Goal: Task Accomplishment & Management: Use online tool/utility

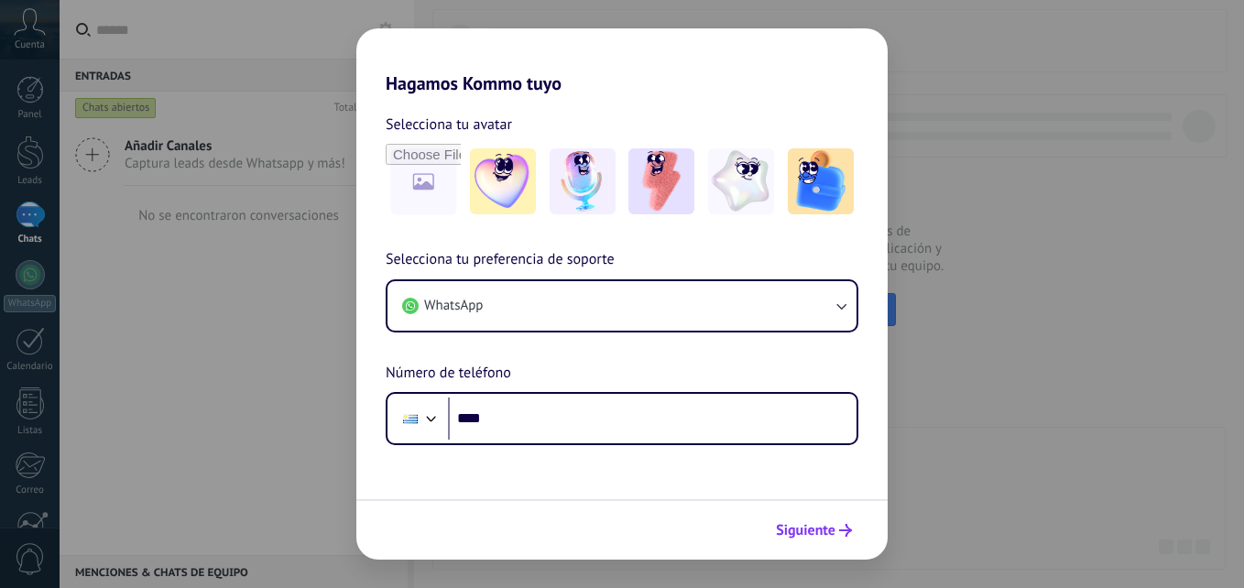
click at [802, 529] on span "Siguiente" at bounding box center [806, 530] width 60 height 13
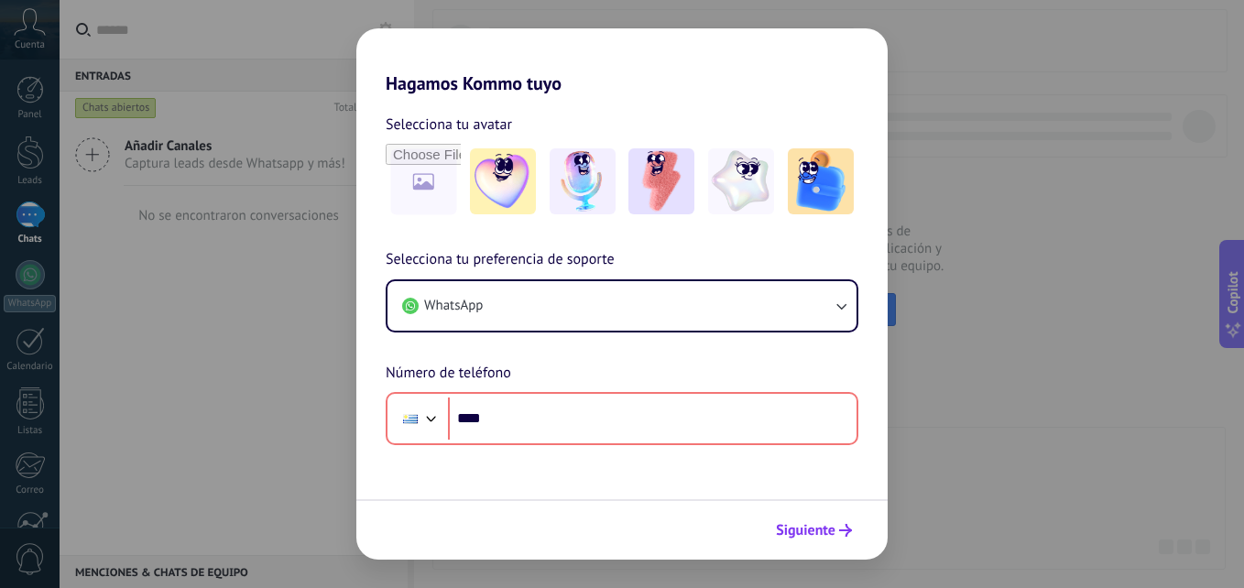
click at [802, 529] on span "Siguiente" at bounding box center [806, 530] width 60 height 13
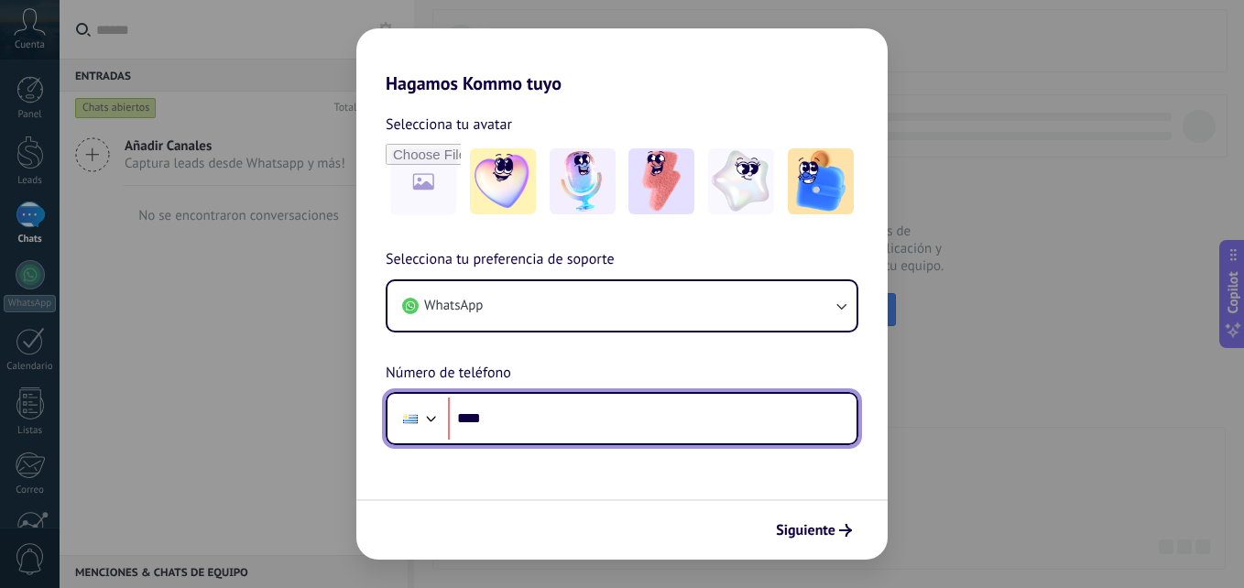
click at [621, 430] on input "****" at bounding box center [652, 418] width 408 height 42
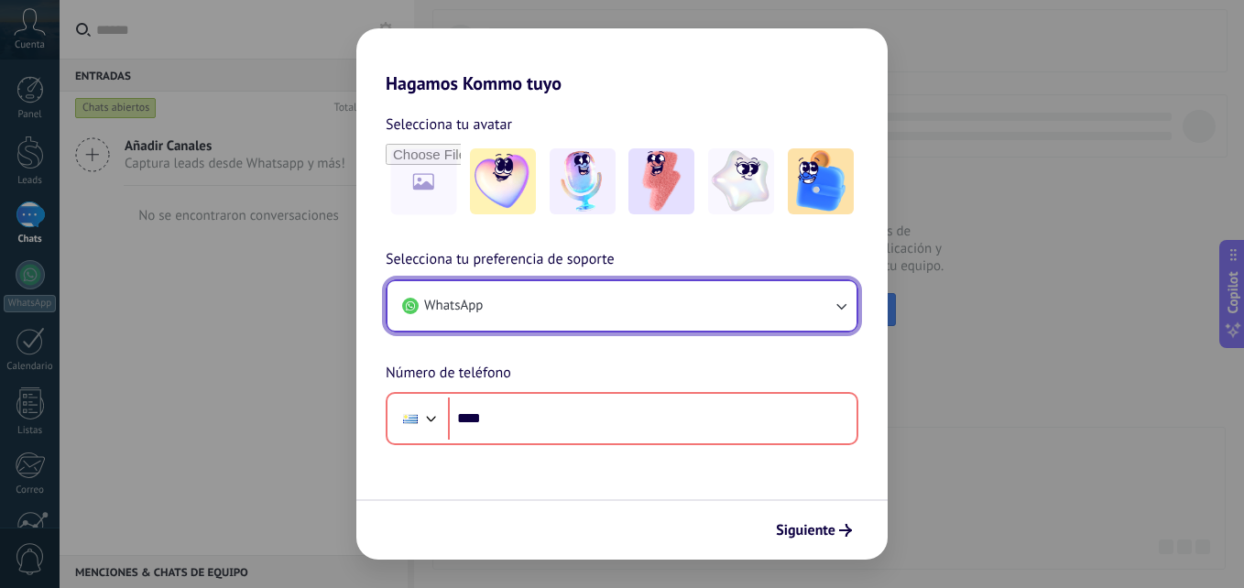
click at [490, 301] on button "WhatsApp" at bounding box center [621, 305] width 469 height 49
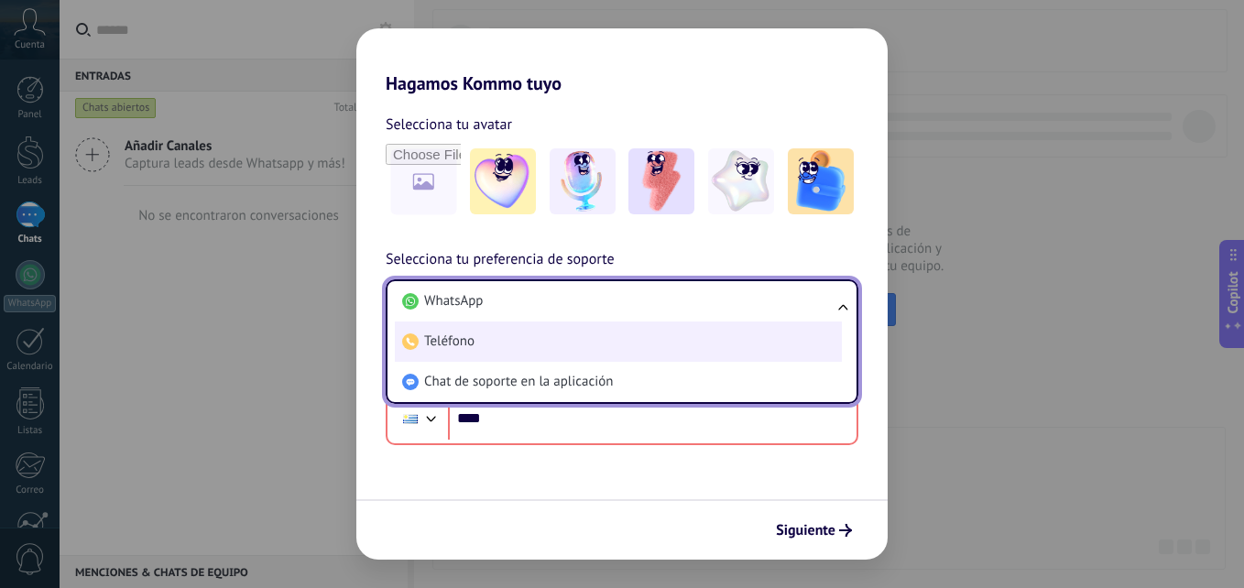
click at [478, 348] on li "Teléfono" at bounding box center [618, 341] width 447 height 40
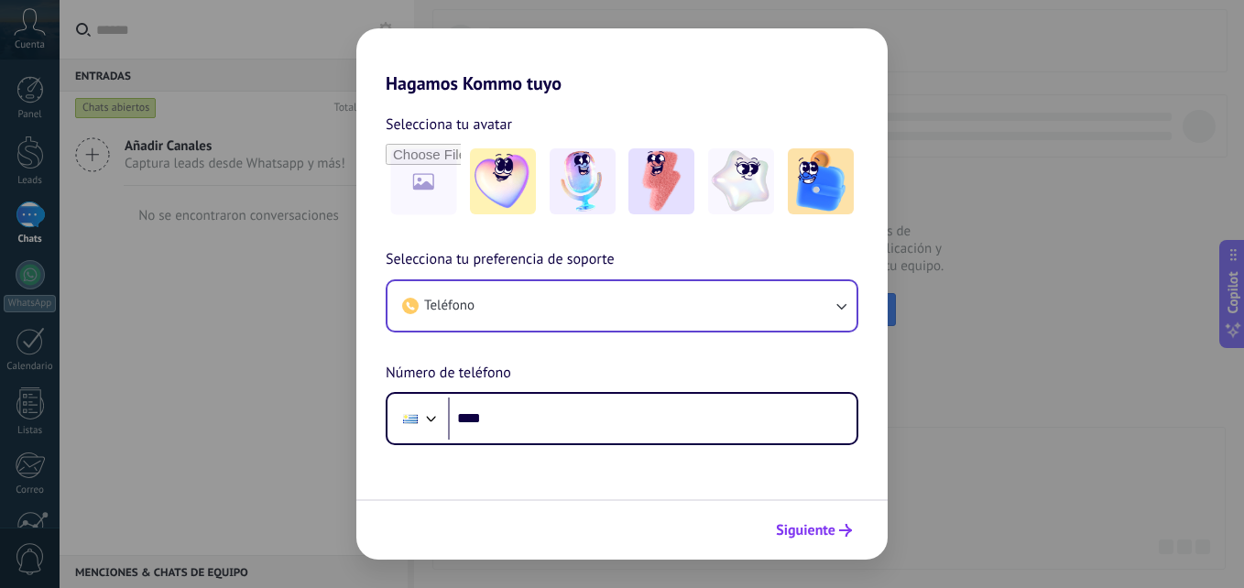
click at [801, 534] on span "Siguiente" at bounding box center [806, 530] width 60 height 13
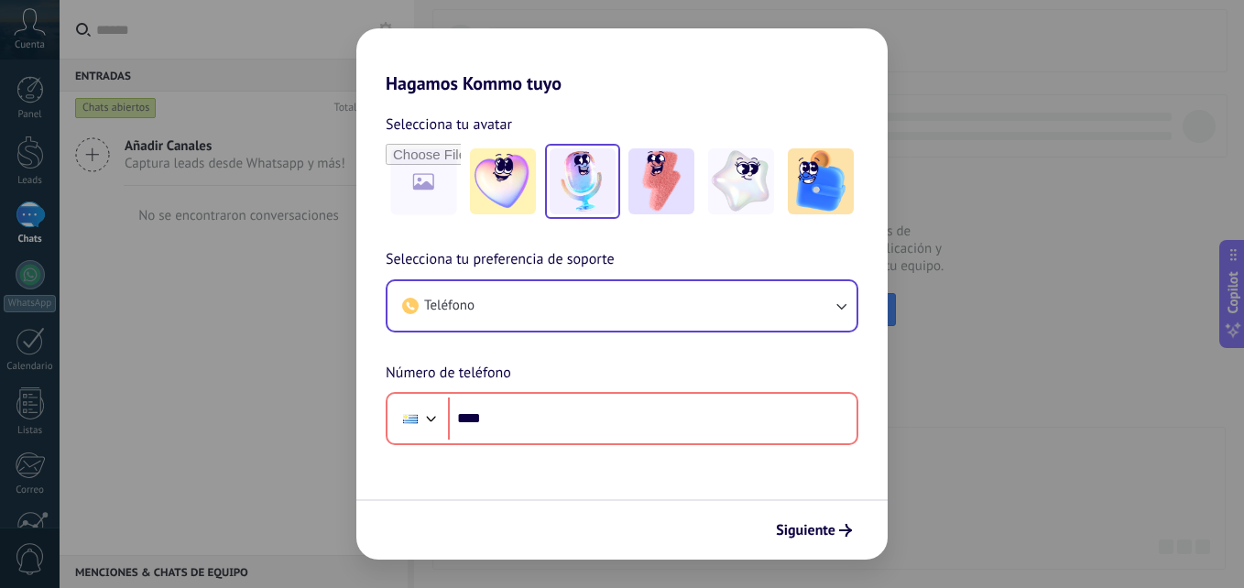
click at [570, 211] on img at bounding box center [582, 181] width 66 height 66
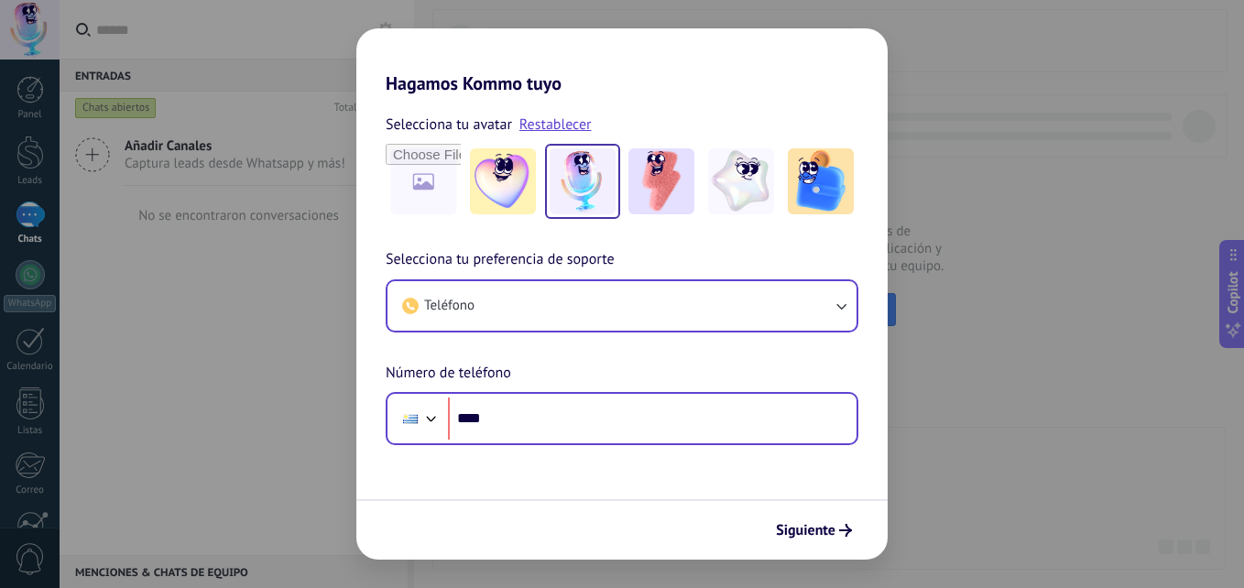
click at [547, 431] on div "Phone ****" at bounding box center [622, 418] width 473 height 53
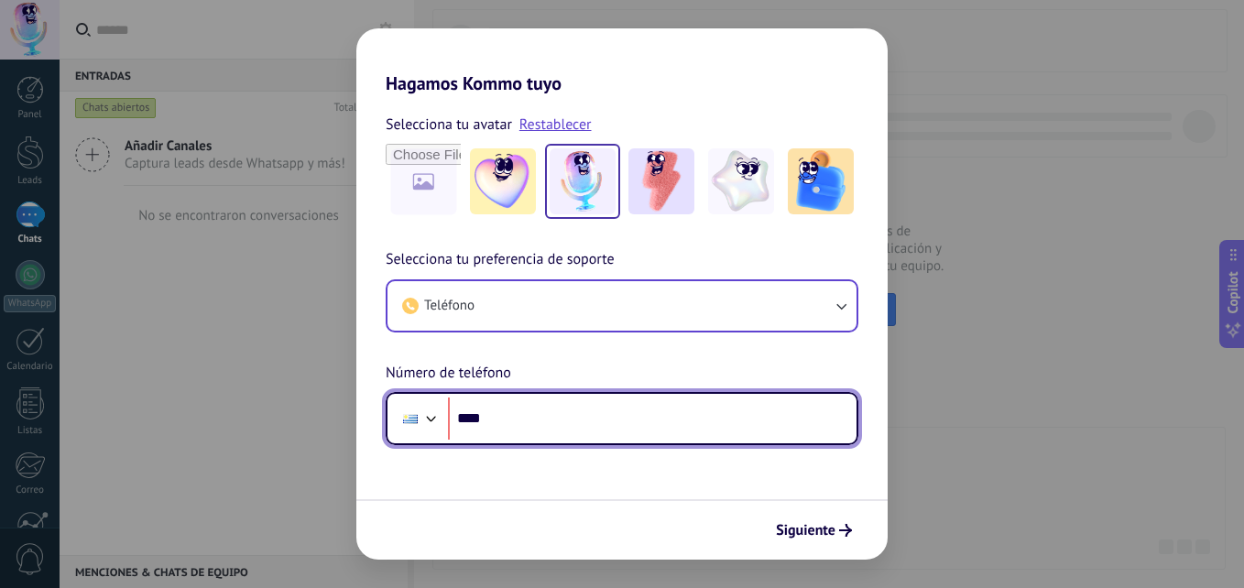
click at [547, 431] on input "****" at bounding box center [652, 418] width 408 height 42
type input "**"
click at [566, 403] on input "tel" at bounding box center [652, 418] width 408 height 42
type input "**********"
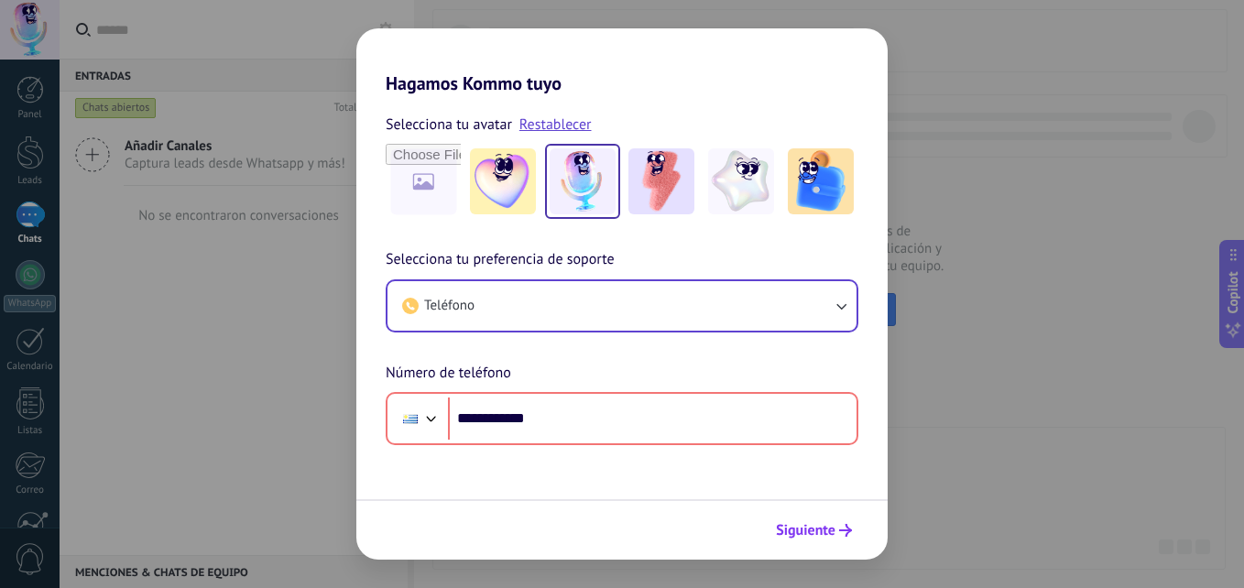
click at [816, 533] on span "Siguiente" at bounding box center [806, 530] width 60 height 13
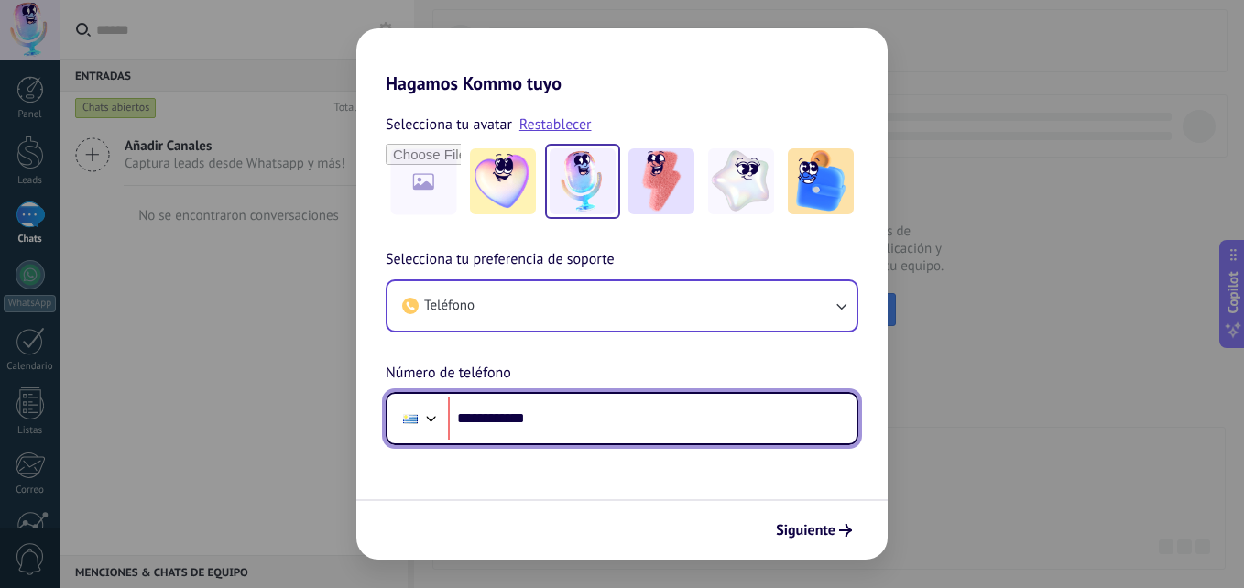
click at [430, 418] on div at bounding box center [431, 417] width 22 height 22
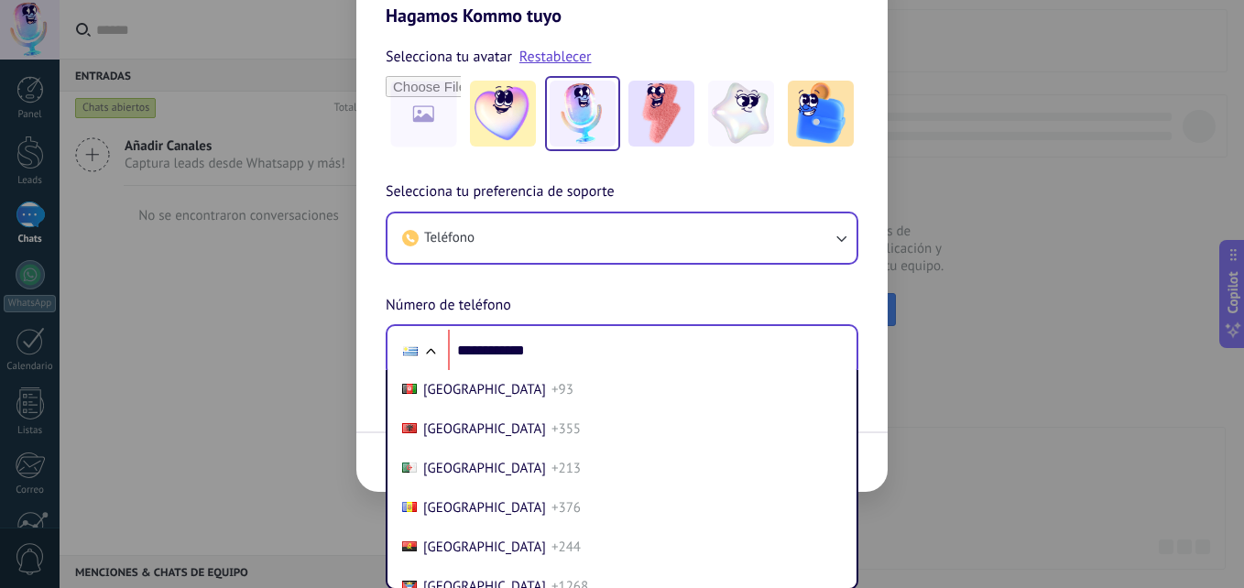
scroll to position [7774, 0]
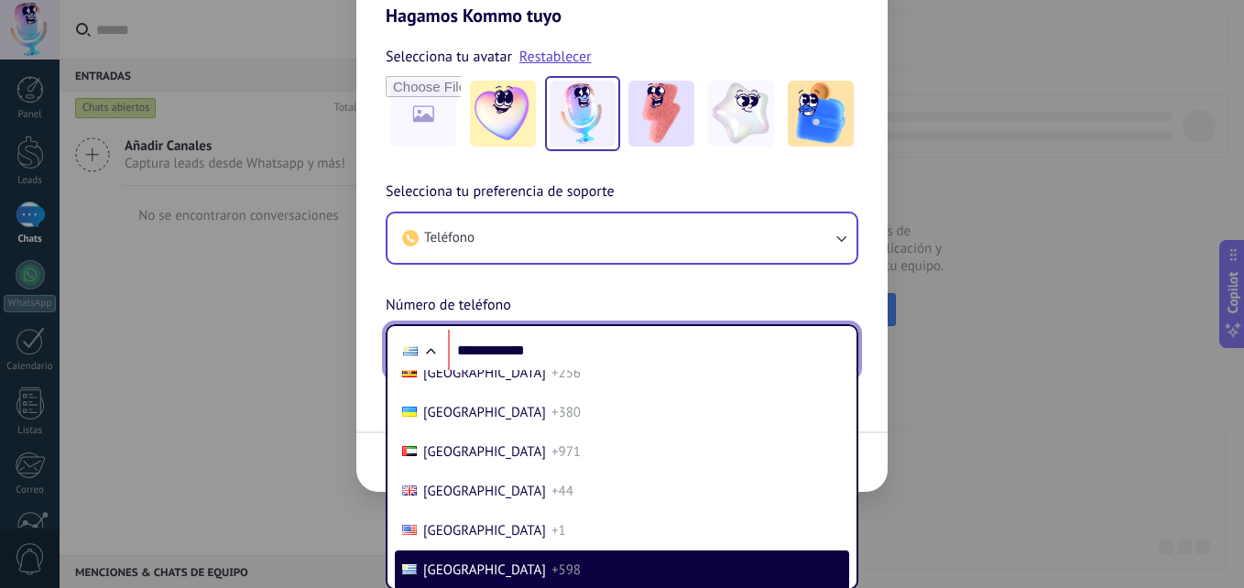
click at [433, 353] on div at bounding box center [430, 353] width 22 height 22
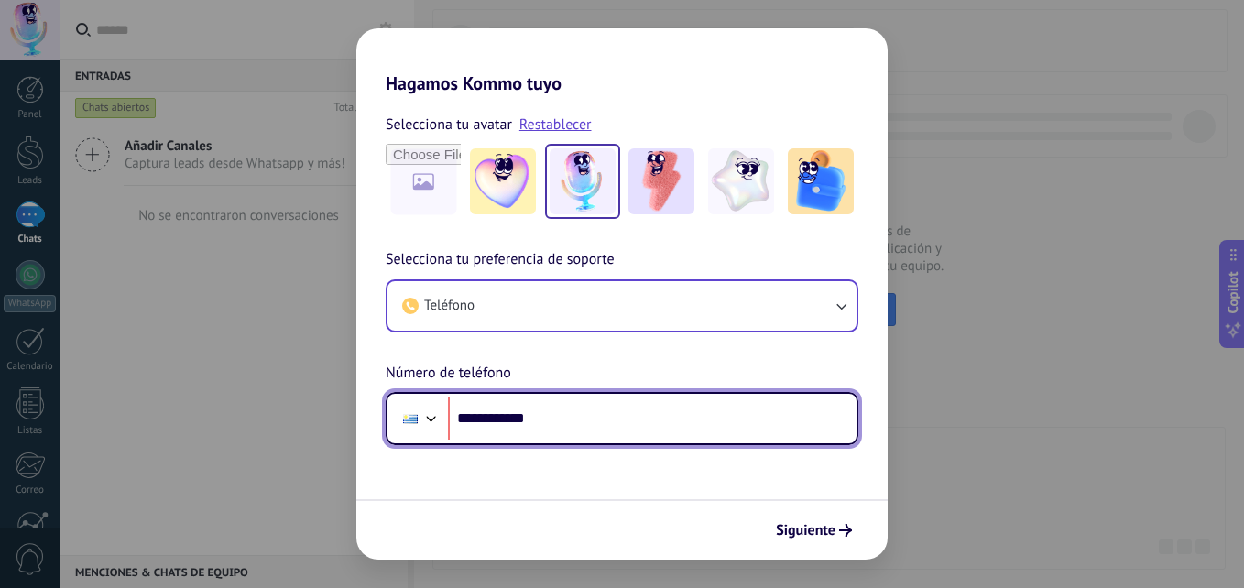
click at [561, 436] on input "**********" at bounding box center [652, 418] width 408 height 42
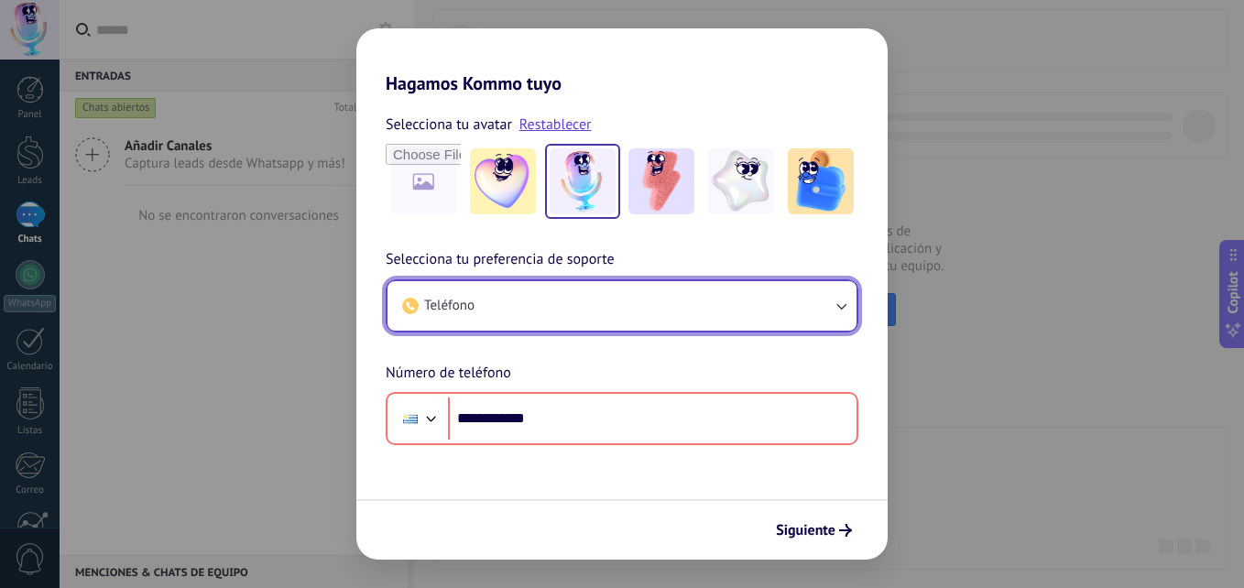
click at [847, 305] on icon "button" at bounding box center [840, 306] width 18 height 18
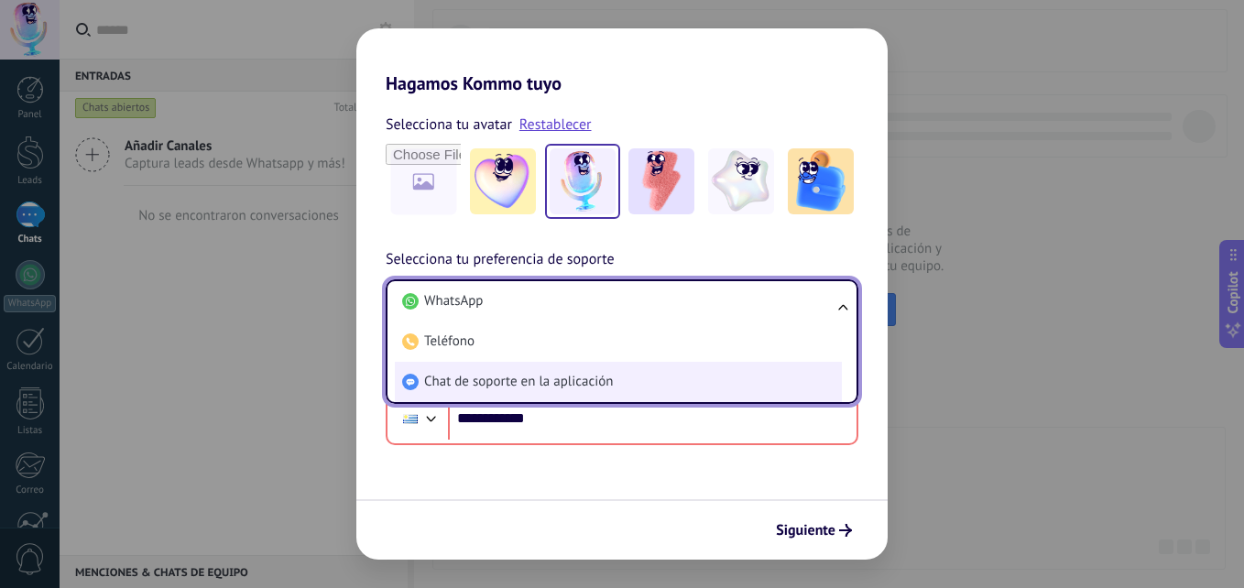
click at [726, 382] on li "Chat de soporte en la aplicación" at bounding box center [618, 382] width 447 height 40
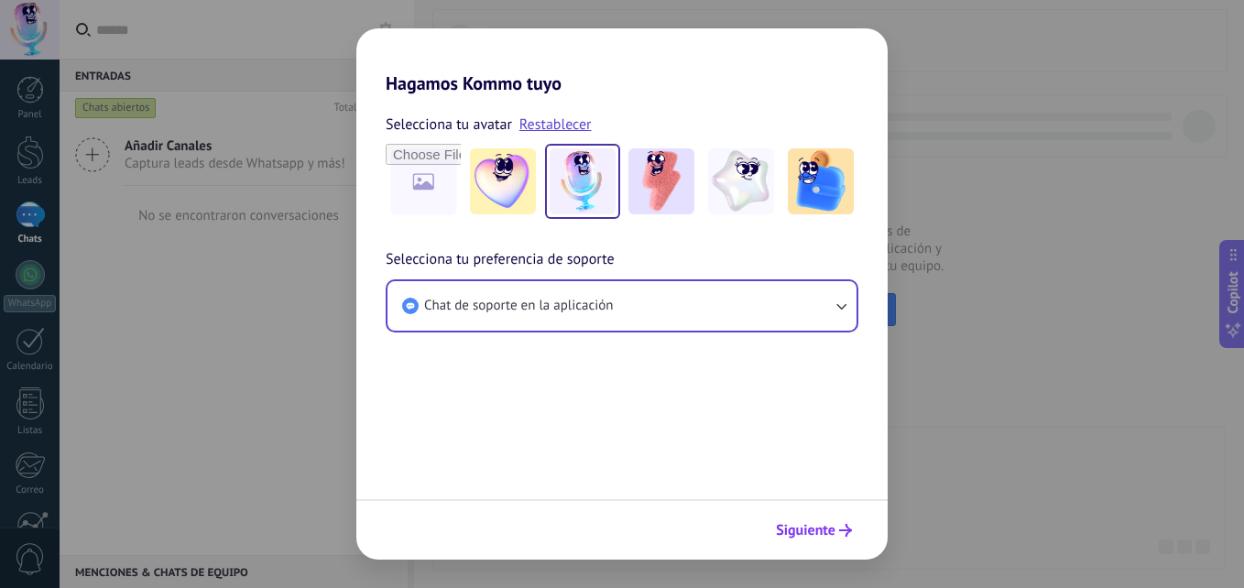
click at [809, 533] on span "Siguiente" at bounding box center [806, 530] width 60 height 13
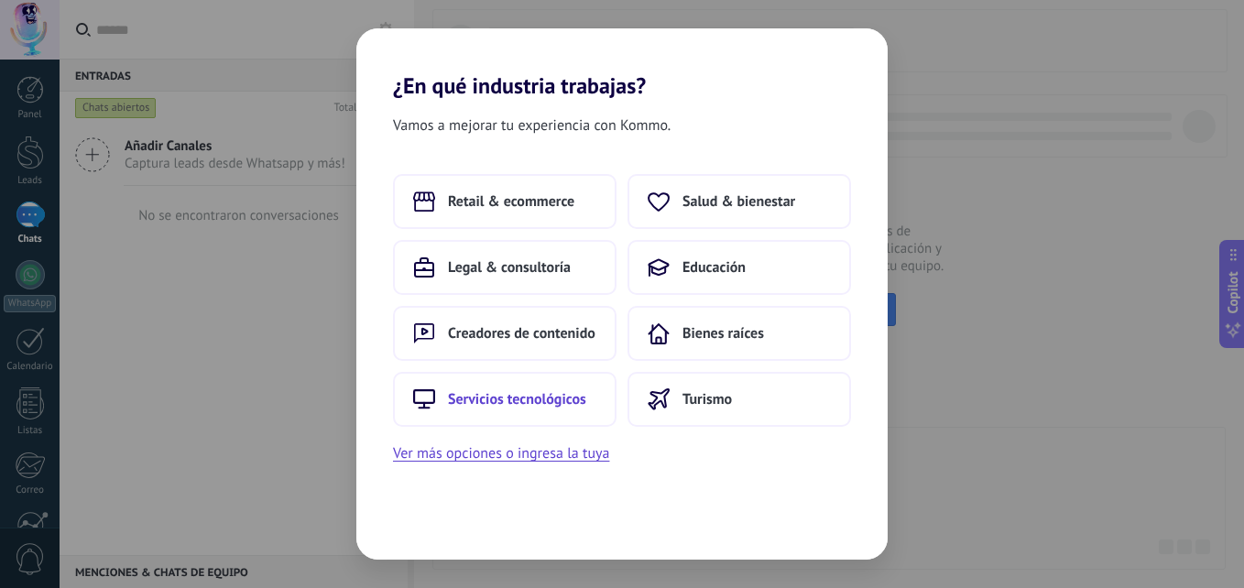
click at [604, 420] on button "Servicios tecnológicos" at bounding box center [504, 399] width 223 height 55
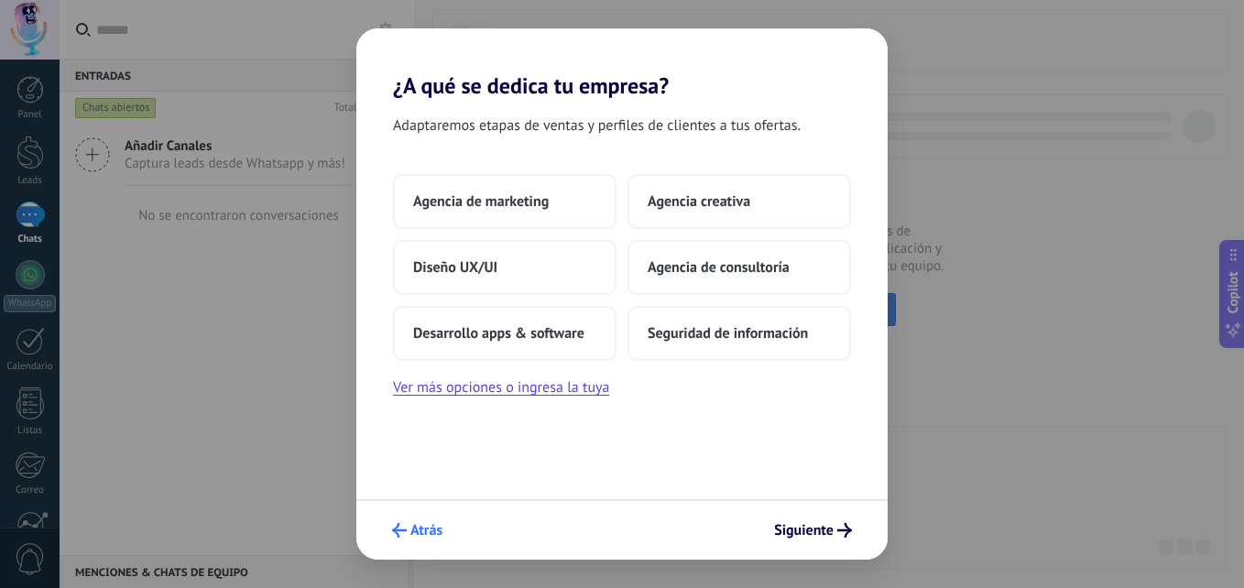
click at [433, 525] on span "Atrás" at bounding box center [426, 530] width 32 height 13
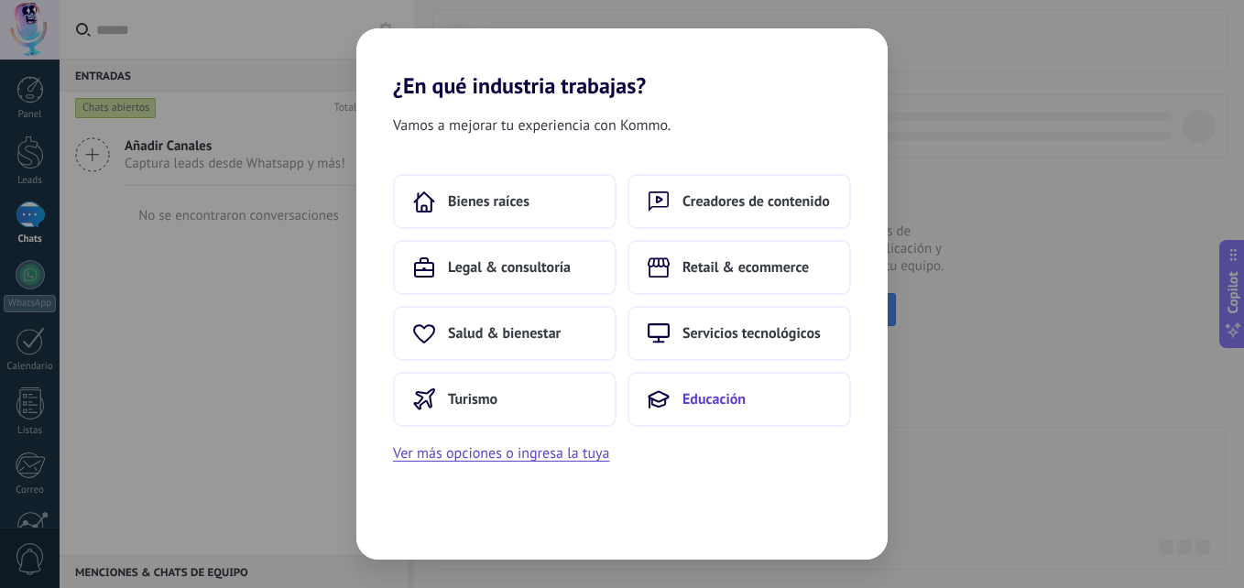
click at [725, 404] on span "Educación" at bounding box center [713, 399] width 63 height 18
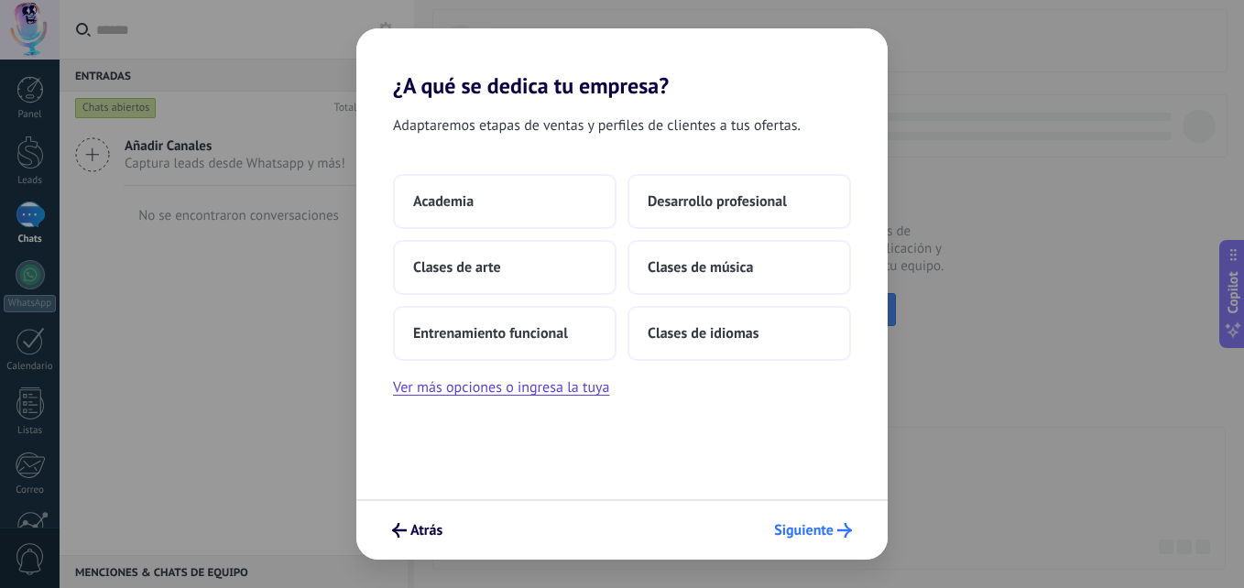
click at [821, 539] on button "Siguiente" at bounding box center [813, 530] width 94 height 31
click at [716, 326] on span "Clases de idiomas" at bounding box center [702, 333] width 111 height 18
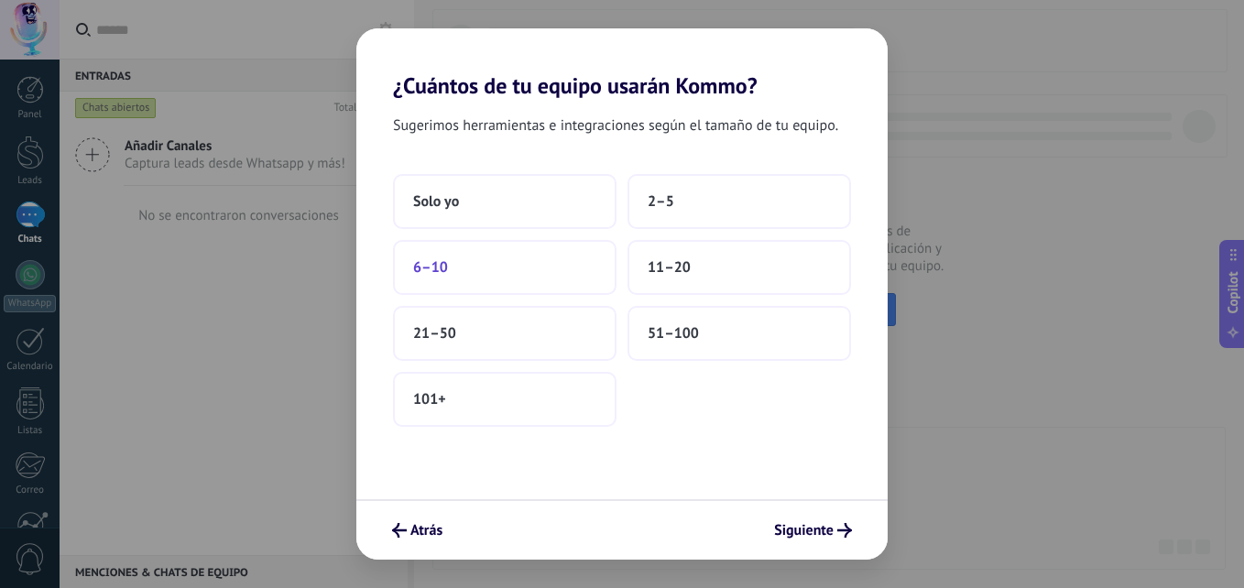
click at [549, 271] on button "6–10" at bounding box center [504, 267] width 223 height 55
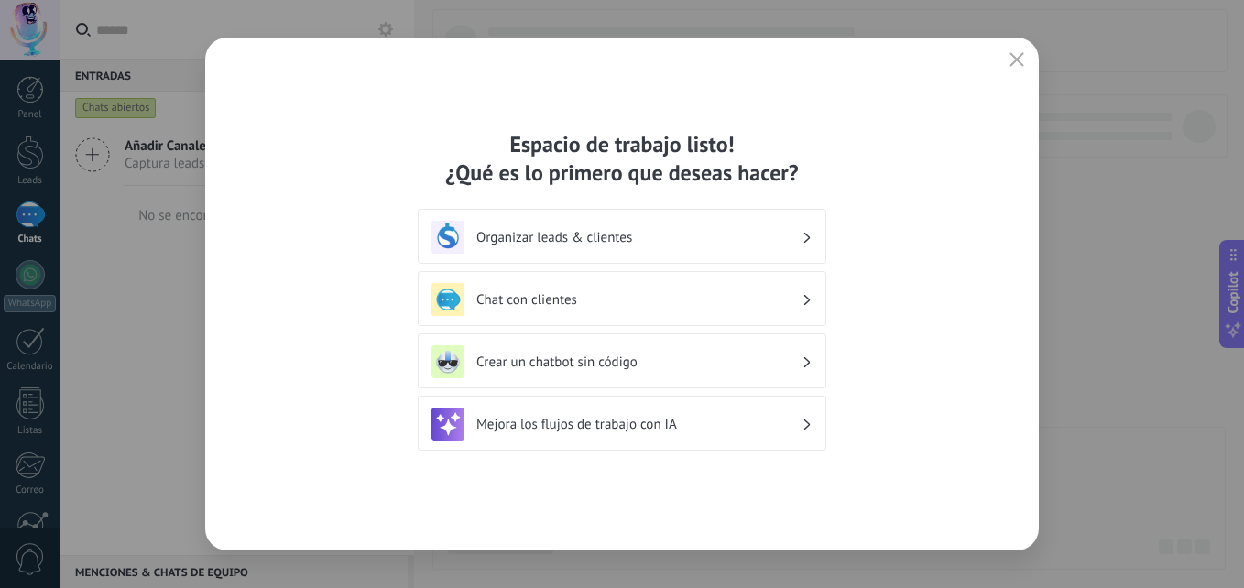
click at [551, 293] on h3 "Chat con clientes" at bounding box center [638, 299] width 325 height 17
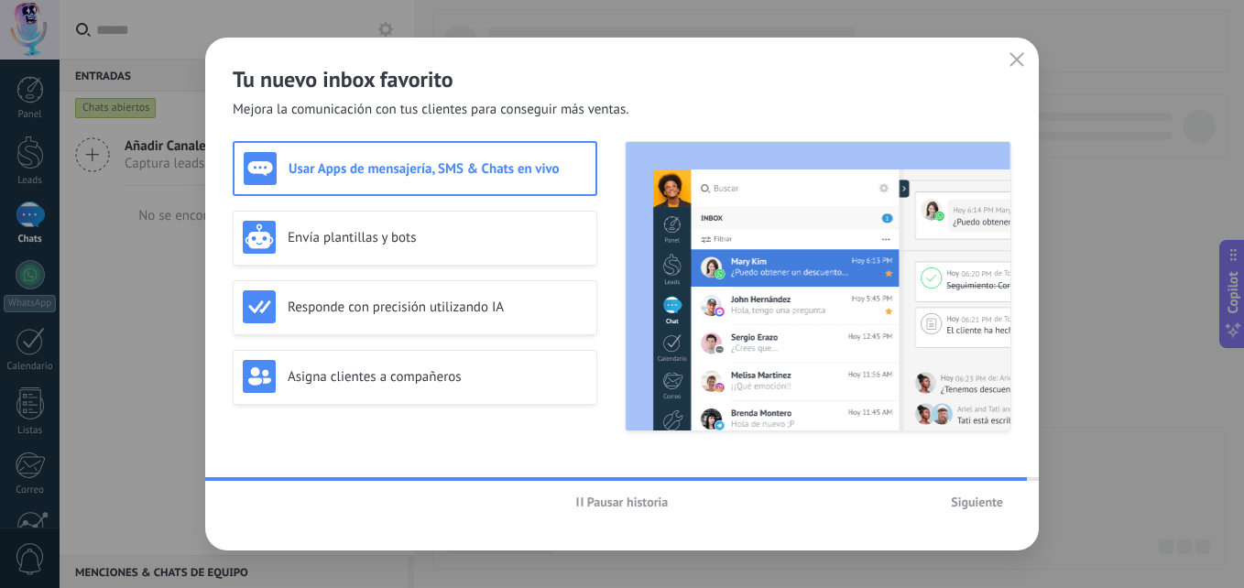
click at [986, 499] on span "Siguiente" at bounding box center [977, 501] width 52 height 13
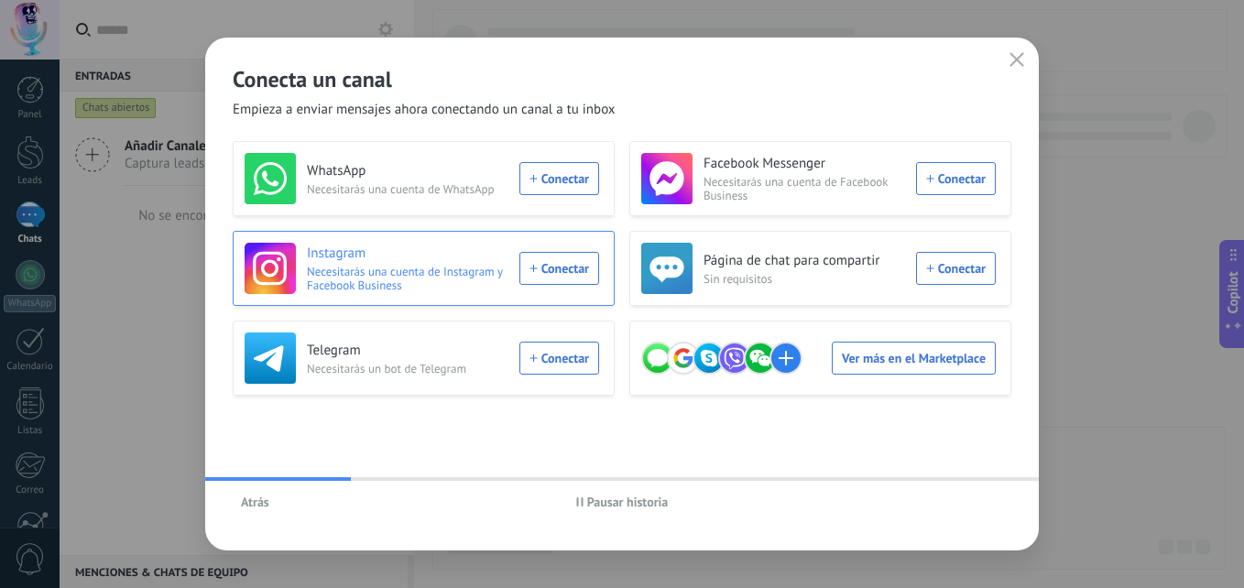
click at [558, 255] on div "Instagram Necesitarás una cuenta de Instagram y Facebook Business Conectar" at bounding box center [422, 268] width 354 height 51
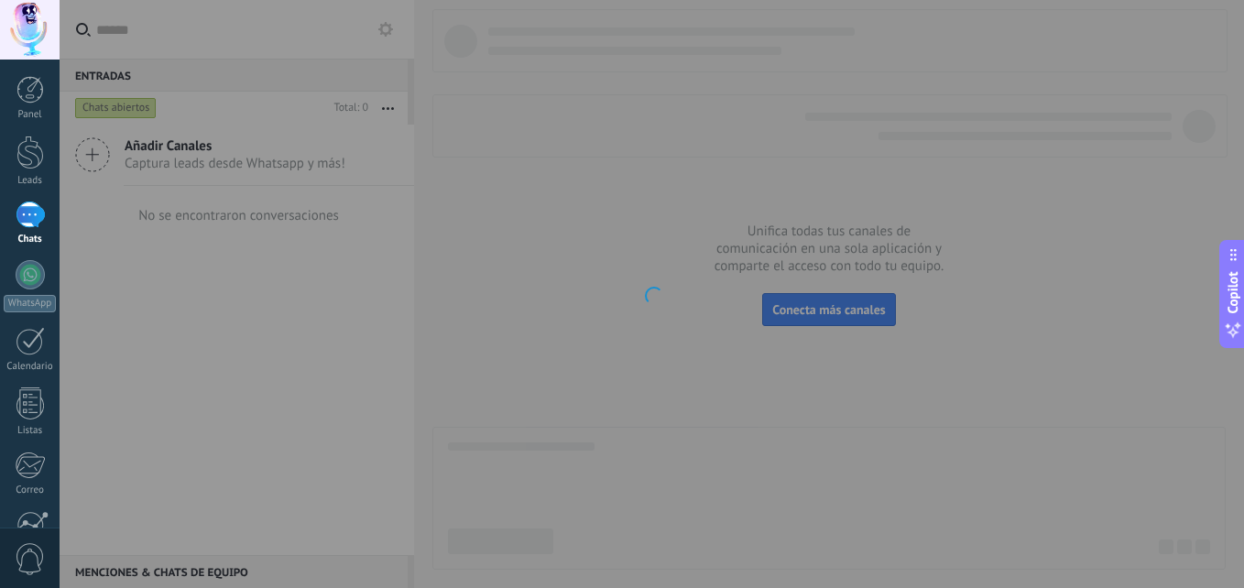
scroll to position [174, 0]
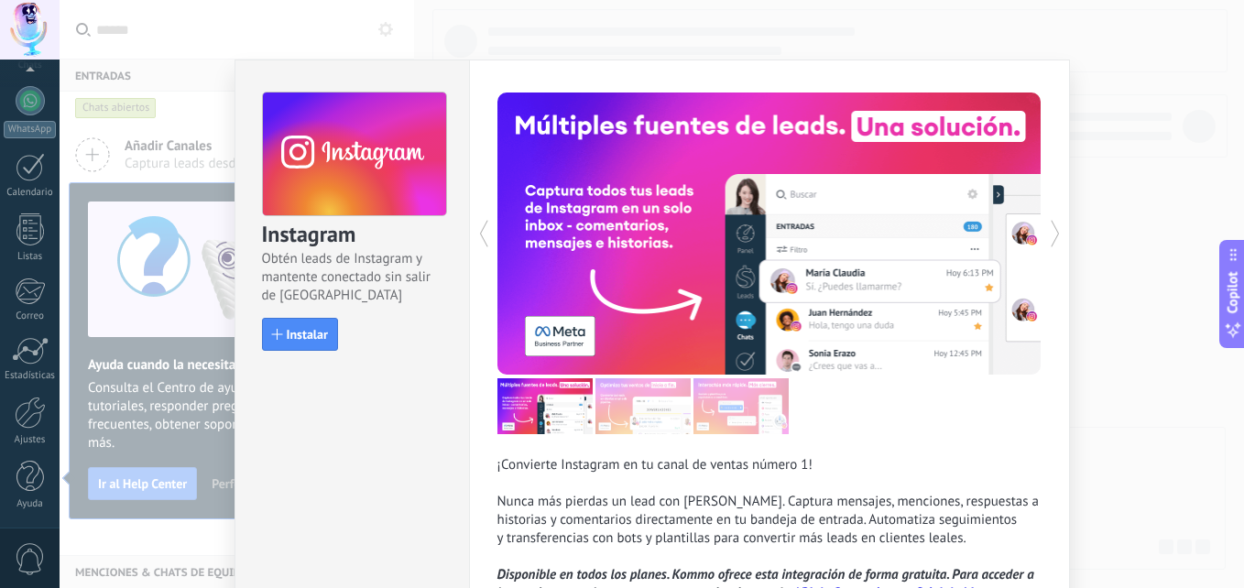
drag, startPoint x: 276, startPoint y: 348, endPoint x: 1145, endPoint y: 113, distance: 900.3
click at [1145, 113] on div "Instagram Obtén leads de Instagram y mantente conectado sin salir de Kommo Inst…" at bounding box center [652, 294] width 1184 height 588
click at [275, 330] on div "button" at bounding box center [277, 334] width 11 height 11
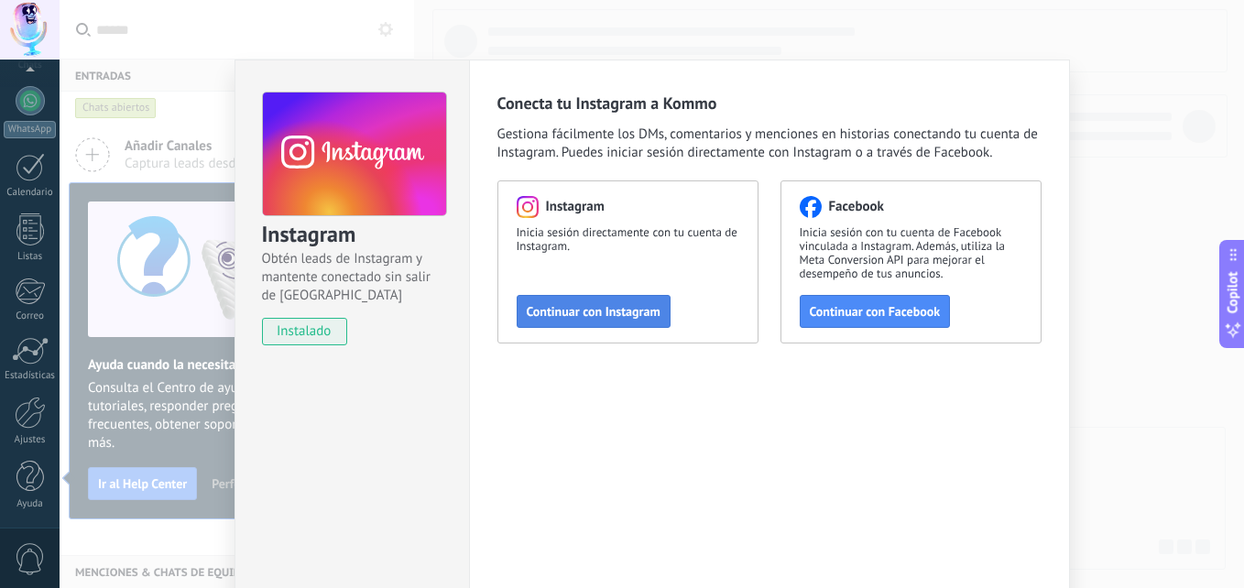
click at [580, 314] on span "Continuar con Instagram" at bounding box center [594, 311] width 134 height 13
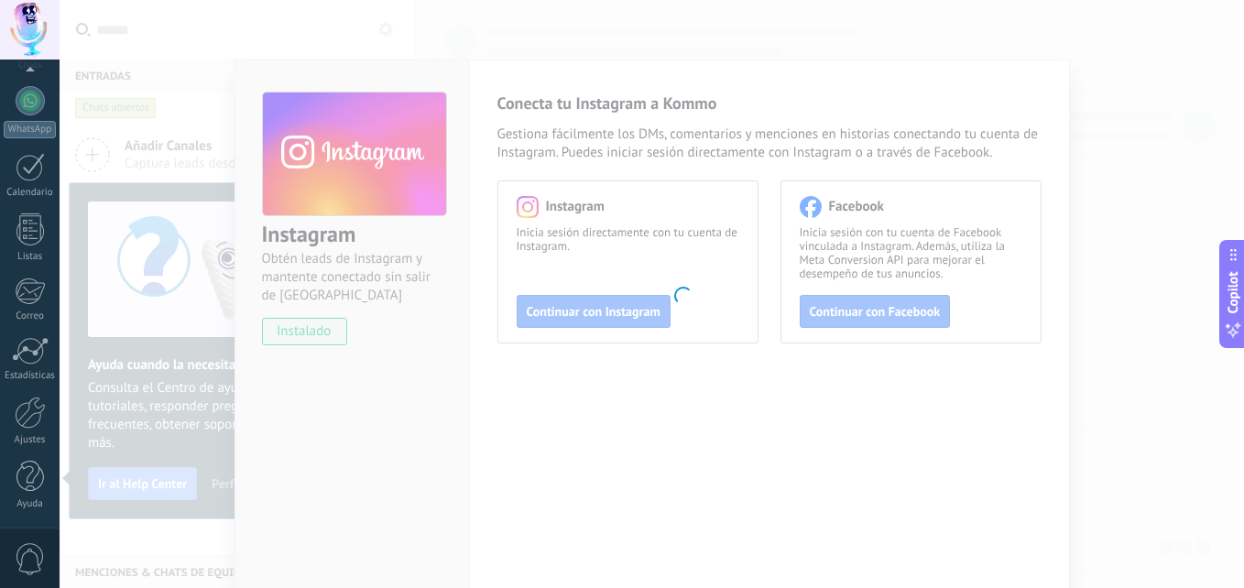
click at [1093, 127] on body ".abccls-1,.abccls-2{fill-rule:evenodd}.abccls-2{fill:#fff} .abfcls-1{fill:none}…" at bounding box center [622, 294] width 1244 height 588
click at [858, 312] on body ".abccls-1,.abccls-2{fill-rule:evenodd}.abccls-2{fill:#fff} .abfcls-1{fill:none}…" at bounding box center [622, 294] width 1244 height 588
drag, startPoint x: 858, startPoint y: 312, endPoint x: 631, endPoint y: 105, distance: 307.3
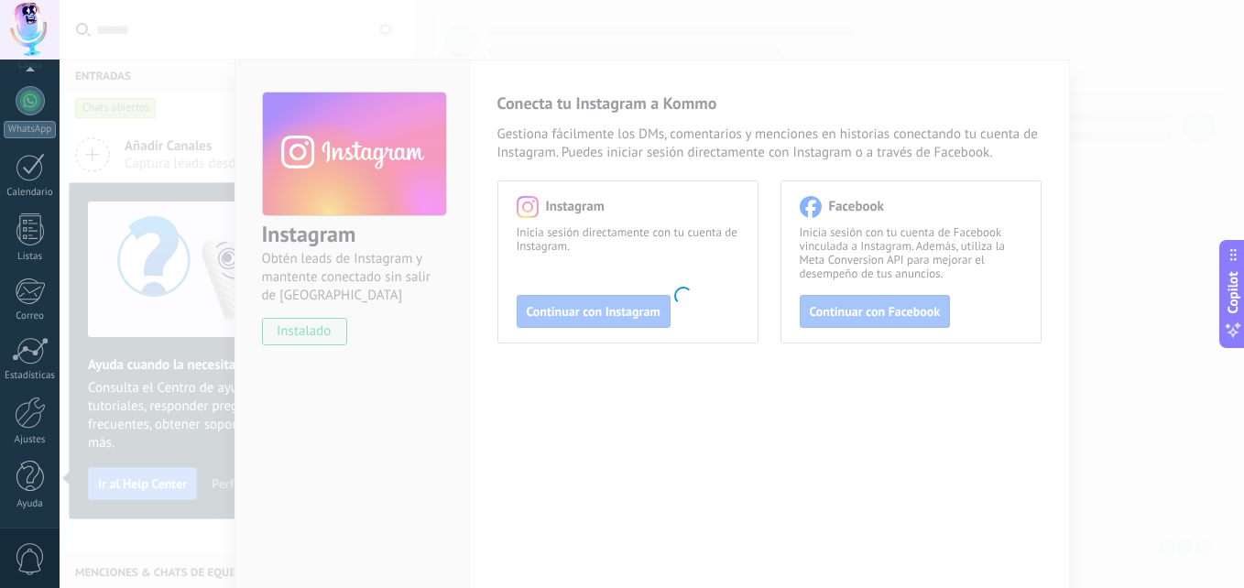
click at [631, 105] on body ".abccls-1,.abccls-2{fill-rule:evenodd}.abccls-2{fill:#fff} .abfcls-1{fill:none}…" at bounding box center [622, 294] width 1244 height 588
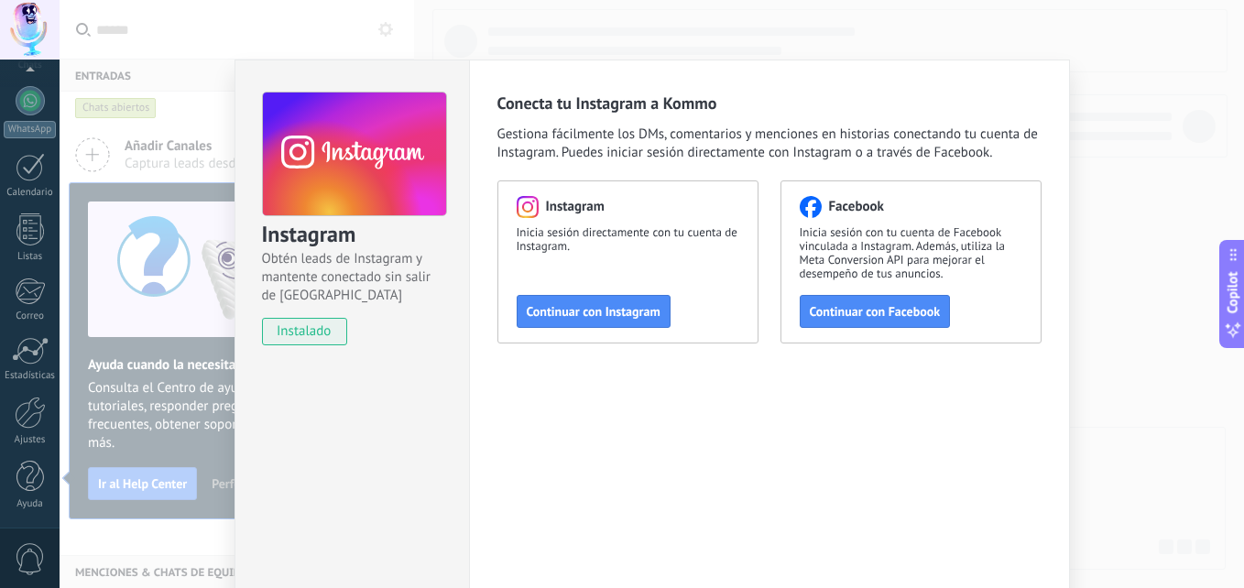
click at [93, 106] on div "Instagram Obtén leads de Instagram y mantente conectado sin salir de Kommo inst…" at bounding box center [652, 294] width 1184 height 588
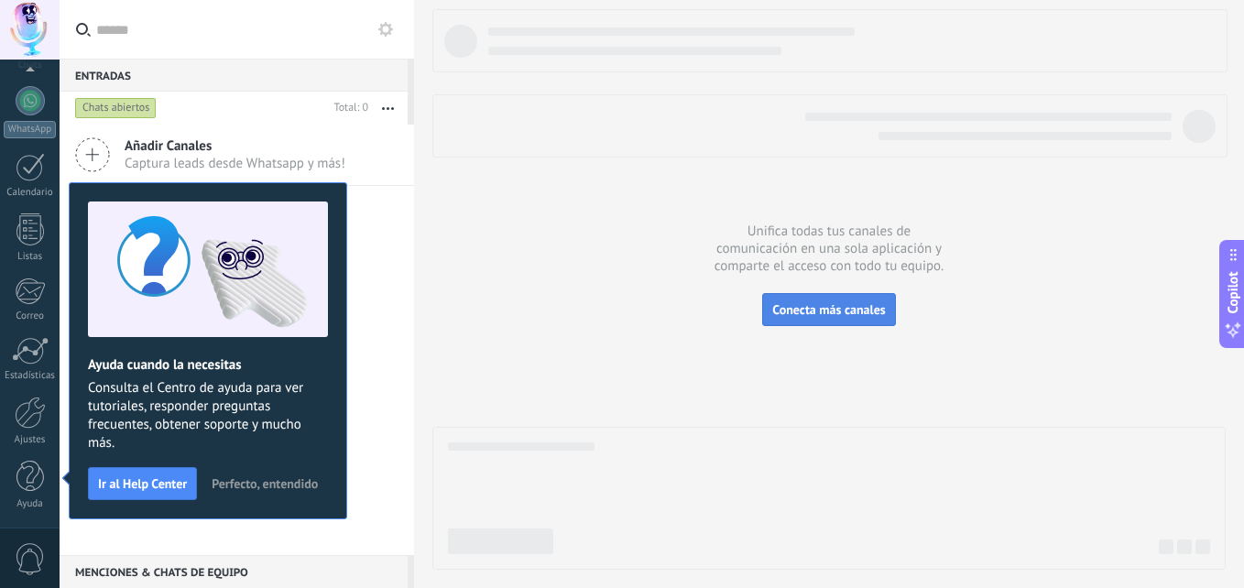
click at [810, 310] on span "Conecta más canales" at bounding box center [828, 309] width 113 height 16
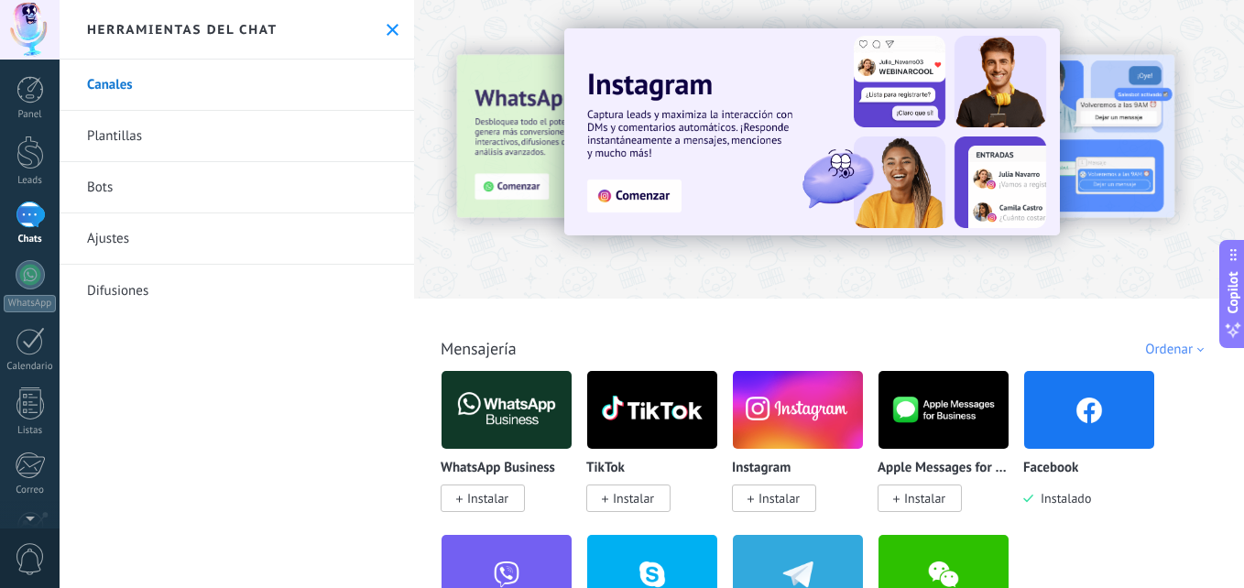
click at [935, 496] on span "Instalar" at bounding box center [924, 498] width 41 height 16
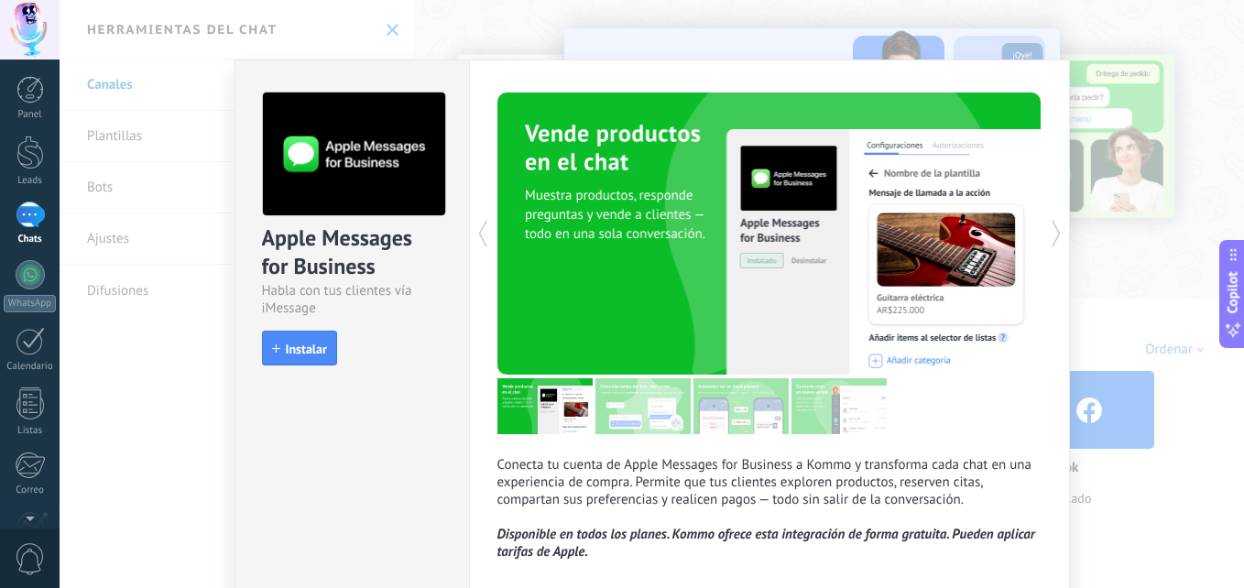
scroll to position [94, 0]
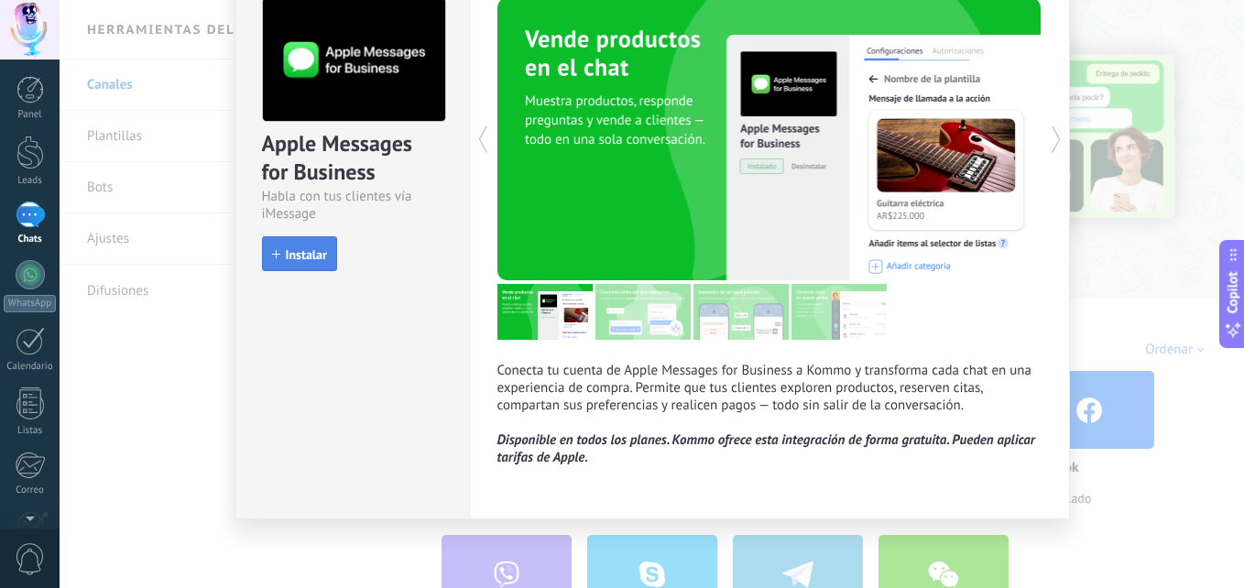
click at [299, 244] on button "Instalar" at bounding box center [299, 253] width 75 height 35
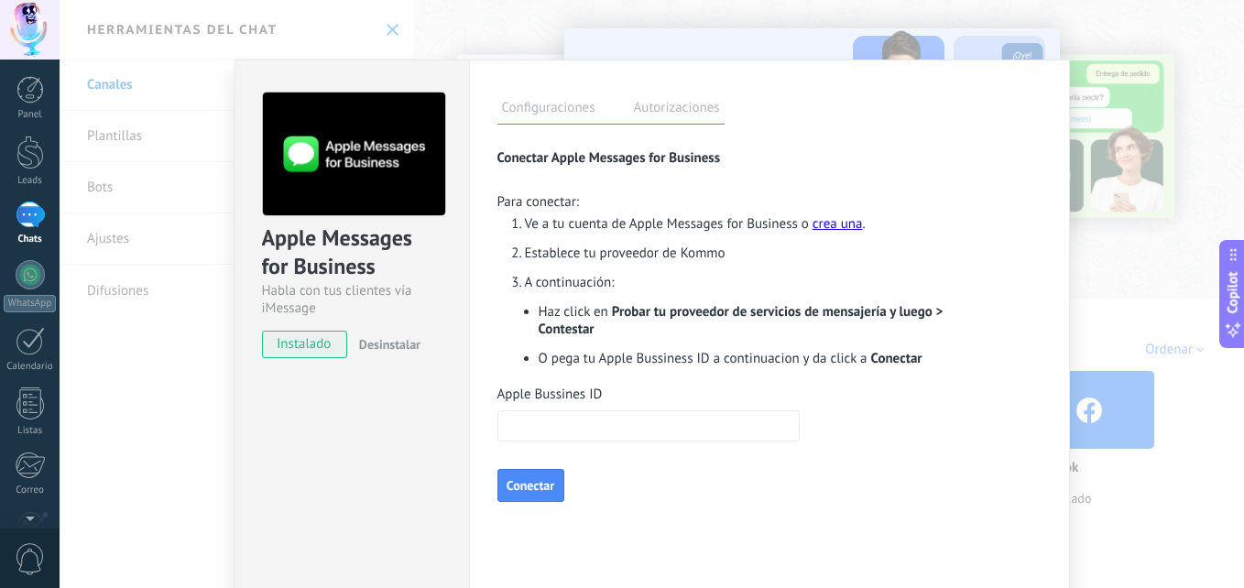
click at [525, 439] on input "Apple Bussines ID" at bounding box center [648, 425] width 302 height 31
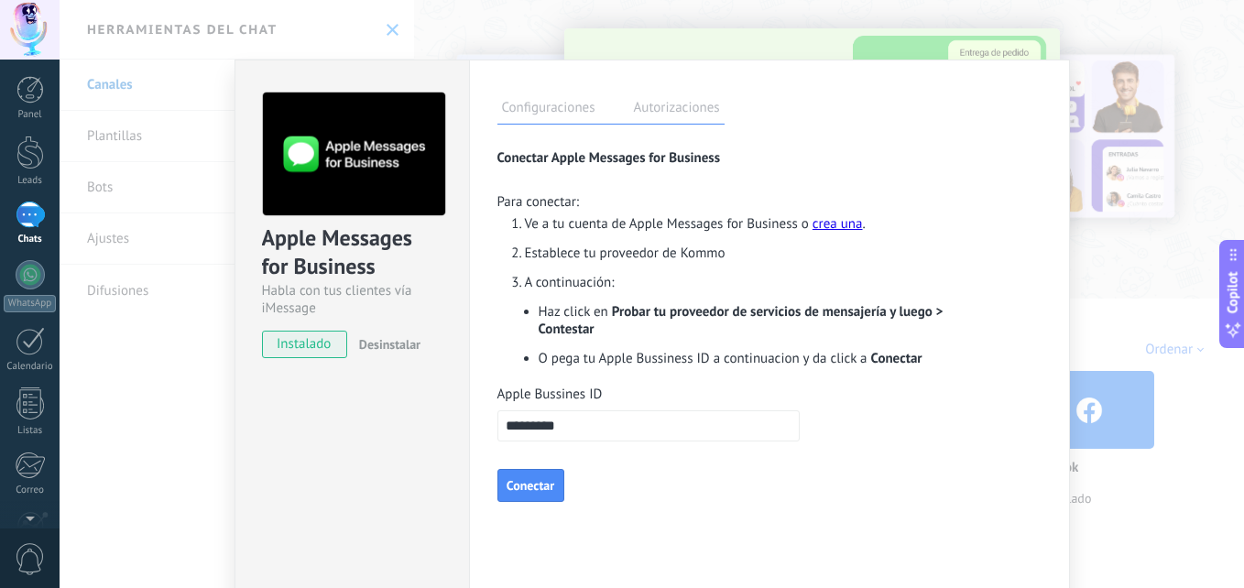
click at [520, 522] on div "Configuraciones Autorizaciones [PERSON_NAME] registra a los usuarios que han co…" at bounding box center [769, 332] width 601 height 545
click at [523, 494] on button "Conectar" at bounding box center [530, 485] width 67 height 33
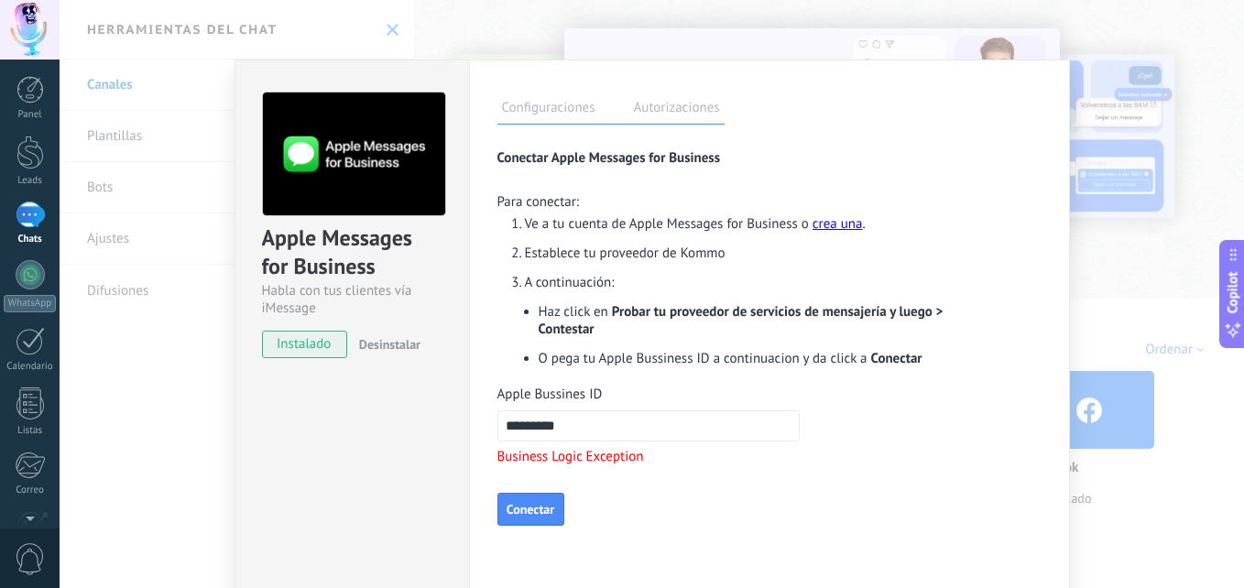
click at [617, 415] on input "*********" at bounding box center [648, 425] width 302 height 31
type input "*"
click at [922, 15] on div "Apple Messages for Business Habla con tus clientes vía iMessage instalado Desin…" at bounding box center [652, 294] width 1184 height 588
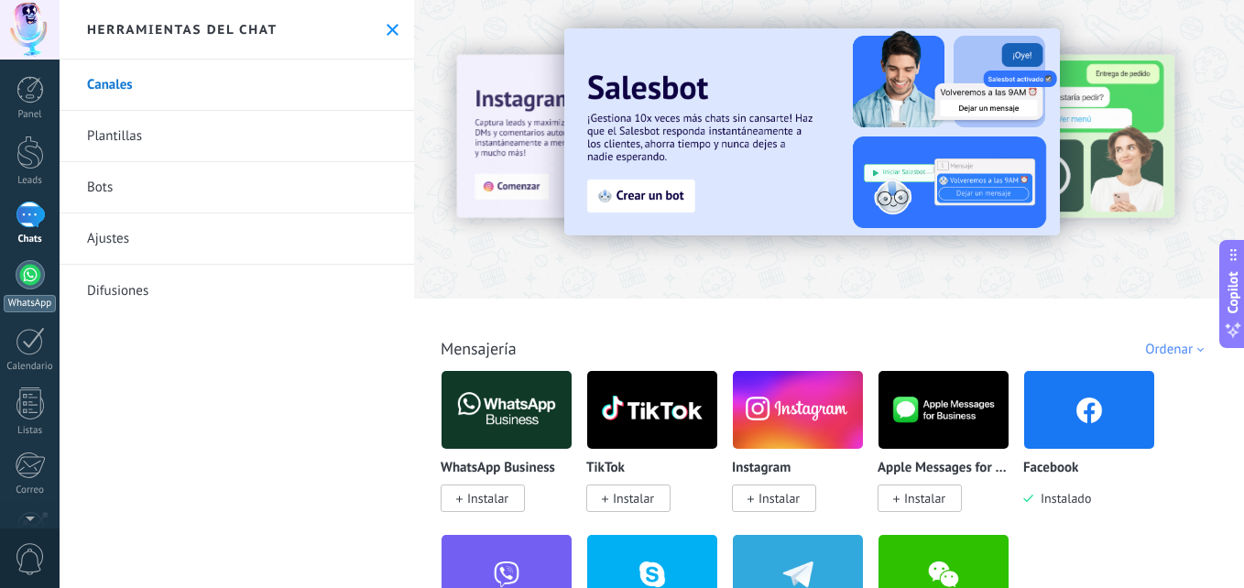
click at [21, 278] on div at bounding box center [30, 274] width 29 height 29
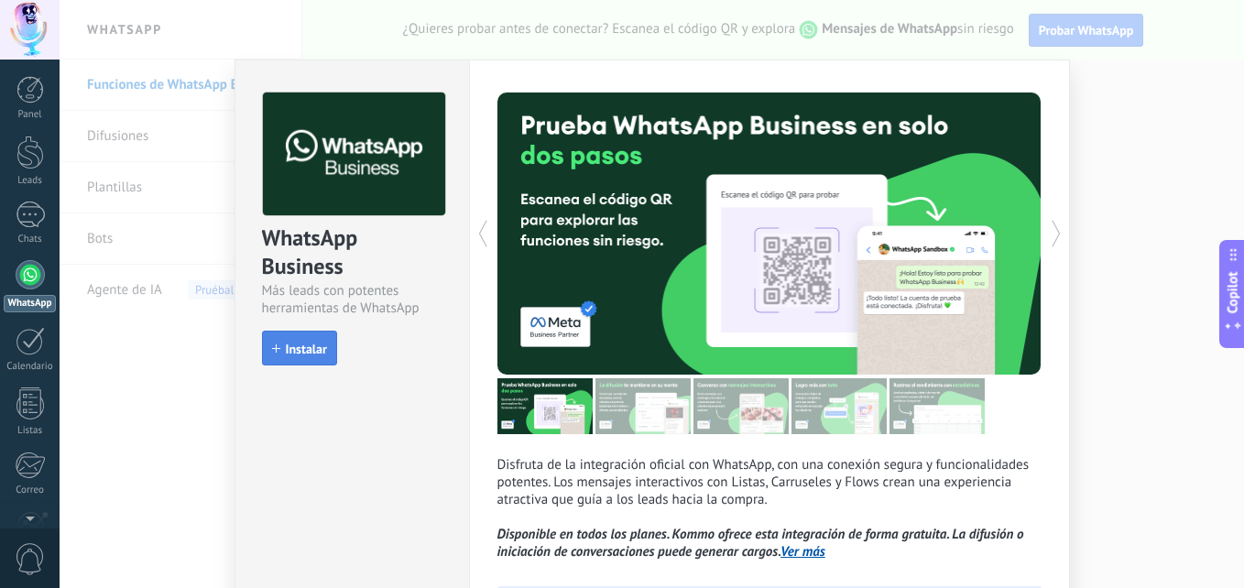
click at [278, 357] on button "Instalar" at bounding box center [299, 348] width 75 height 35
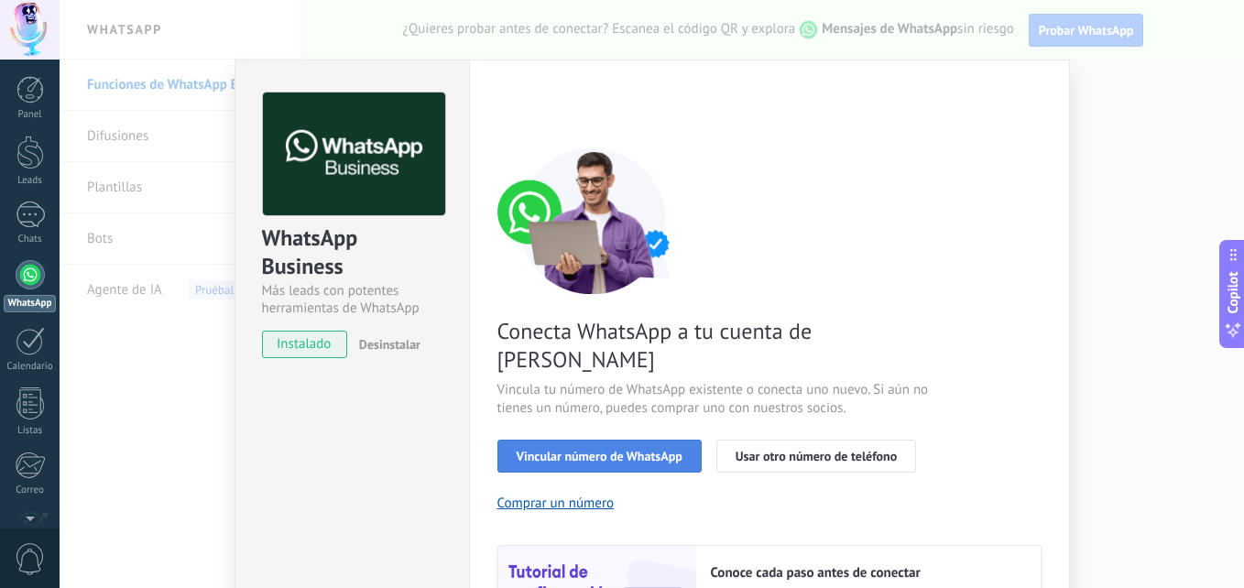
click at [607, 450] on span "Vincular número de WhatsApp" at bounding box center [599, 456] width 166 height 13
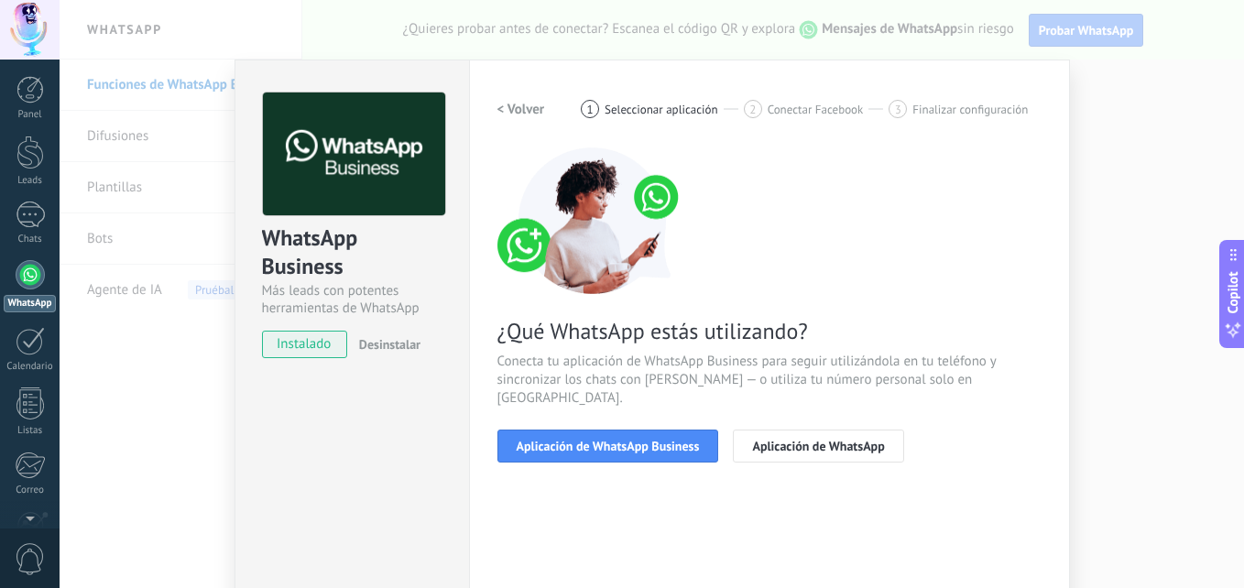
click at [607, 440] on span "Aplicación de WhatsApp Business" at bounding box center [607, 446] width 183 height 13
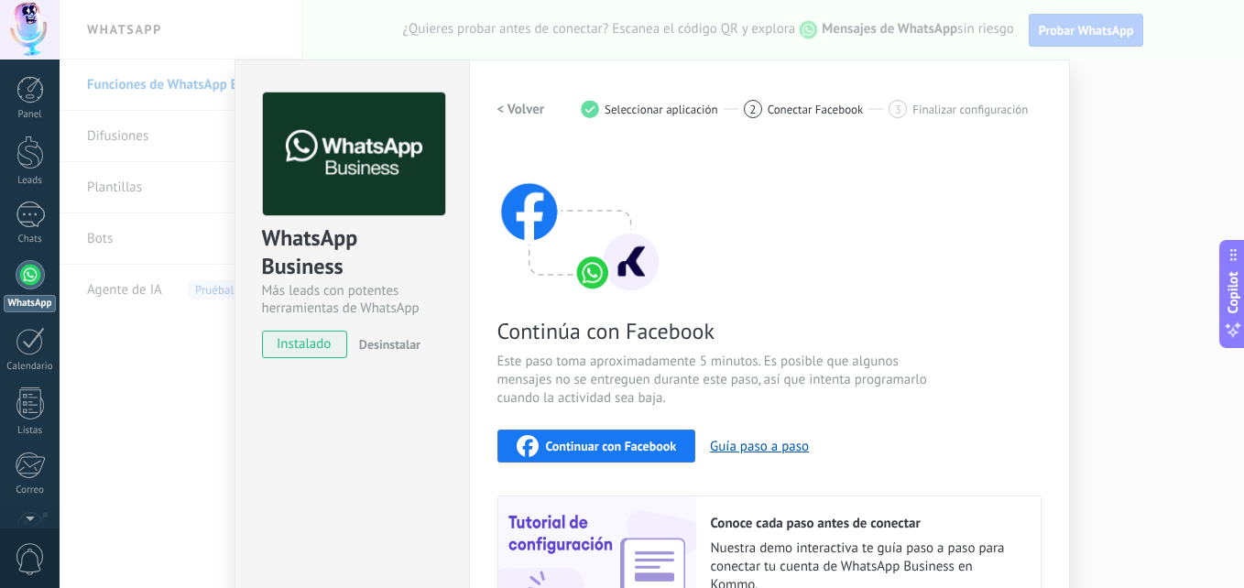
click at [592, 454] on div "Continuar con Facebook" at bounding box center [596, 446] width 160 height 22
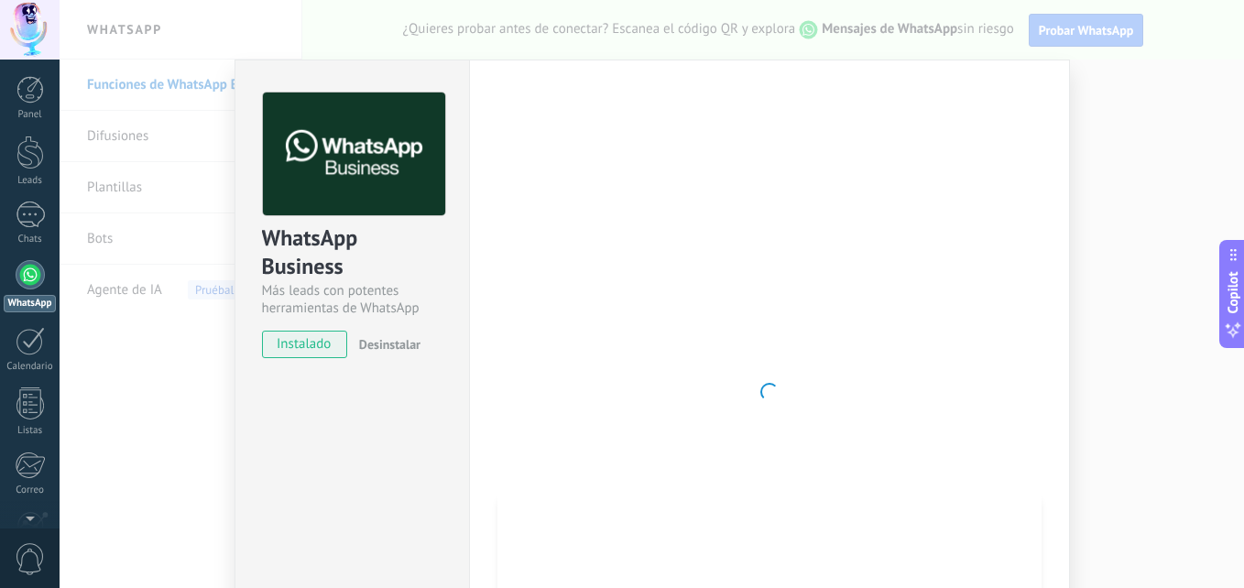
click at [379, 351] on span "Desinstalar" at bounding box center [389, 344] width 61 height 16
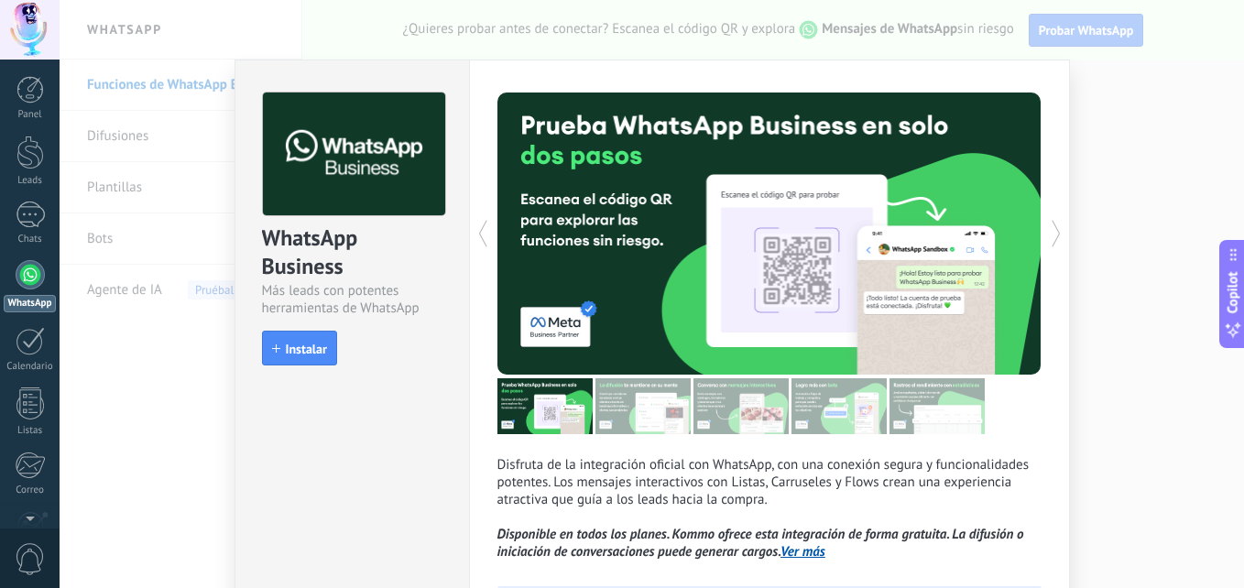
click at [1073, 241] on div "WhatsApp Business Más leads con potentes herramientas de WhatsApp install Insta…" at bounding box center [652, 294] width 1184 height 588
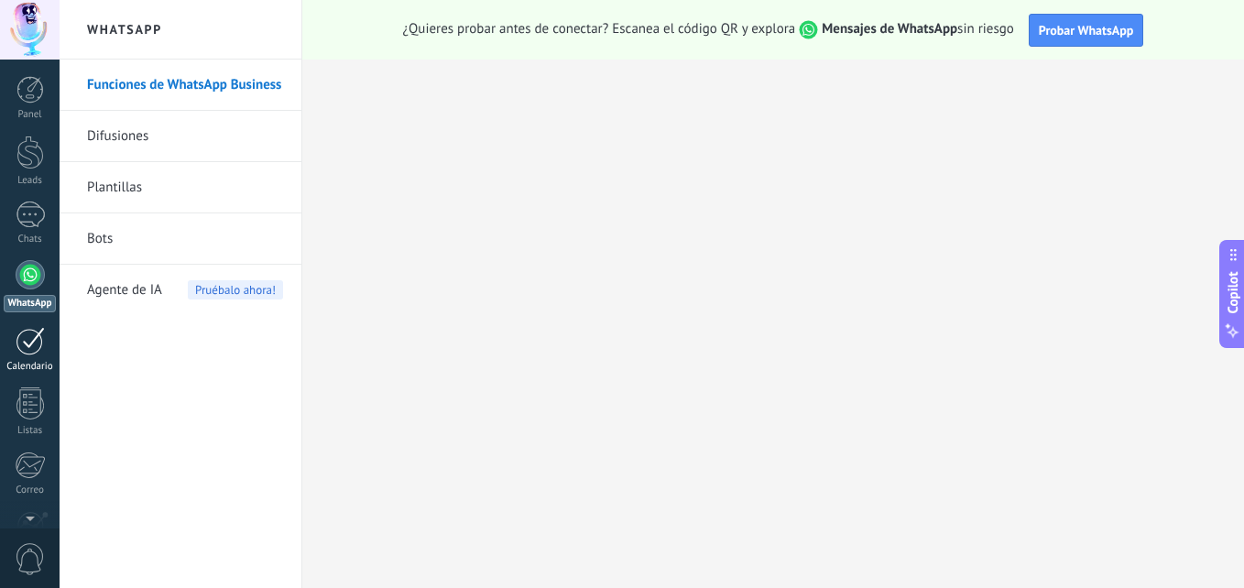
click at [47, 340] on link "Calendario" at bounding box center [30, 350] width 60 height 46
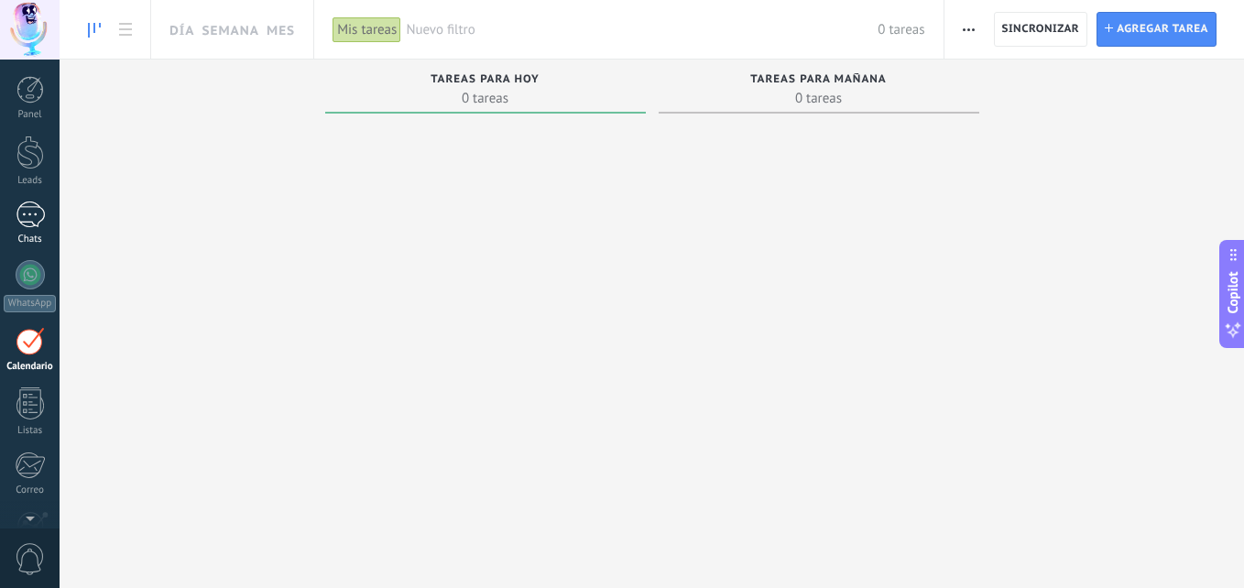
click at [12, 219] on link "Chats" at bounding box center [30, 223] width 60 height 44
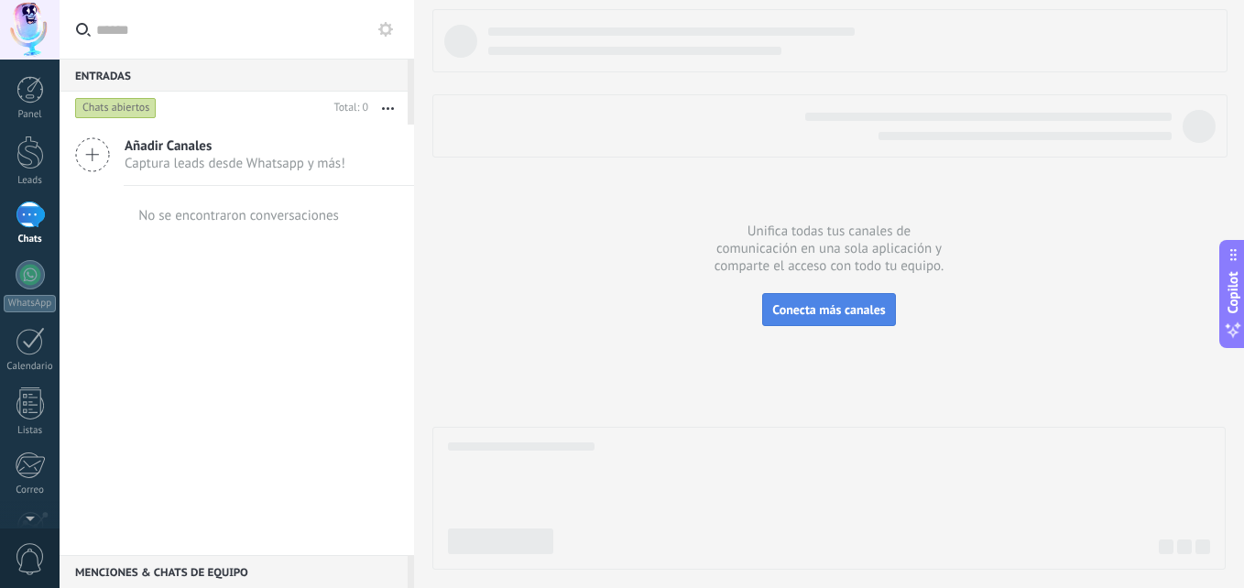
click at [796, 317] on span "Conecta más canales" at bounding box center [828, 309] width 113 height 16
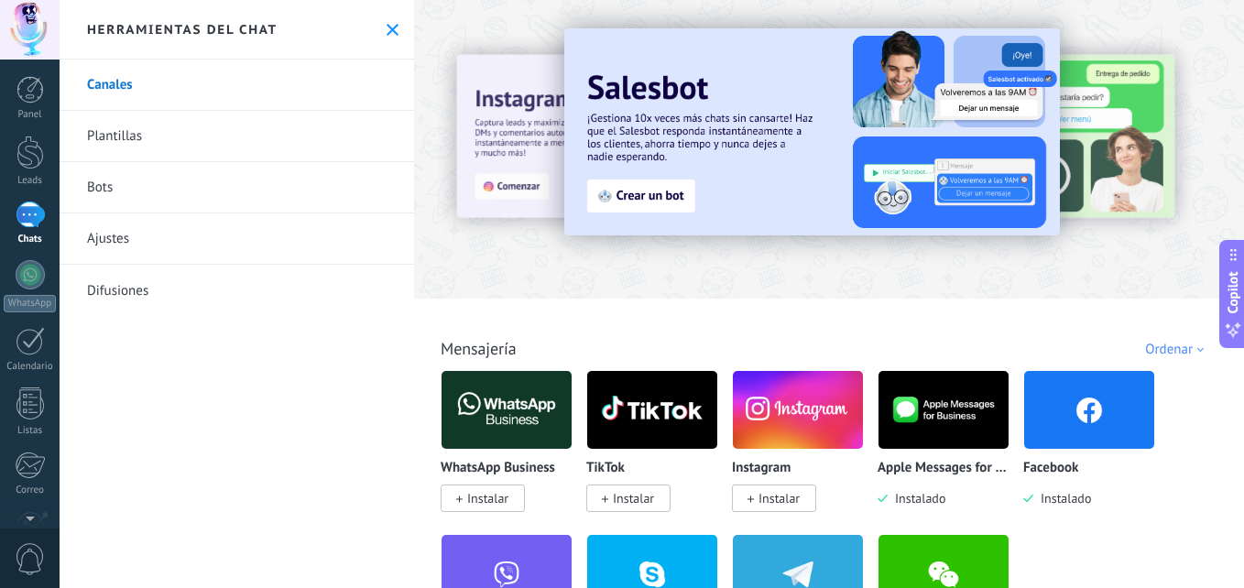
click at [800, 497] on span "Instalar" at bounding box center [774, 497] width 84 height 27
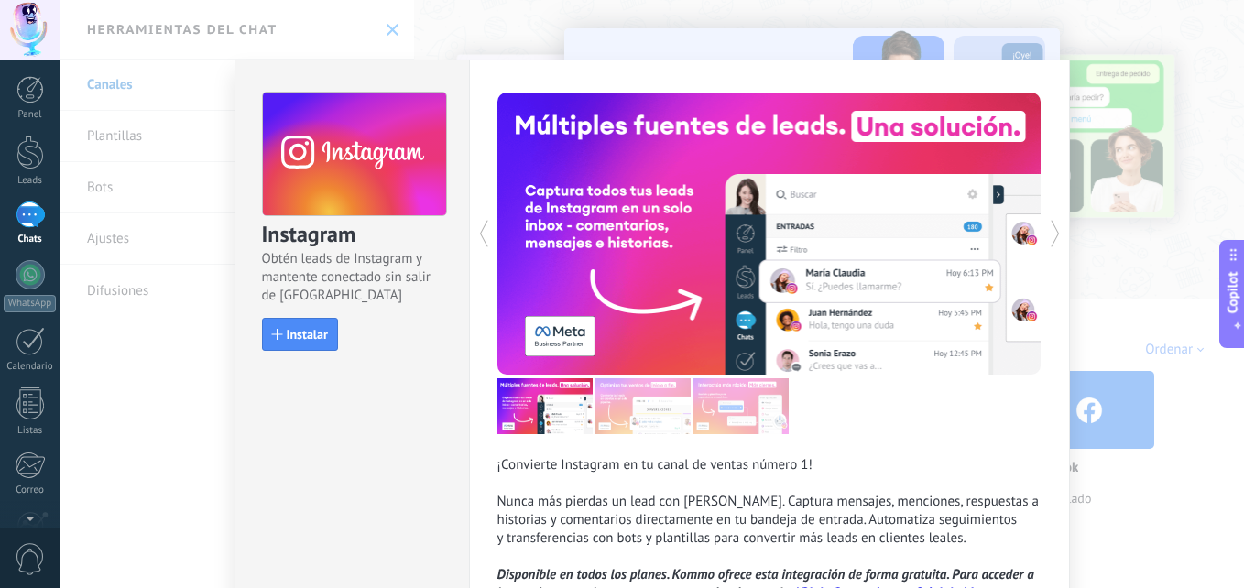
click at [1237, 275] on span "Copilot" at bounding box center [1232, 293] width 18 height 42
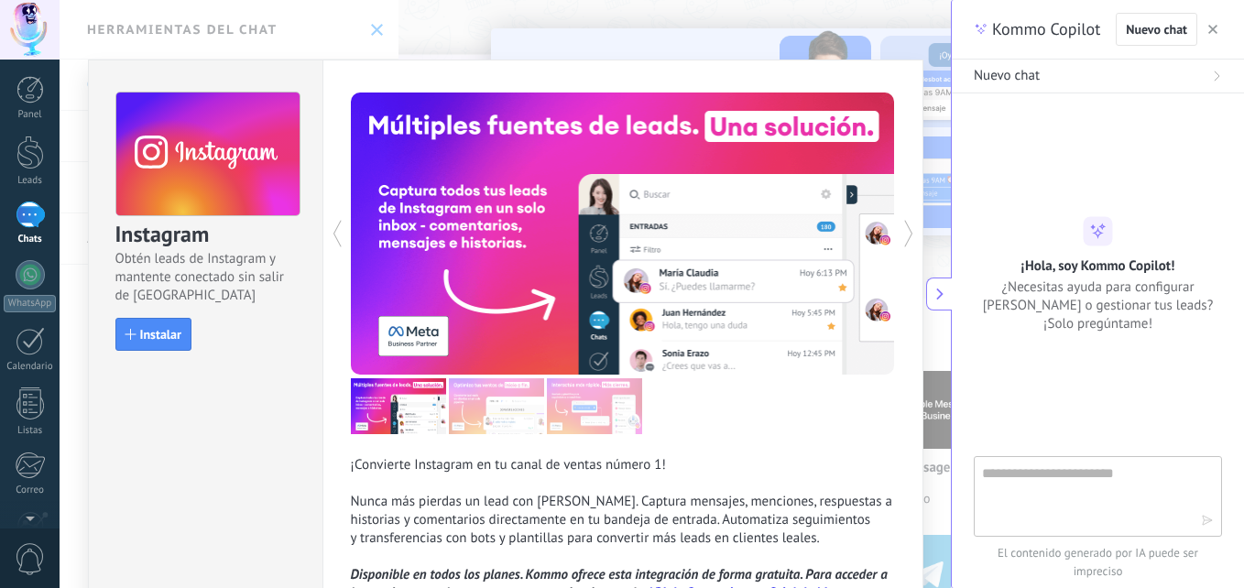
click at [1199, 278] on div "¡Hola, soy Kommo Copilot! ¿Necesitas ayuda para configurar [PERSON_NAME] o gest…" at bounding box center [1097, 275] width 292 height 116
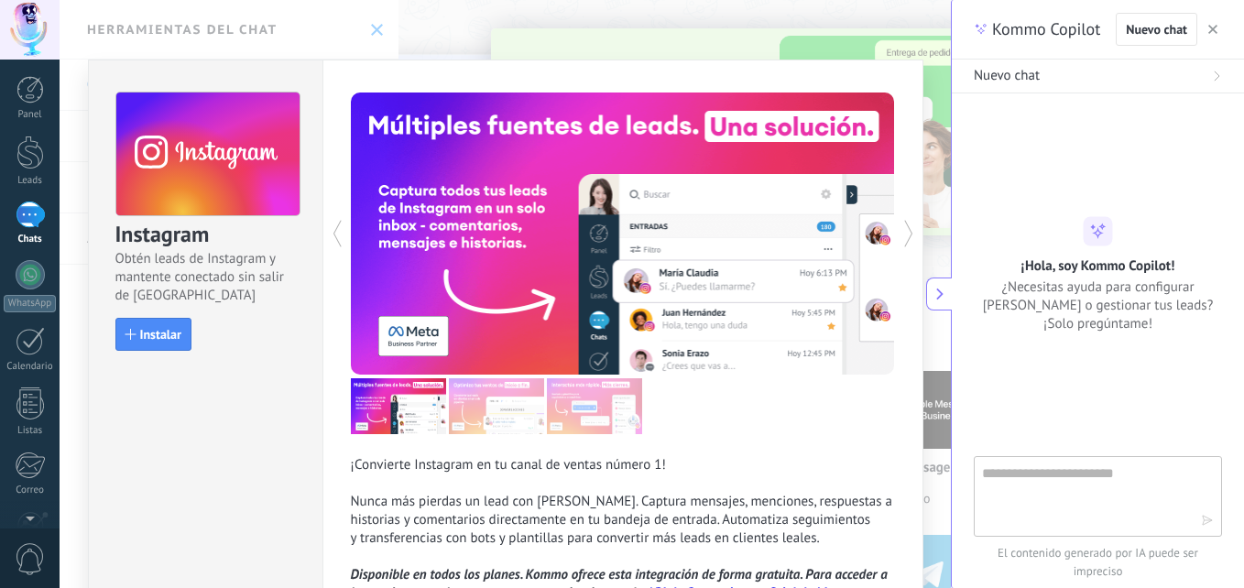
click at [1214, 34] on span "button" at bounding box center [1212, 29] width 9 height 13
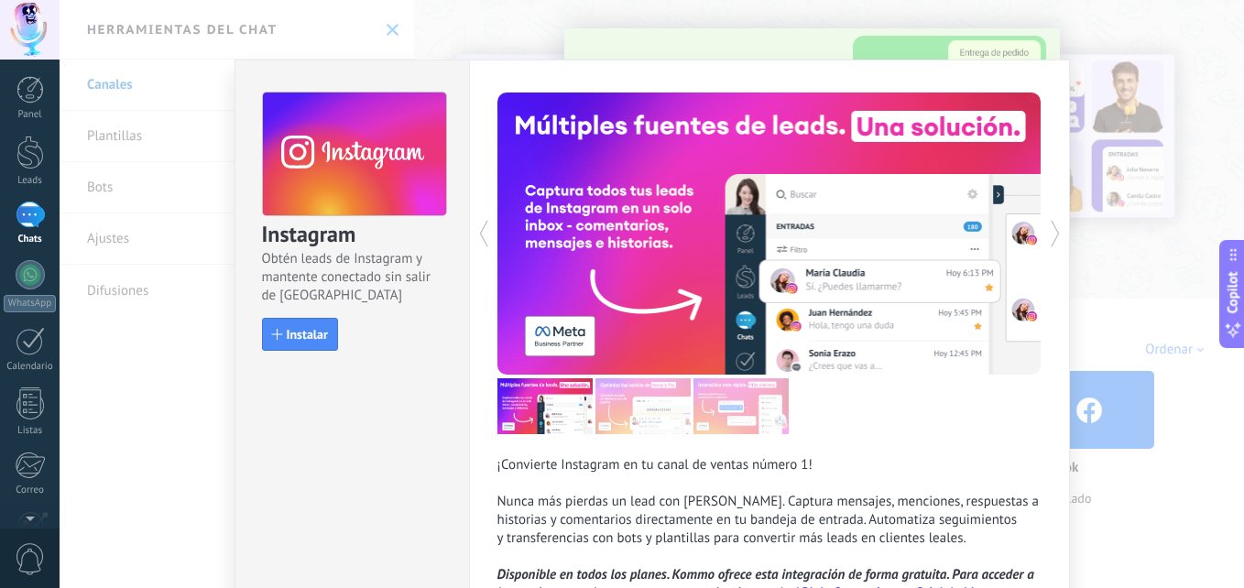
click at [1130, 156] on div "Instagram Obtén leads de Instagram y mantente conectado sin salir de Kommo Inst…" at bounding box center [652, 294] width 1184 height 588
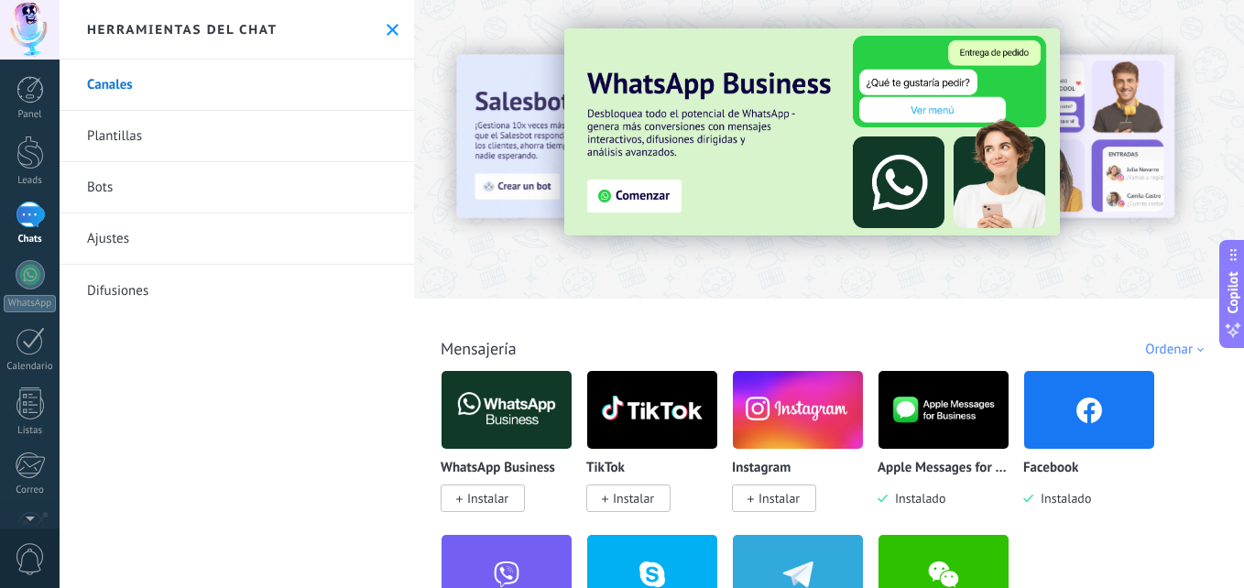
click at [1060, 444] on img at bounding box center [1089, 409] width 130 height 89
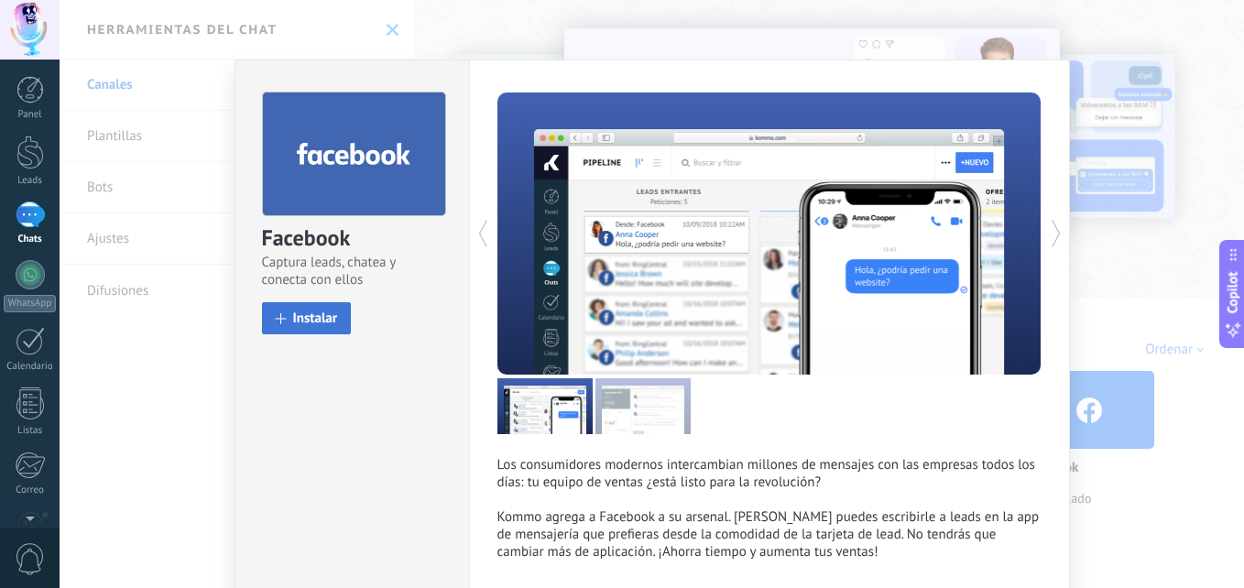
click at [299, 325] on span "Instalar" at bounding box center [315, 318] width 45 height 14
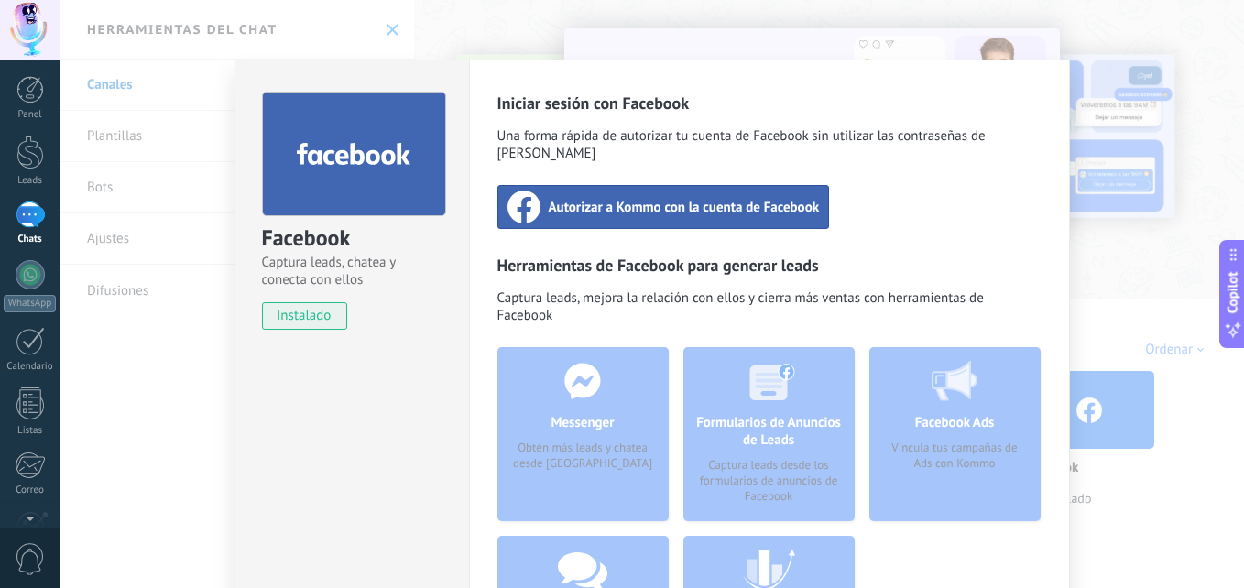
click at [516, 364] on div "Messenger Obtén más leads y chatea desde [GEOGRAPHIC_DATA]" at bounding box center [582, 434] width 171 height 174
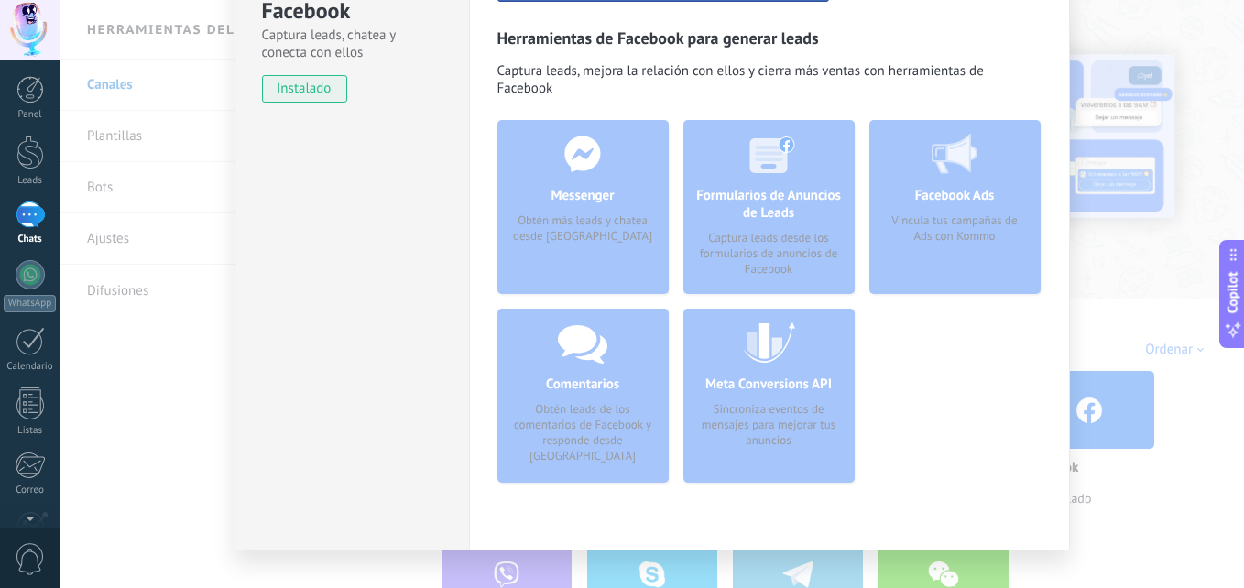
scroll to position [241, 0]
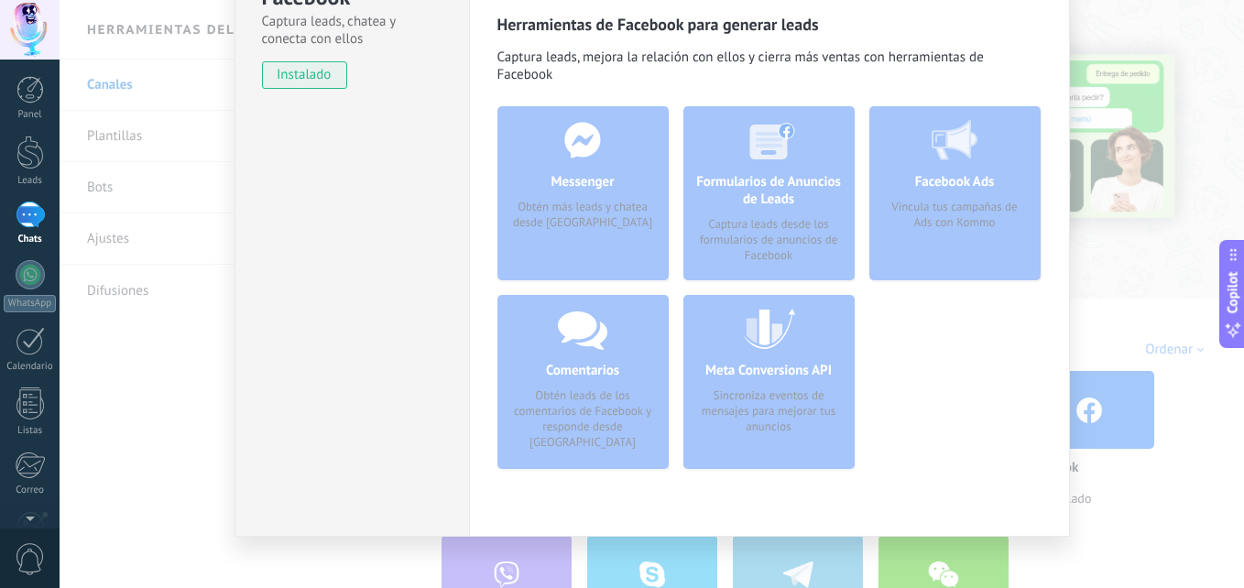
click at [573, 346] on div "Comentarios Obtén leads de los comentarios de Facebook y responde desde [GEOGRA…" at bounding box center [582, 382] width 171 height 174
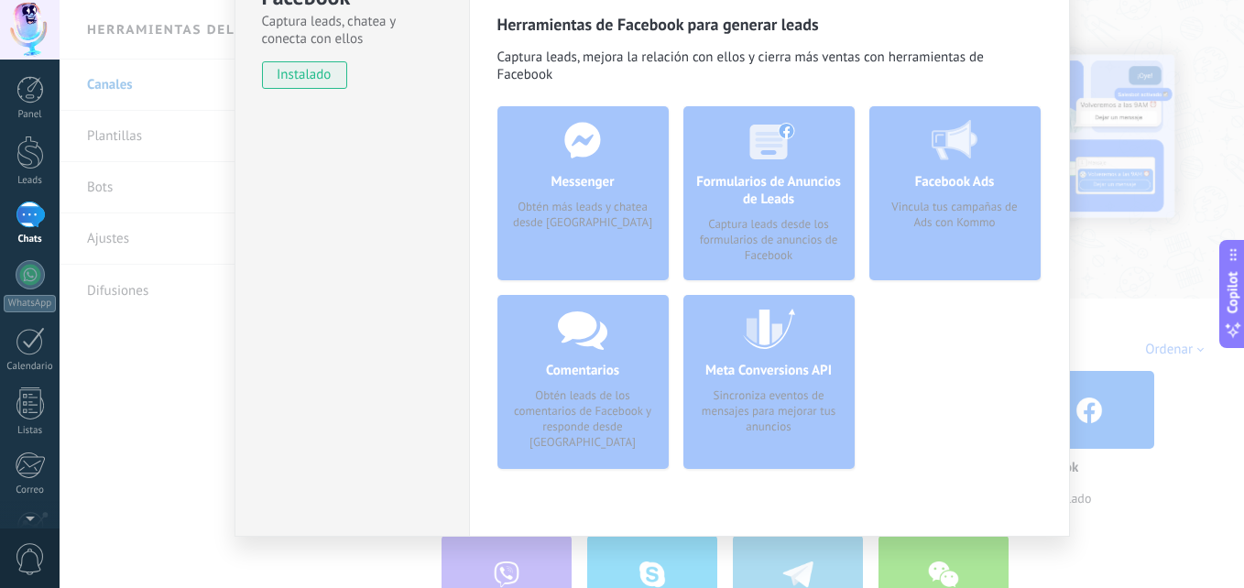
scroll to position [0, 0]
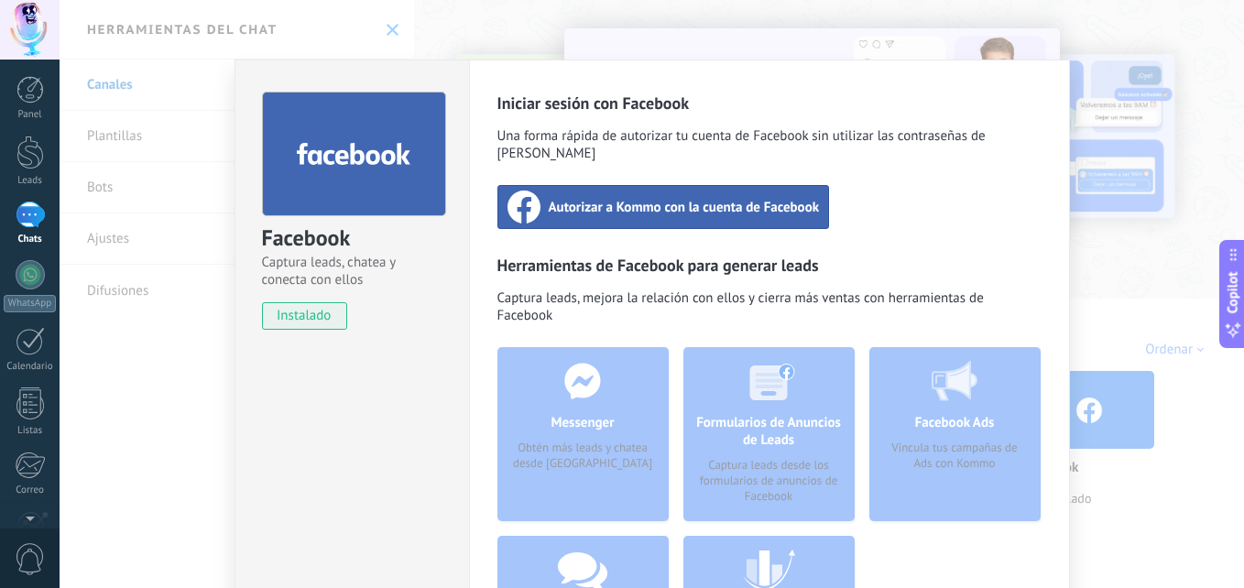
click at [1190, 147] on div "Facebook Captura leads, chatea y conecta con ellos instalado Desinstalar Inicia…" at bounding box center [652, 294] width 1184 height 588
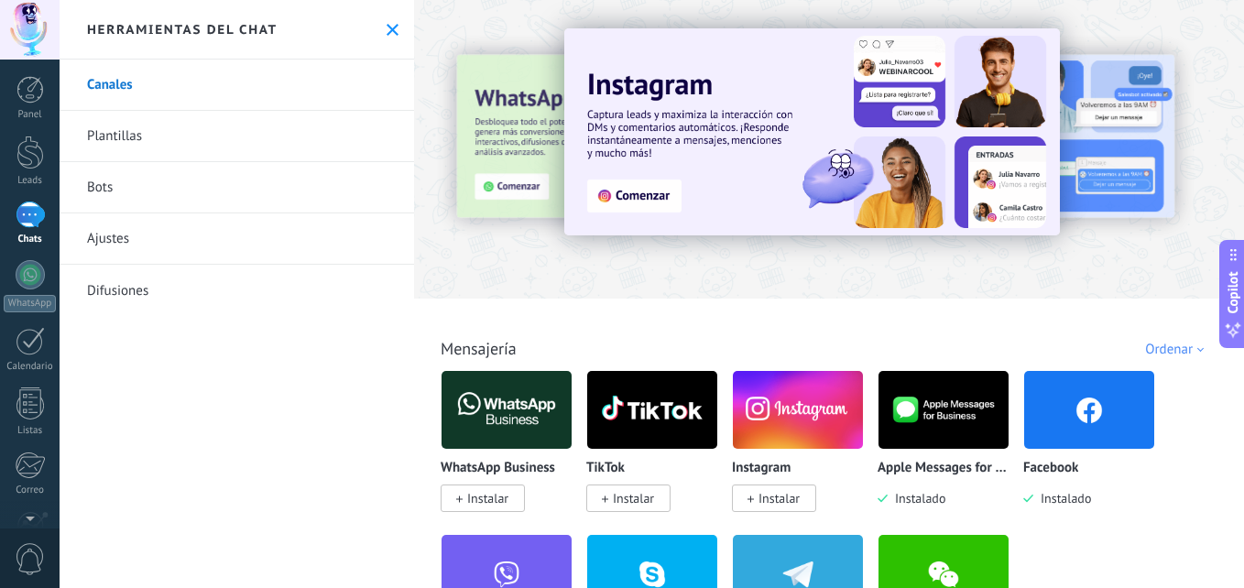
click at [605, 186] on img at bounding box center [811, 131] width 495 height 207
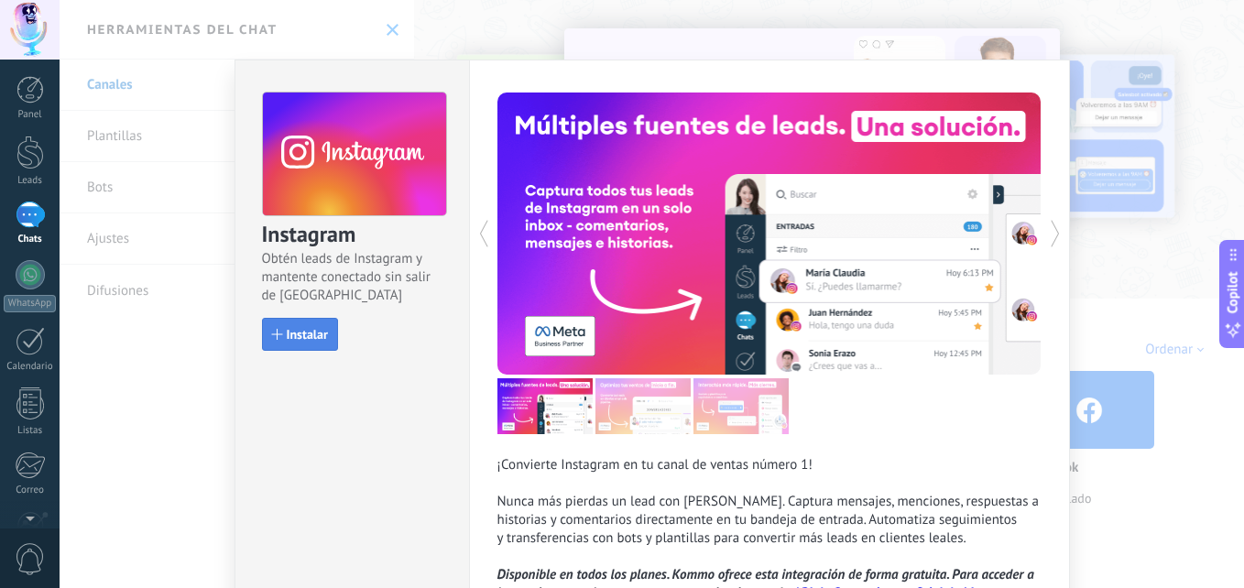
click at [321, 336] on span "Instalar" at bounding box center [307, 334] width 41 height 13
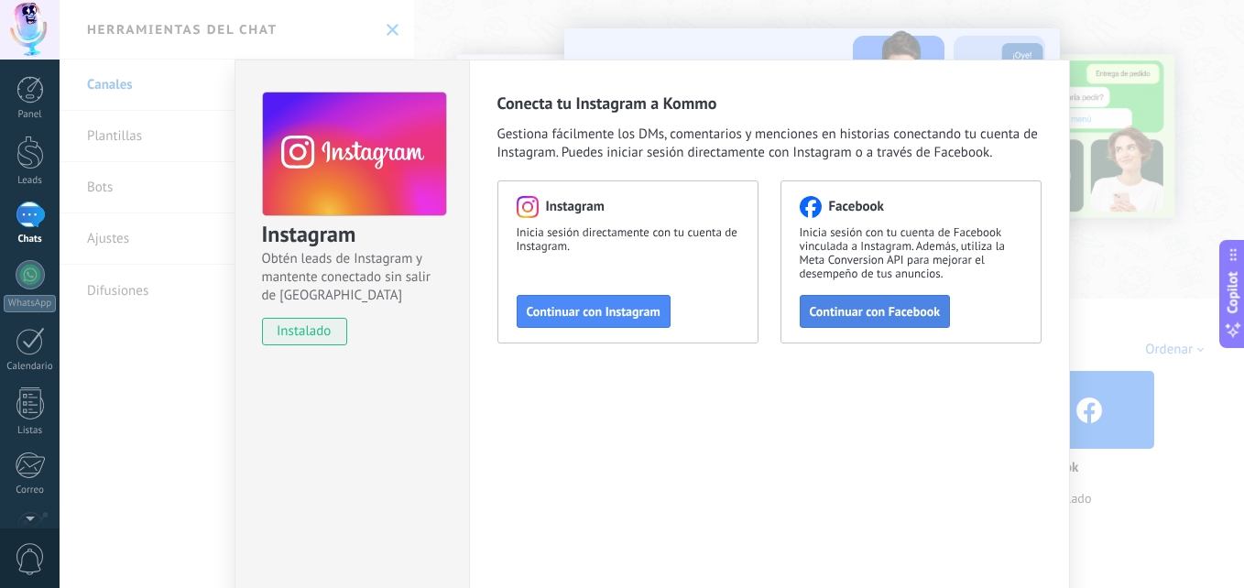
click at [841, 305] on span "Continuar con Facebook" at bounding box center [875, 311] width 131 height 13
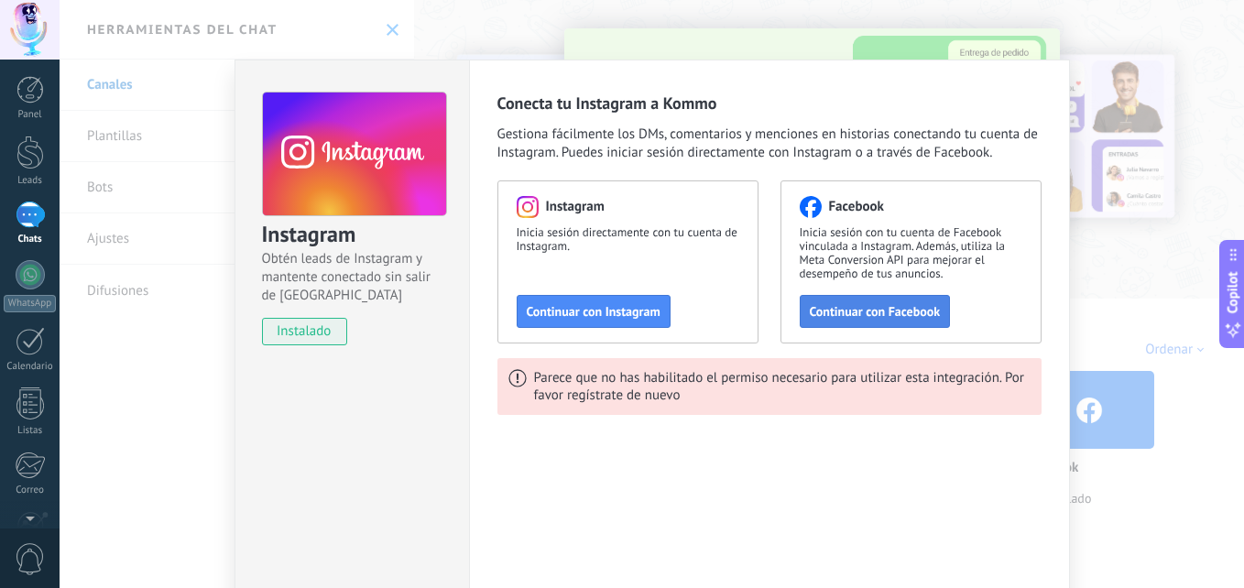
click at [850, 317] on span "Continuar con Facebook" at bounding box center [875, 311] width 131 height 13
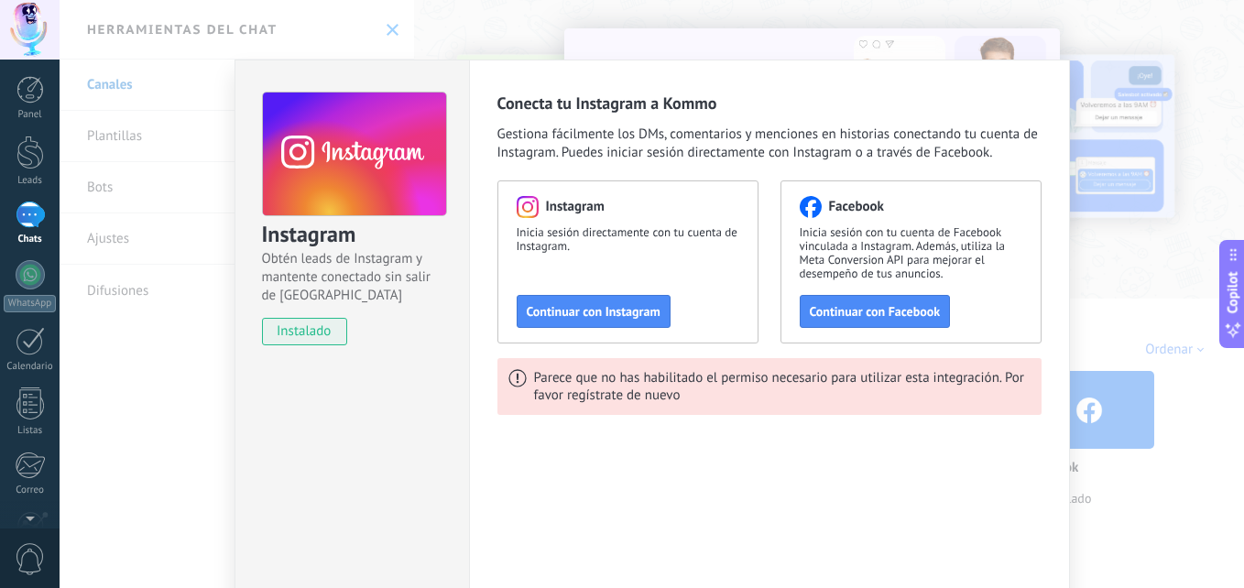
drag, startPoint x: 1069, startPoint y: 11, endPoint x: 1231, endPoint y: 70, distance: 172.4
click at [1231, 70] on div "Instagram Obtén leads de Instagram y mantente conectado sin salir de Kommo inst…" at bounding box center [652, 294] width 1184 height 588
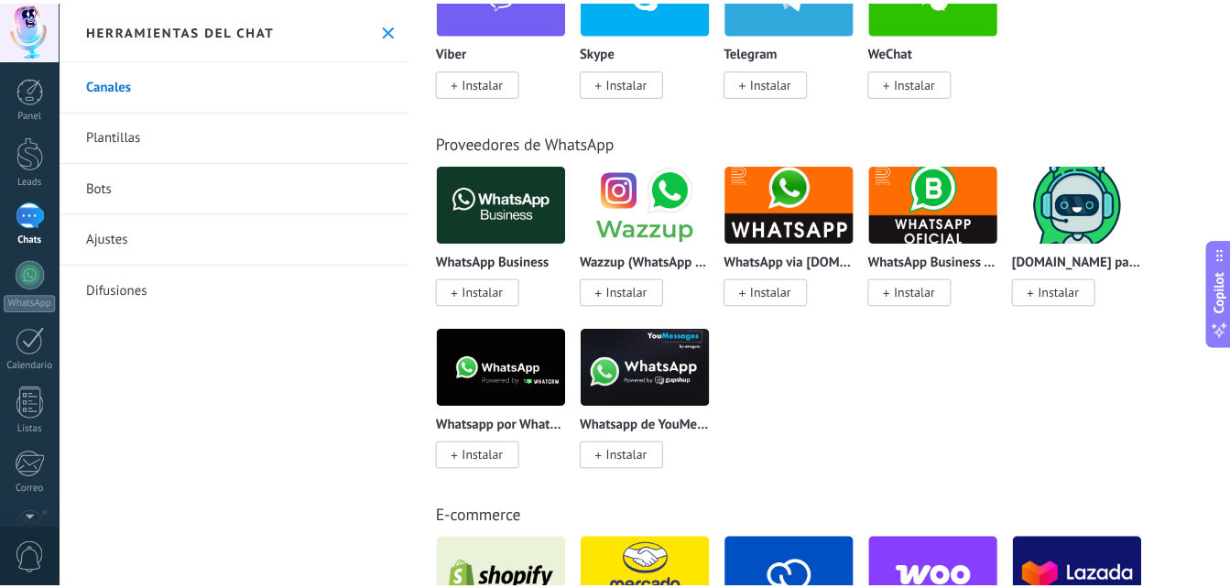
scroll to position [581, 0]
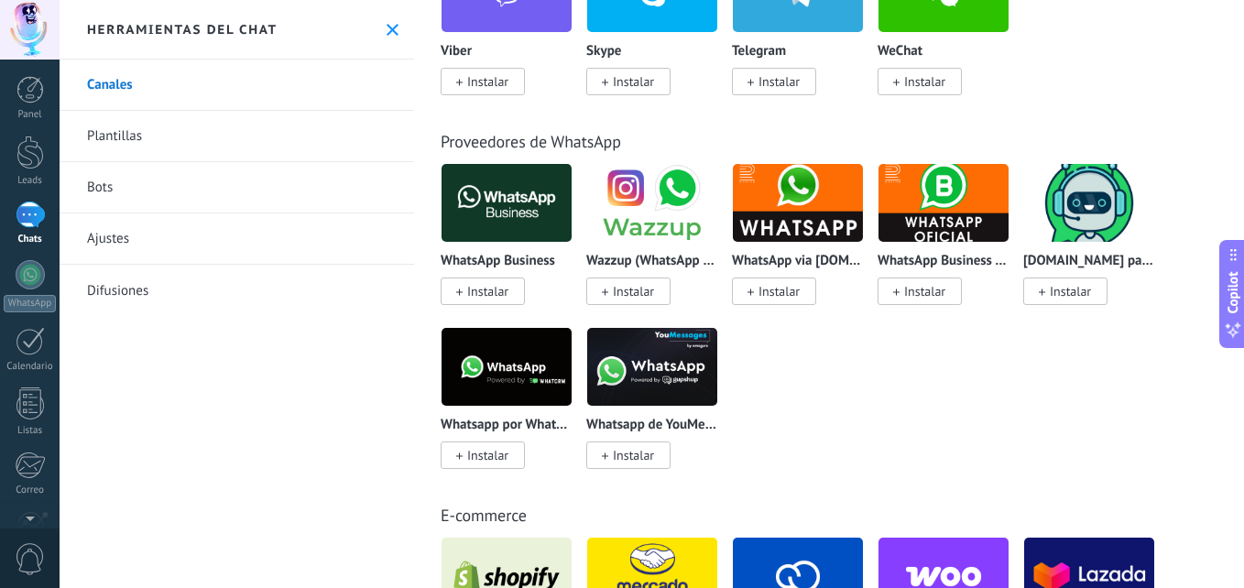
click at [234, 238] on link "Ajustes" at bounding box center [237, 238] width 354 height 51
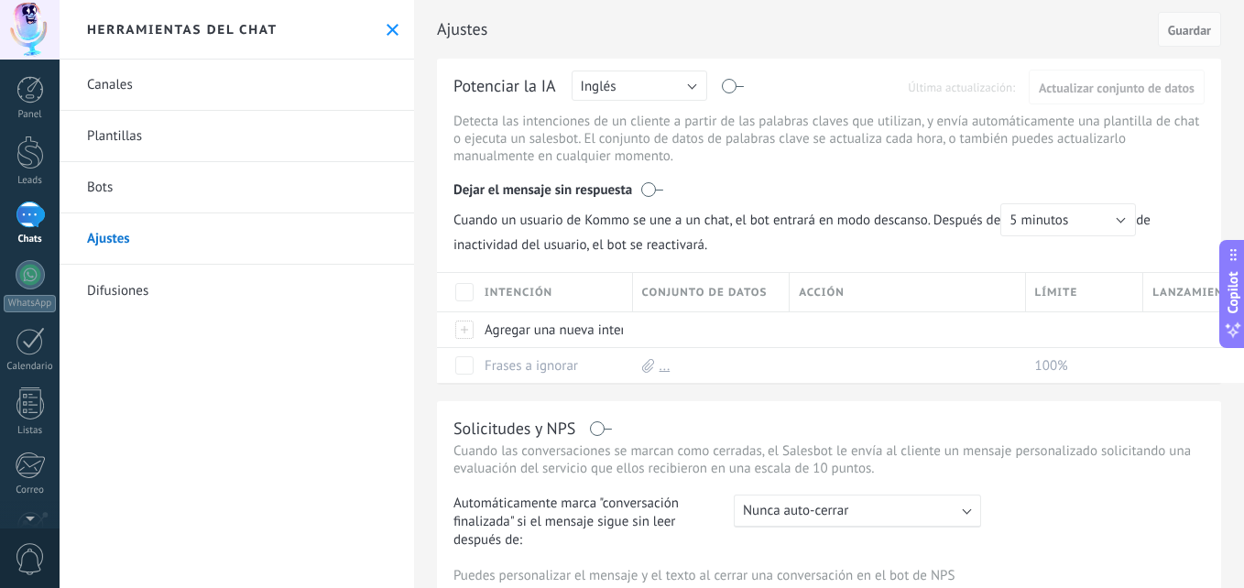
click at [240, 184] on link "Bots" at bounding box center [237, 187] width 354 height 51
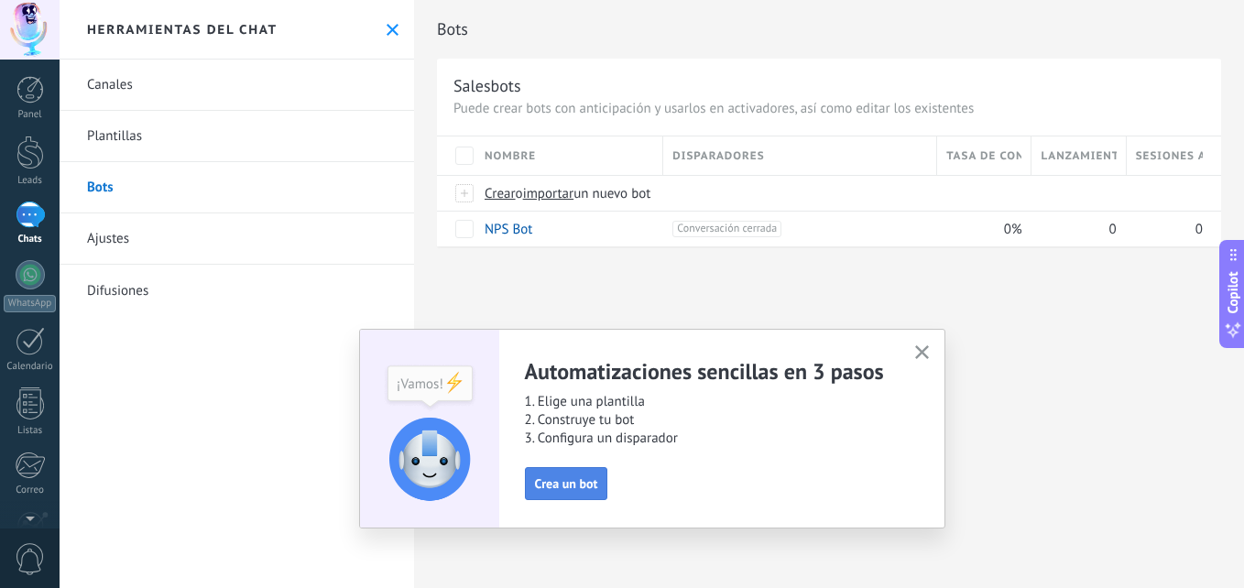
click at [552, 484] on span "Crea un bot" at bounding box center [566, 483] width 63 height 13
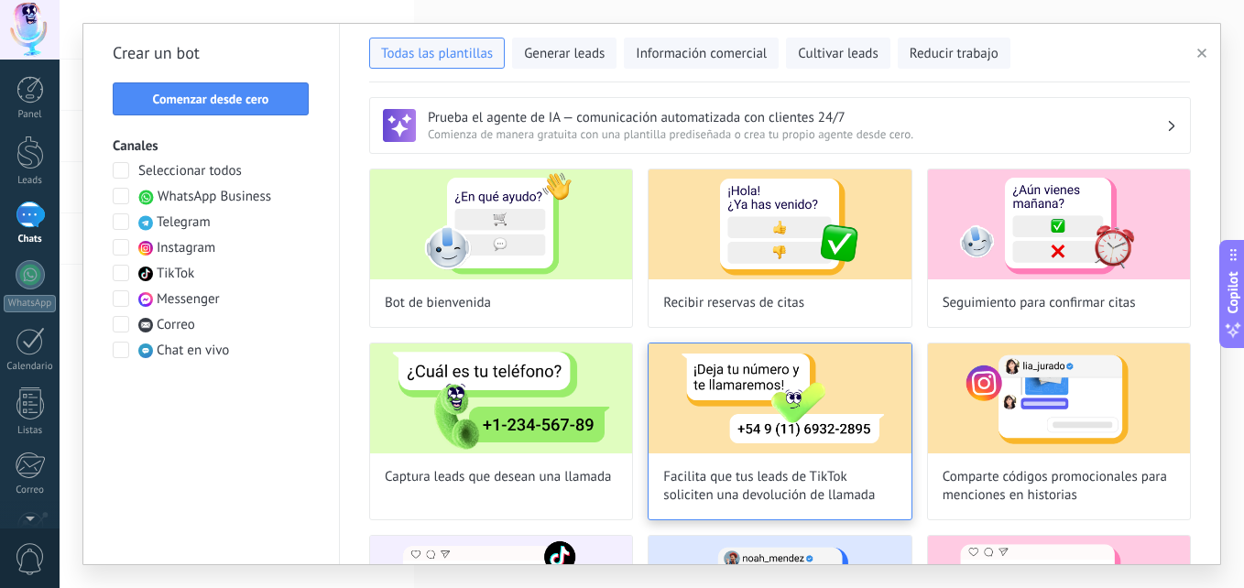
click at [683, 498] on span "Facilita que tus leads de TikTok soliciten una devolución de llamada" at bounding box center [779, 486] width 233 height 37
type input "**********"
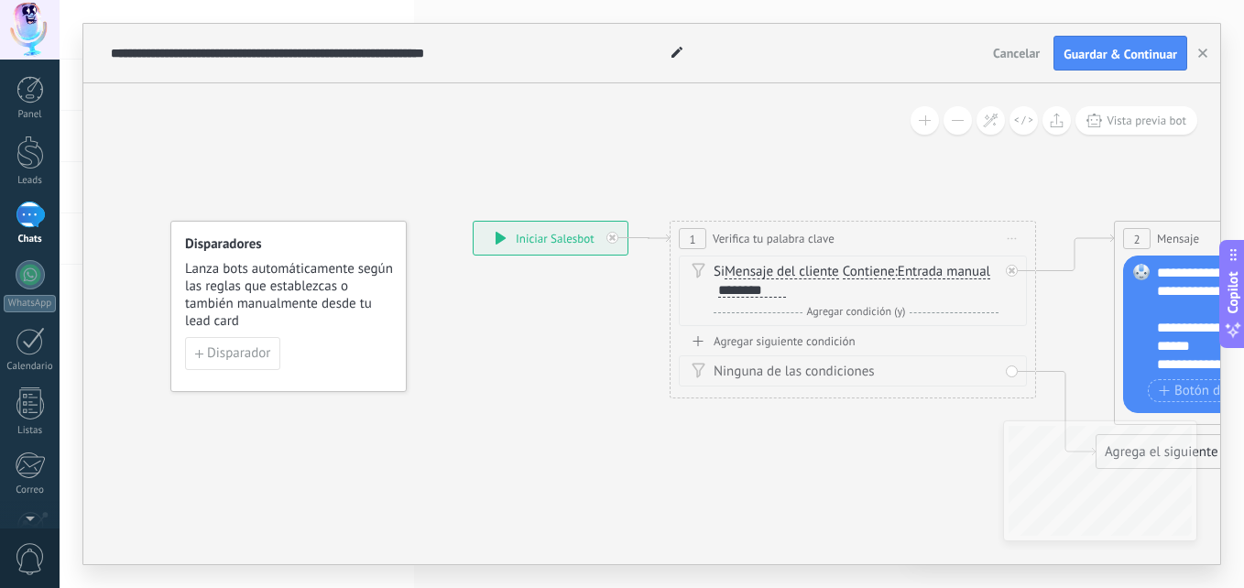
click at [533, 247] on div "**********" at bounding box center [550, 238] width 154 height 33
click at [503, 234] on icon at bounding box center [500, 238] width 11 height 13
click at [734, 275] on span "Mensaje del cliente" at bounding box center [781, 272] width 114 height 15
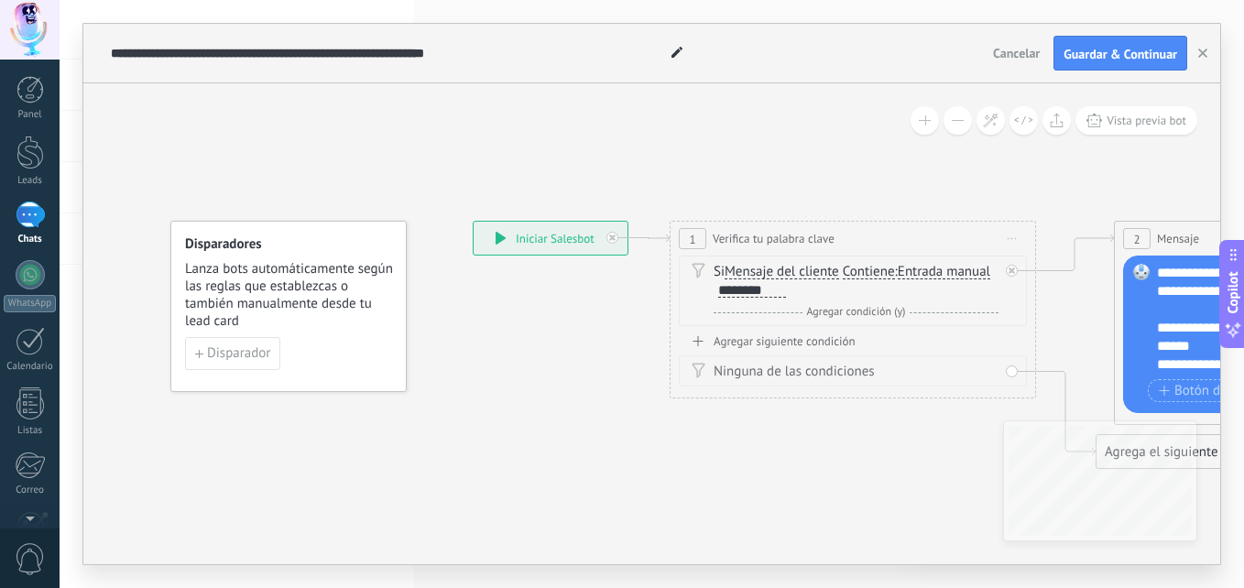
click at [734, 275] on button "Mensaje del cliente" at bounding box center [829, 271] width 229 height 33
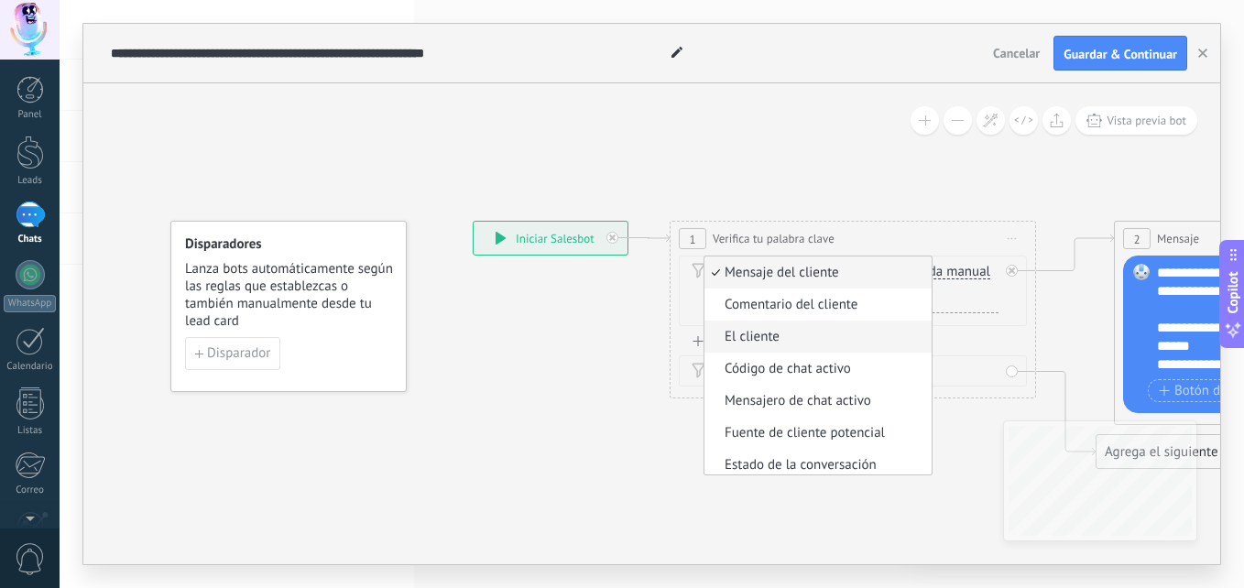
click at [716, 342] on span "El cliente" at bounding box center [815, 337] width 222 height 18
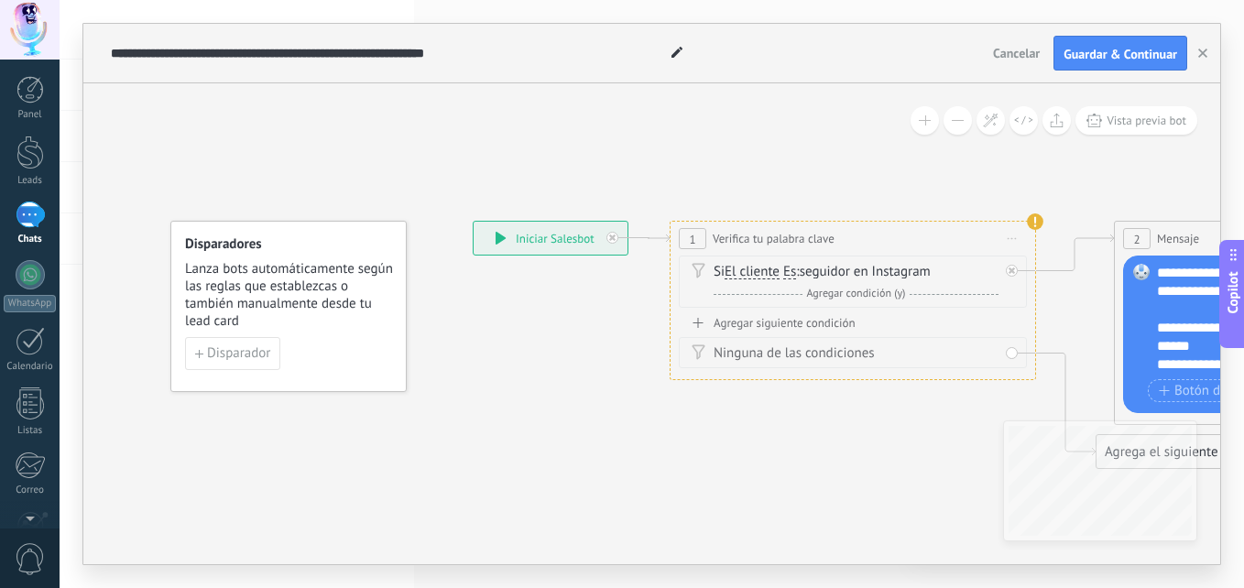
click at [709, 321] on div "Agregar siguiente condición" at bounding box center [853, 323] width 348 height 16
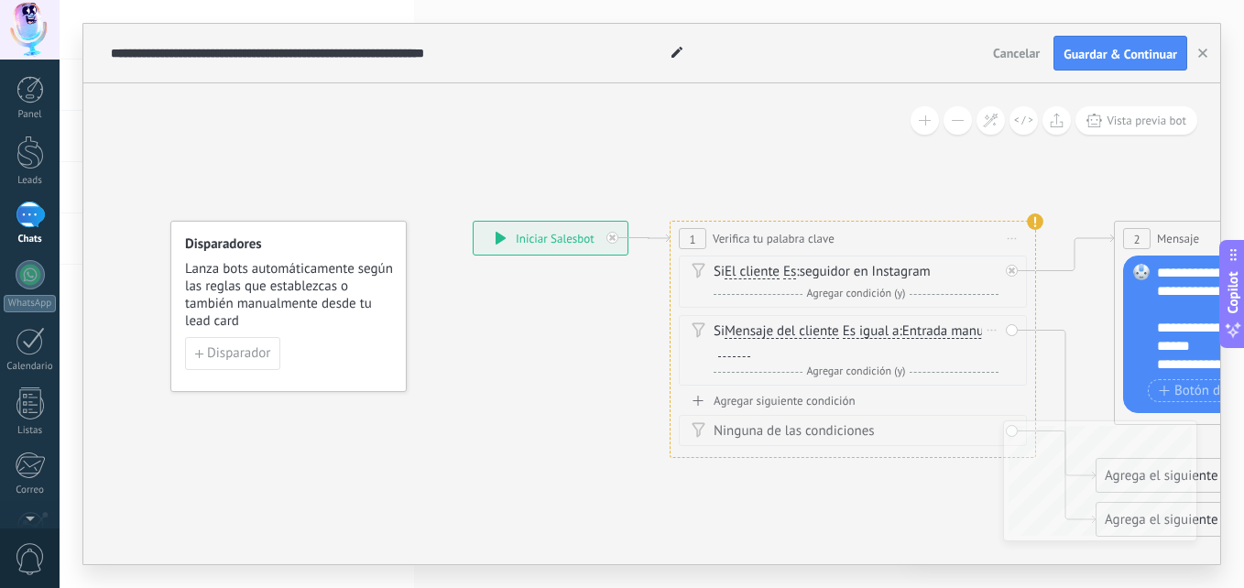
click at [739, 339] on div "Si Mensaje del cliente Mensaje del cliente Comentario del cliente El cliente Có…" at bounding box center [855, 340] width 285 height 37
click at [738, 326] on span "Mensaje del cliente" at bounding box center [781, 331] width 114 height 15
click at [738, 326] on button "Mensaje del cliente" at bounding box center [829, 331] width 229 height 33
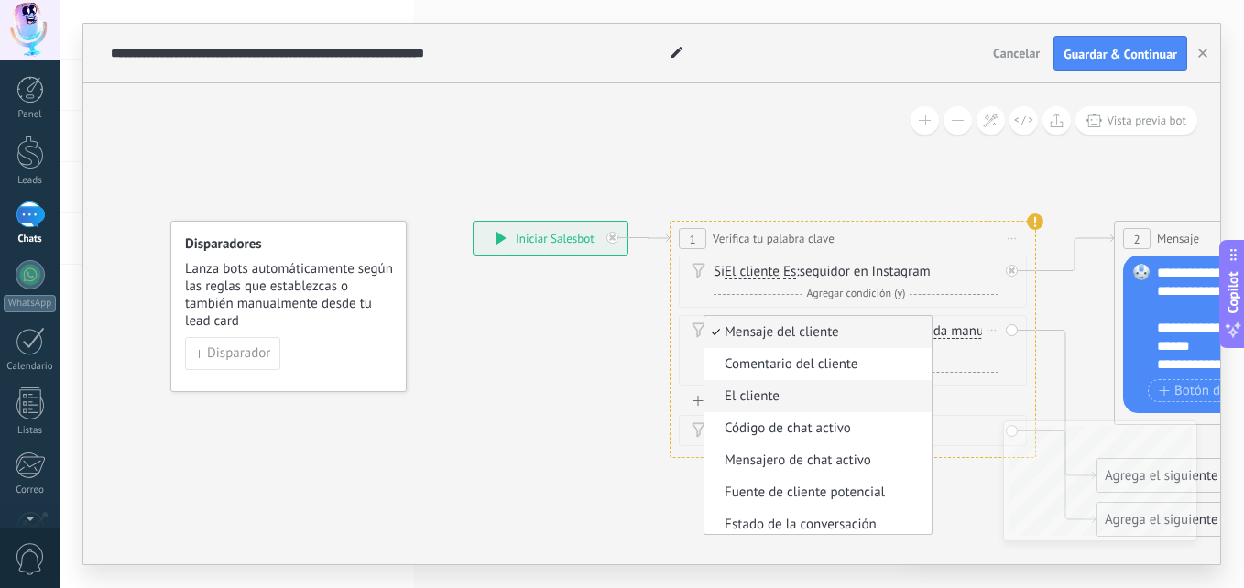
click at [734, 400] on span "El cliente" at bounding box center [815, 396] width 222 height 18
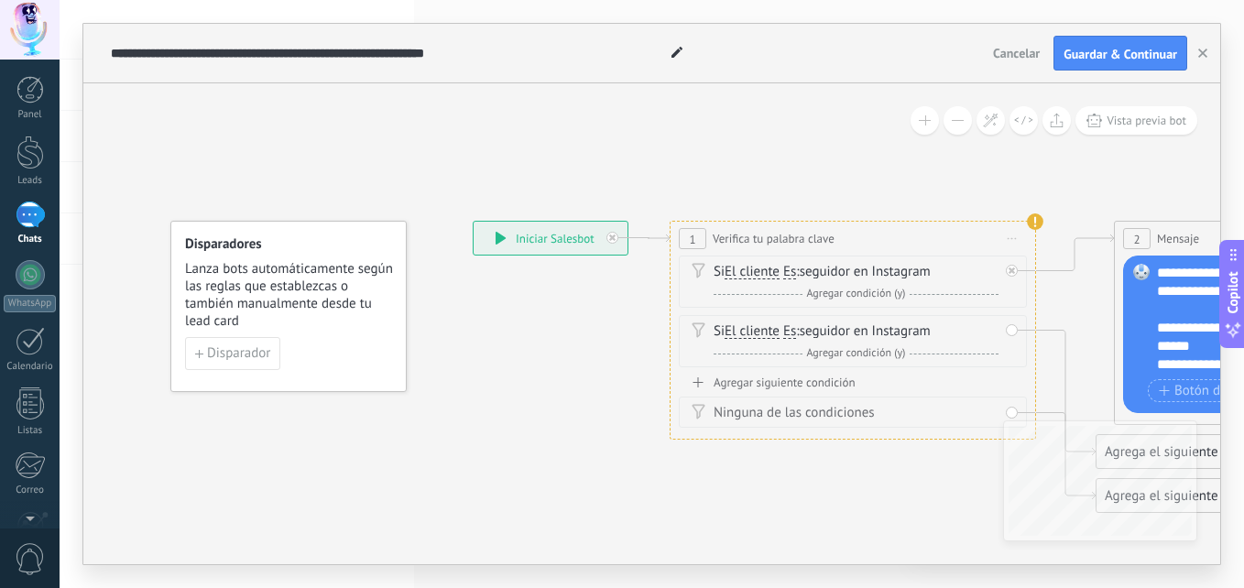
click at [734, 397] on div "Ninguna de las condiciones" at bounding box center [853, 412] width 348 height 31
click at [712, 384] on div "Agregar siguiente condición" at bounding box center [853, 383] width 348 height 16
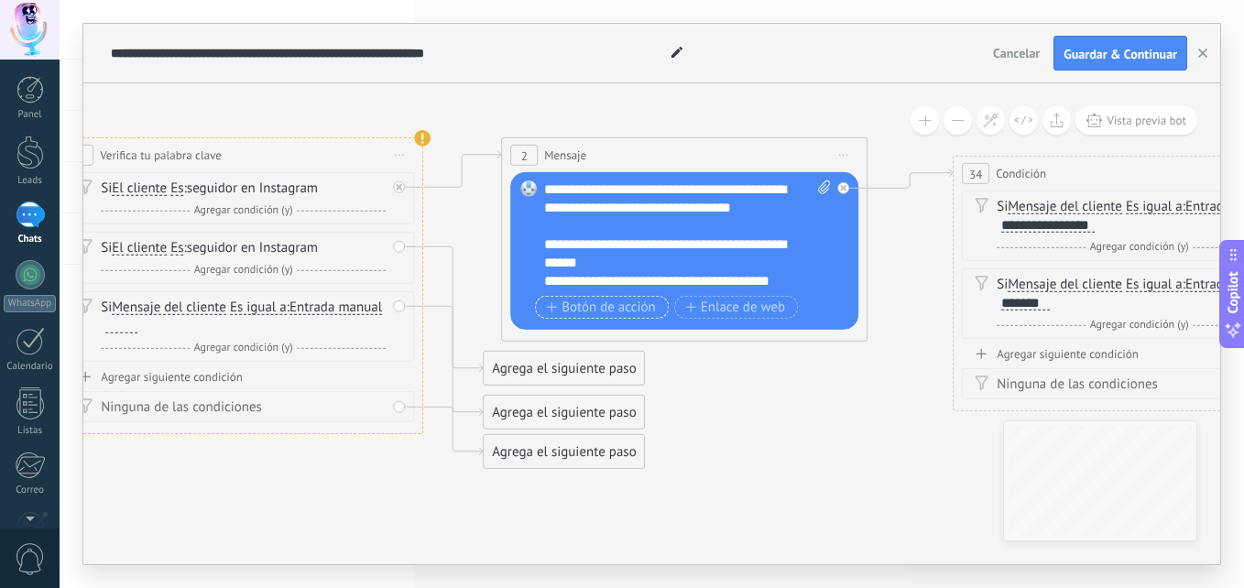
click at [583, 312] on span "Botón de acción" at bounding box center [601, 306] width 110 height 15
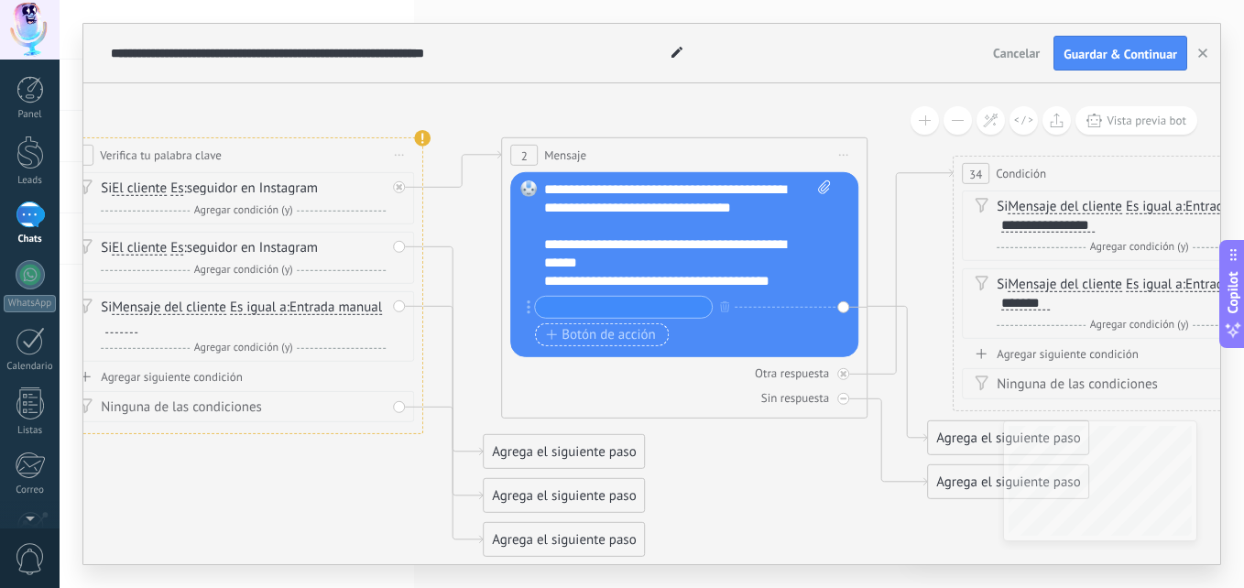
click at [583, 312] on input "text" at bounding box center [623, 307] width 177 height 21
type input "*********"
click at [573, 457] on div "Agrega el siguiente paso" at bounding box center [564, 452] width 160 height 30
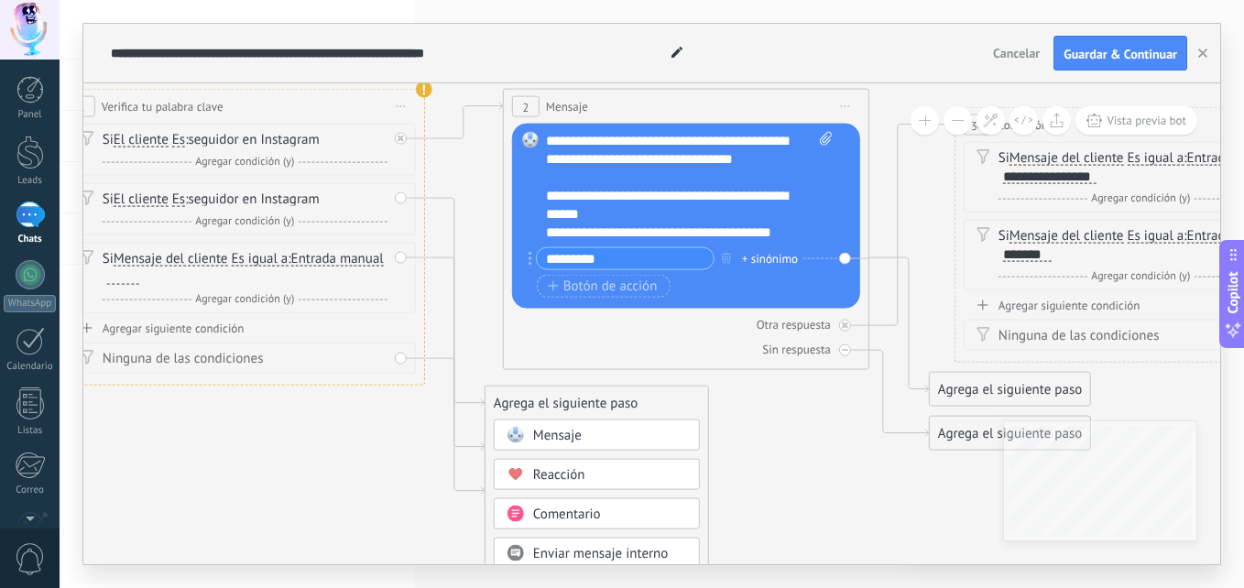
click at [554, 479] on span "Reacción" at bounding box center [559, 474] width 52 height 17
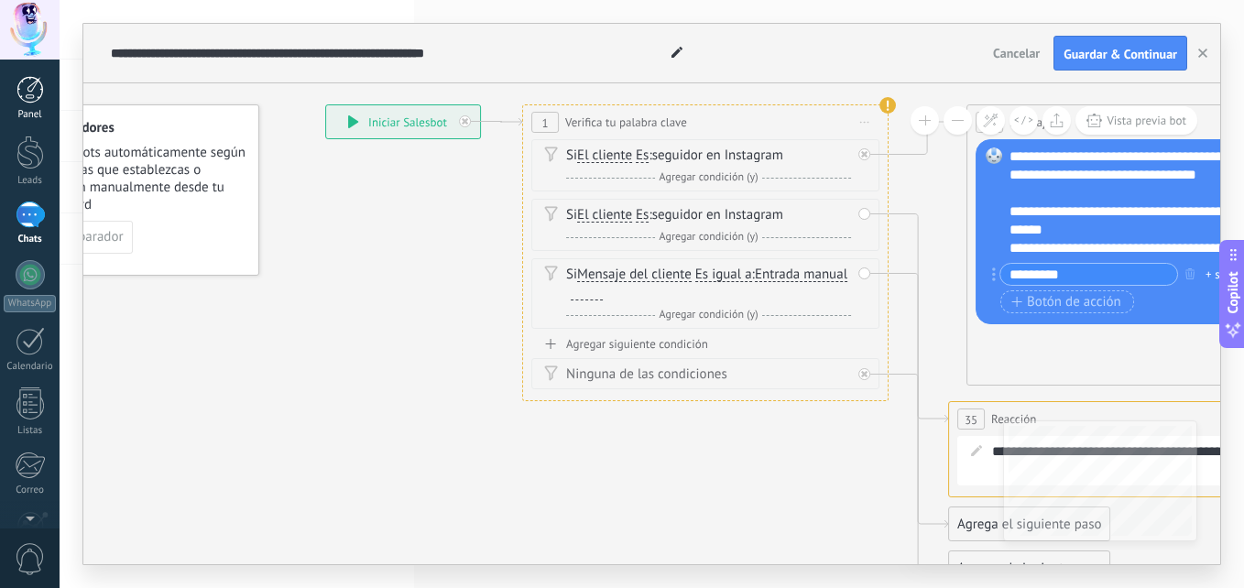
click at [21, 82] on div at bounding box center [29, 89] width 27 height 27
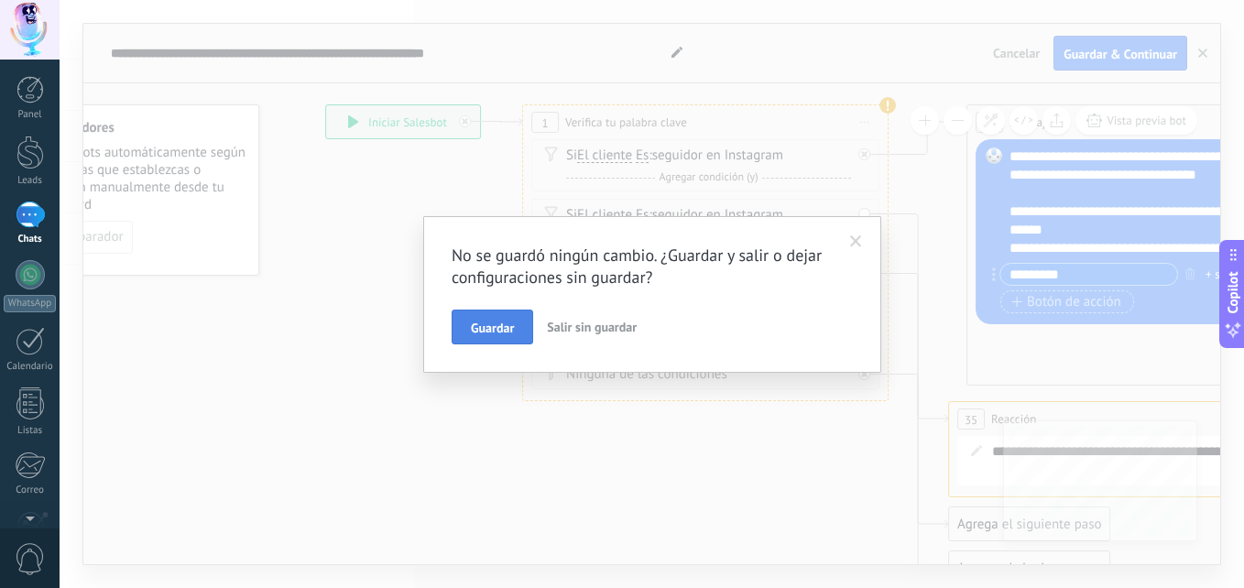
click at [487, 334] on span "Guardar" at bounding box center [492, 327] width 43 height 13
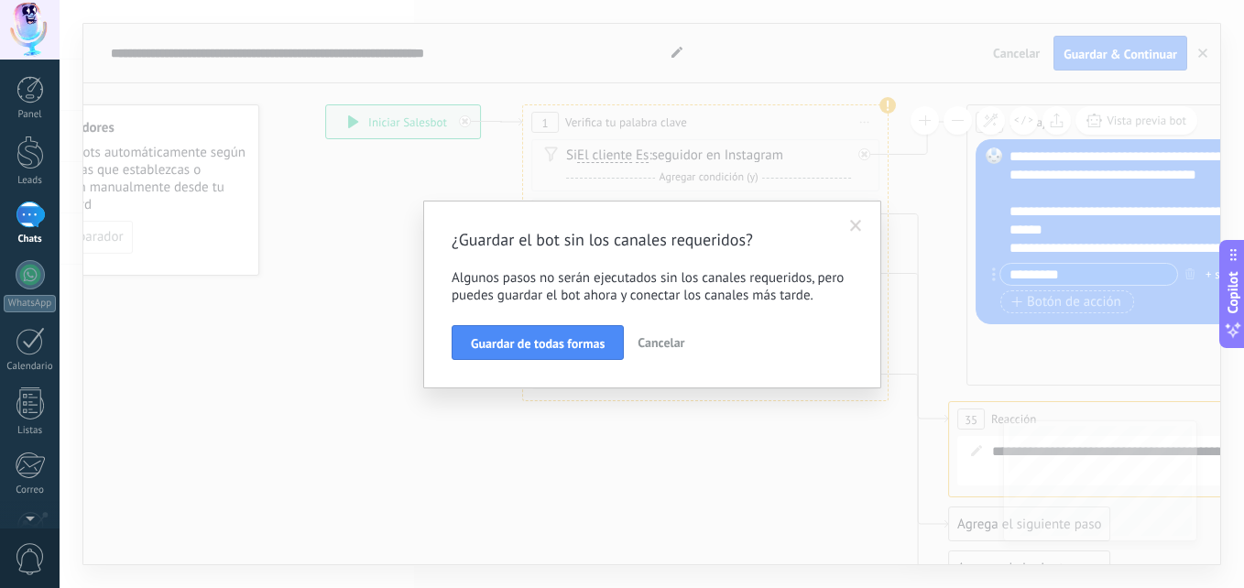
click at [487, 334] on button "Guardar de todas formas" at bounding box center [537, 342] width 172 height 35
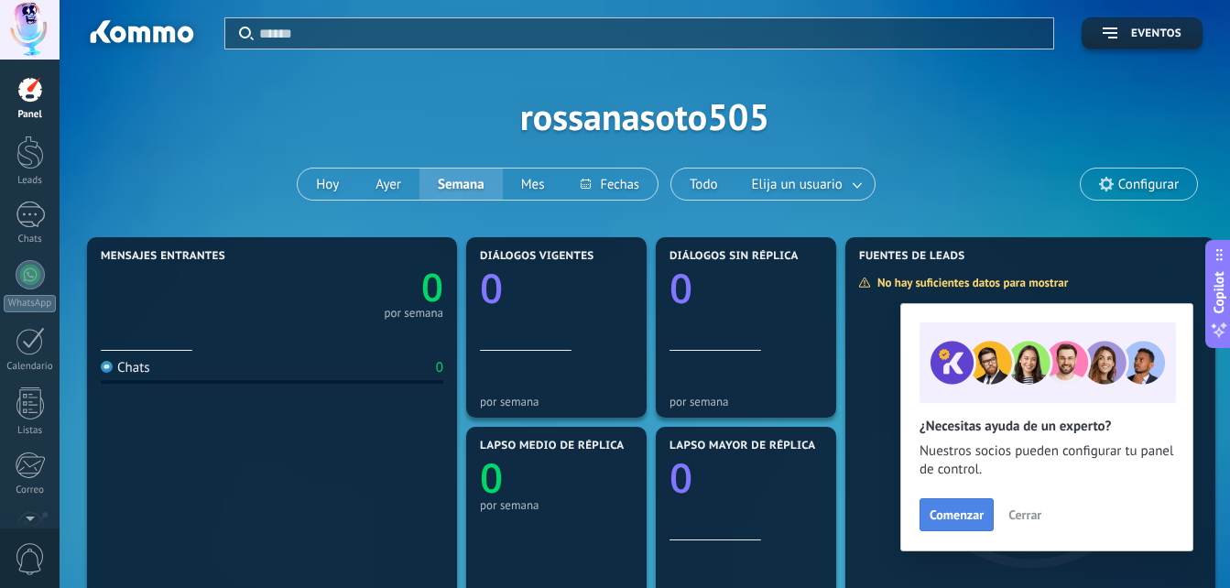
click at [925, 508] on button "Comenzar" at bounding box center [956, 514] width 74 height 33
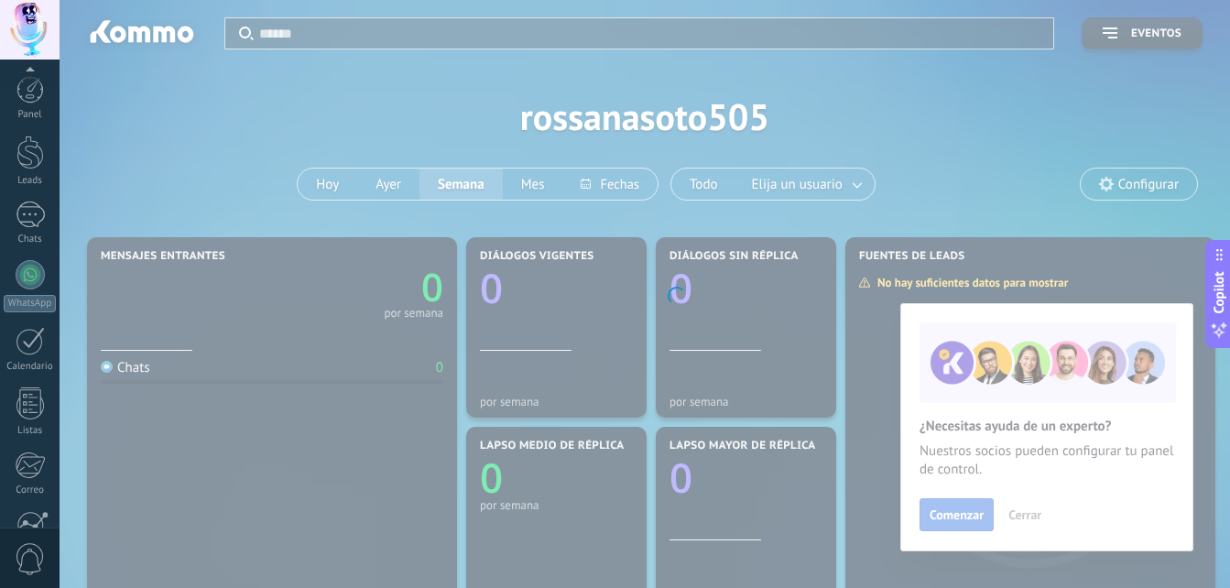
scroll to position [174, 0]
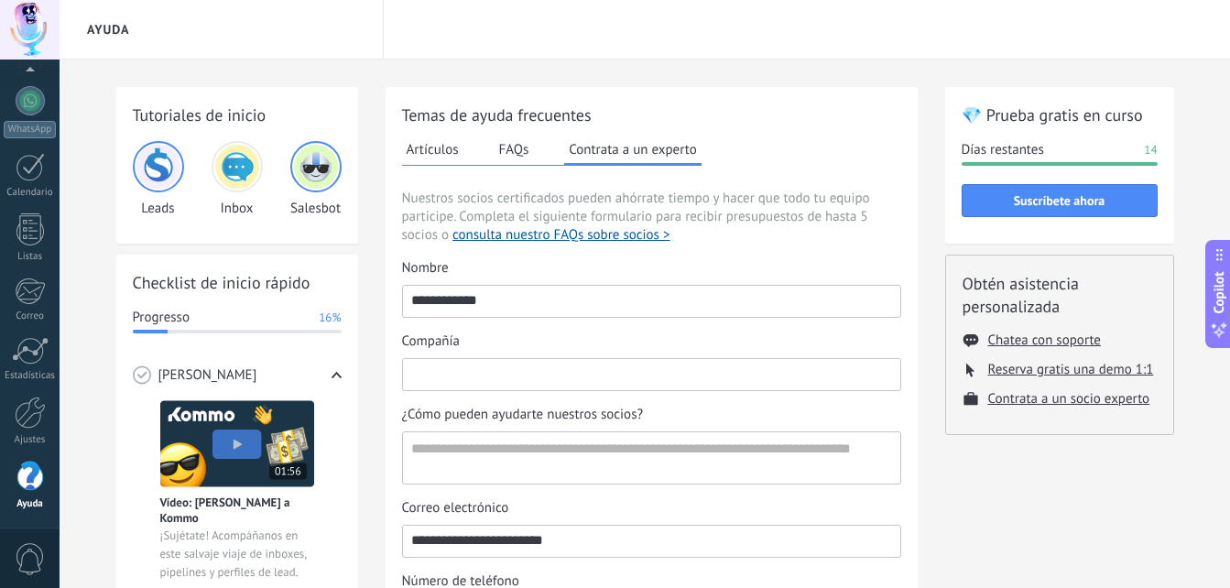
click at [506, 373] on input "Compañía" at bounding box center [651, 373] width 497 height 29
type input "********"
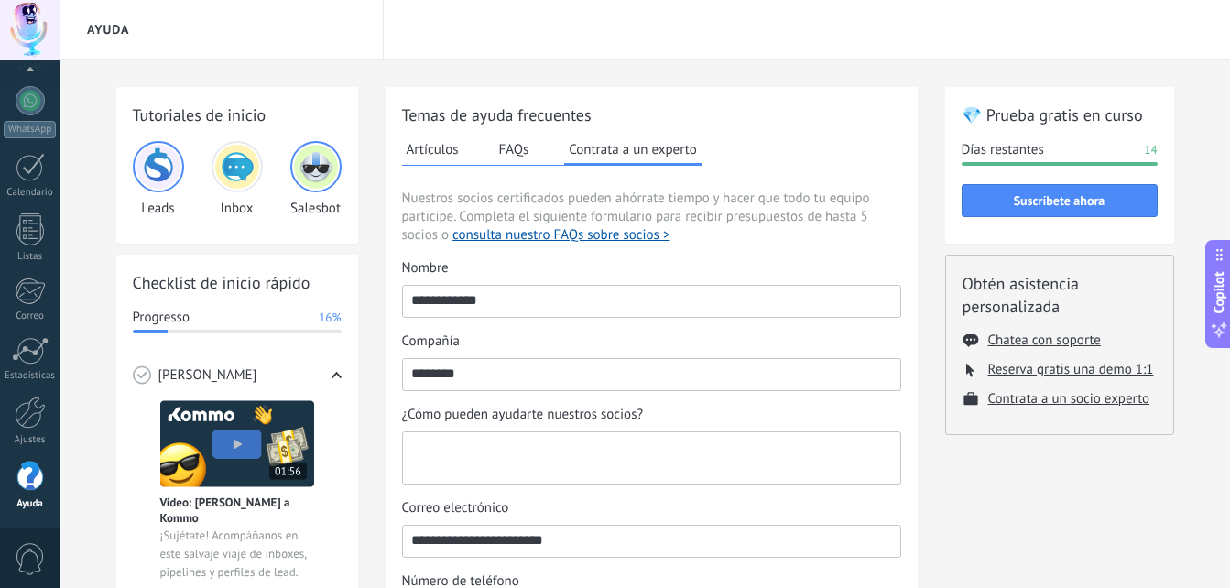
click at [482, 460] on textarea "¿Cómo pueden ayudarte nuestros socios?" at bounding box center [650, 457] width 494 height 51
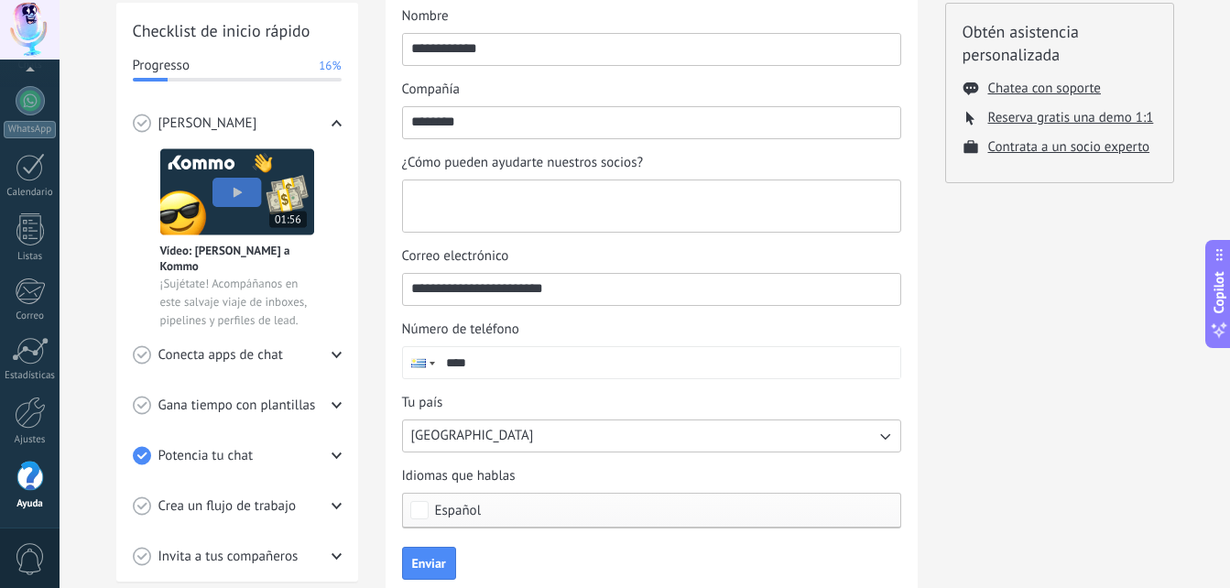
scroll to position [253, 0]
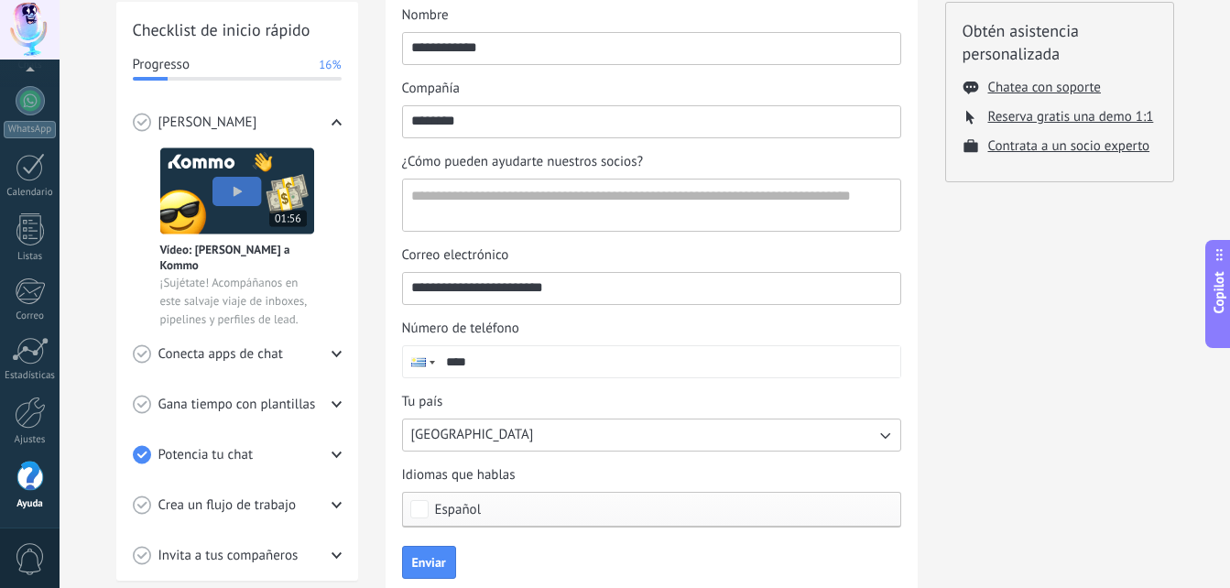
click at [488, 432] on button "[GEOGRAPHIC_DATA]" at bounding box center [651, 434] width 499 height 33
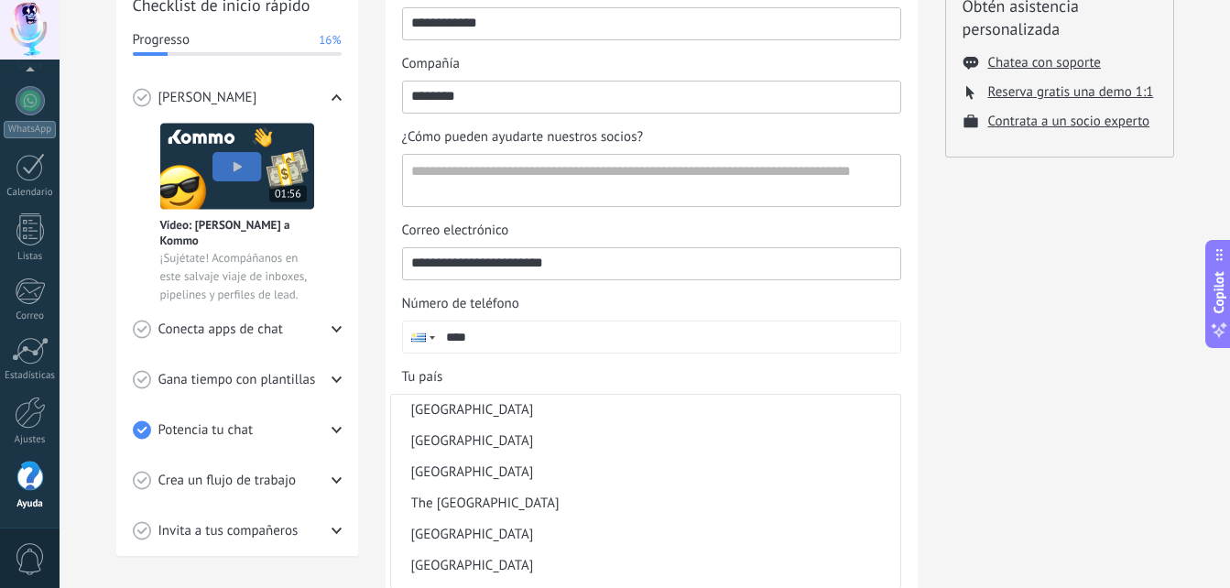
scroll to position [916, 0]
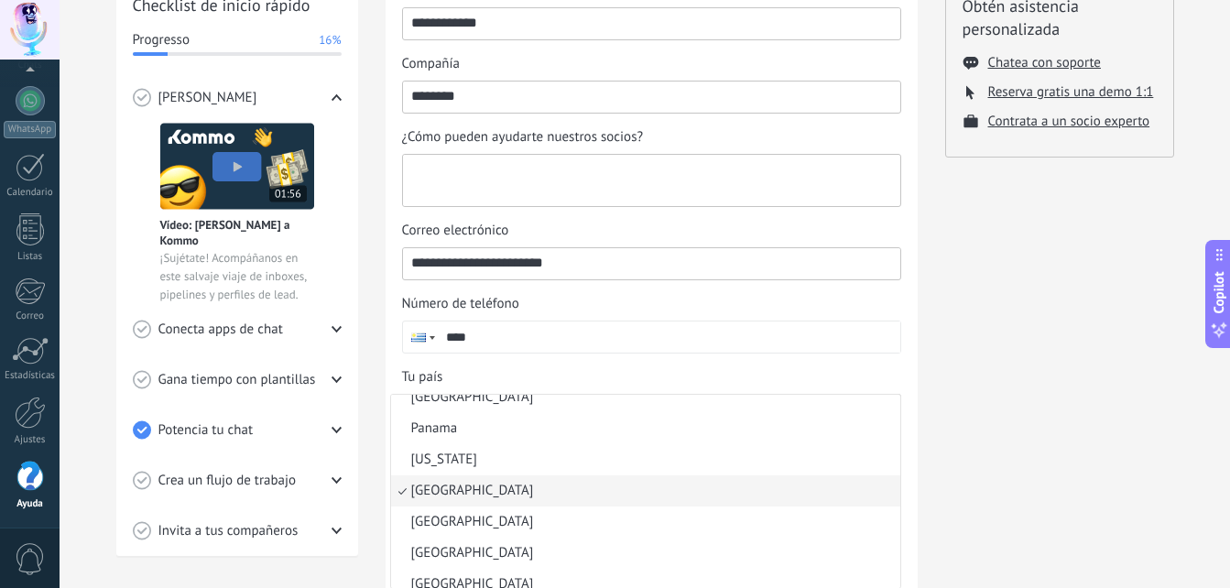
click at [522, 196] on textarea "¿Cómo pueden ayudarte nuestros socios?" at bounding box center [650, 180] width 494 height 51
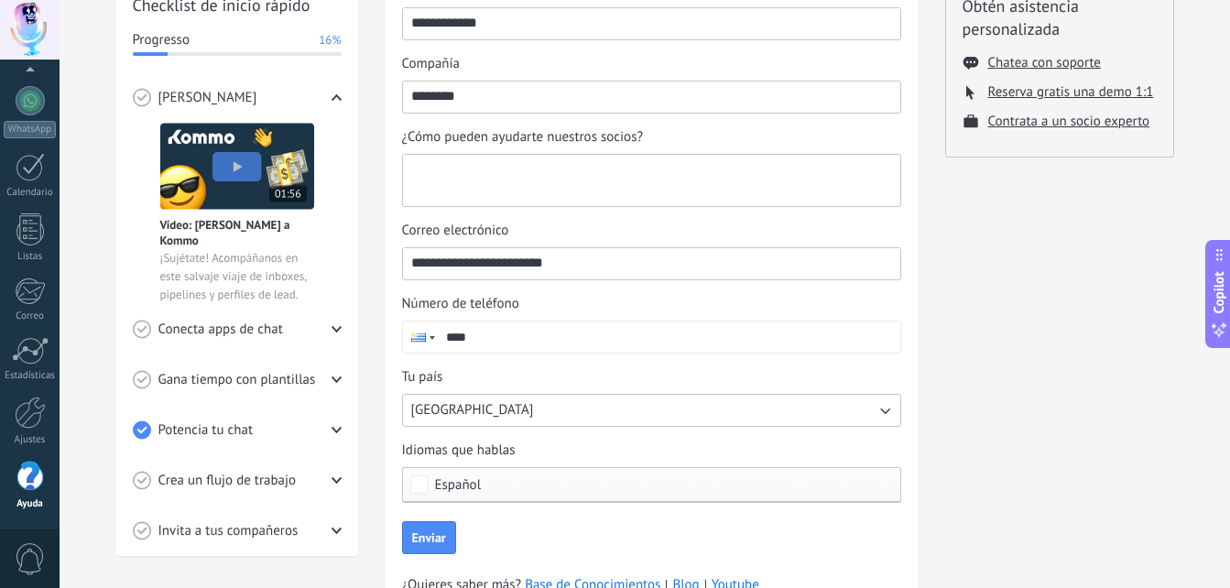
click at [522, 196] on textarea "¿Cómo pueden ayudarte nuestros socios?" at bounding box center [650, 180] width 494 height 51
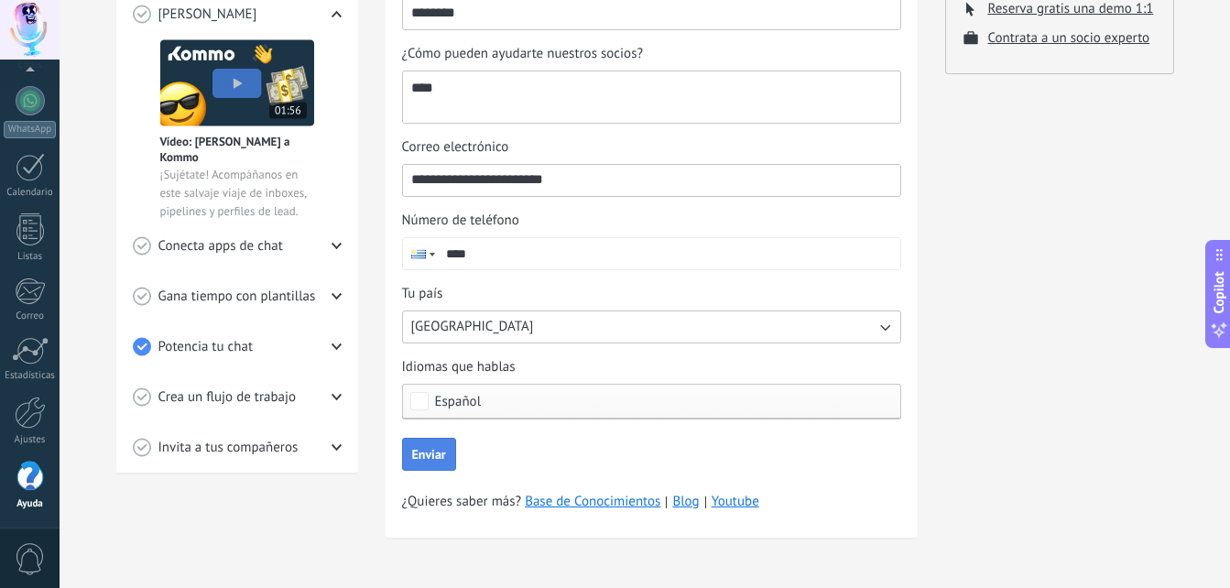
type textarea "****"
click at [429, 460] on span "Enviar" at bounding box center [429, 454] width 34 height 13
click at [505, 260] on input "****" at bounding box center [669, 253] width 462 height 31
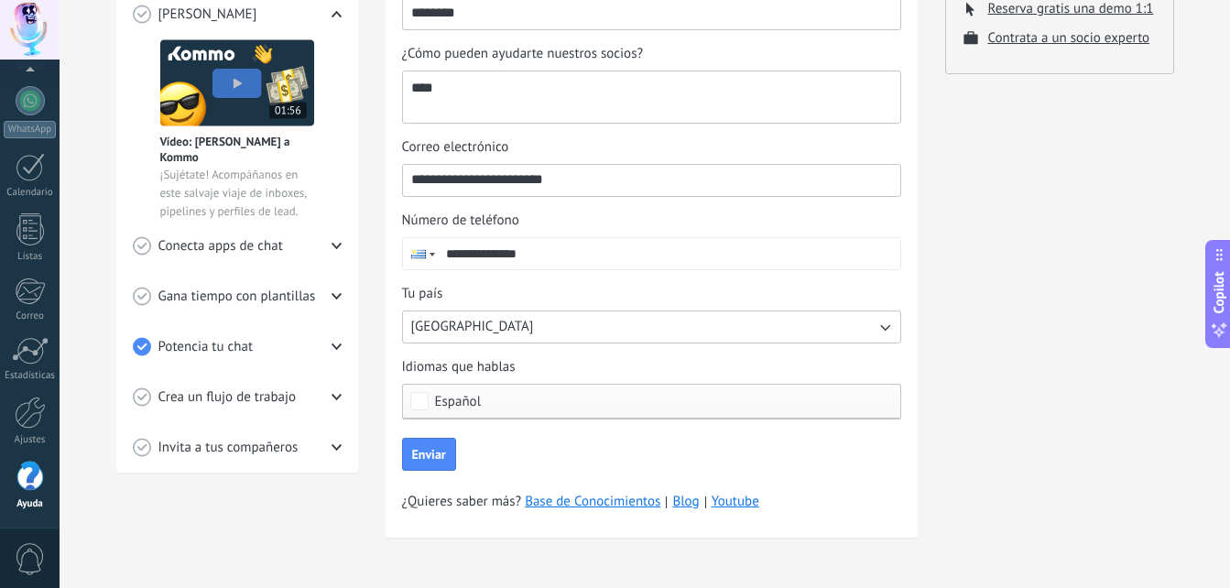
type input "**********"
click at [425, 454] on span "Enviar" at bounding box center [429, 454] width 34 height 13
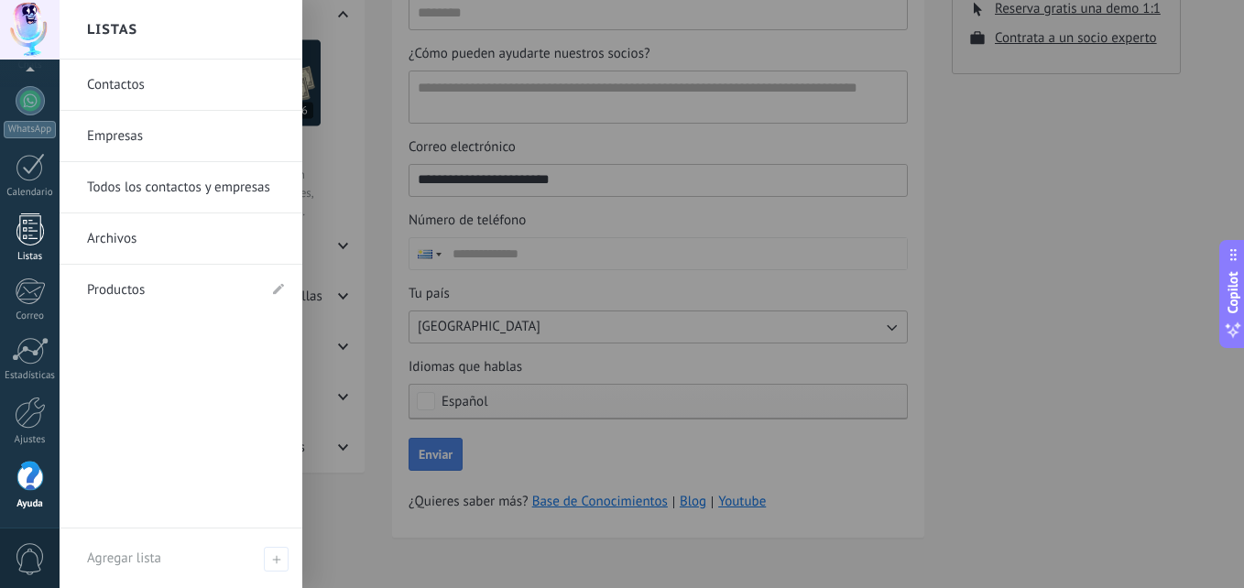
click at [21, 245] on link "Listas" at bounding box center [30, 237] width 60 height 49
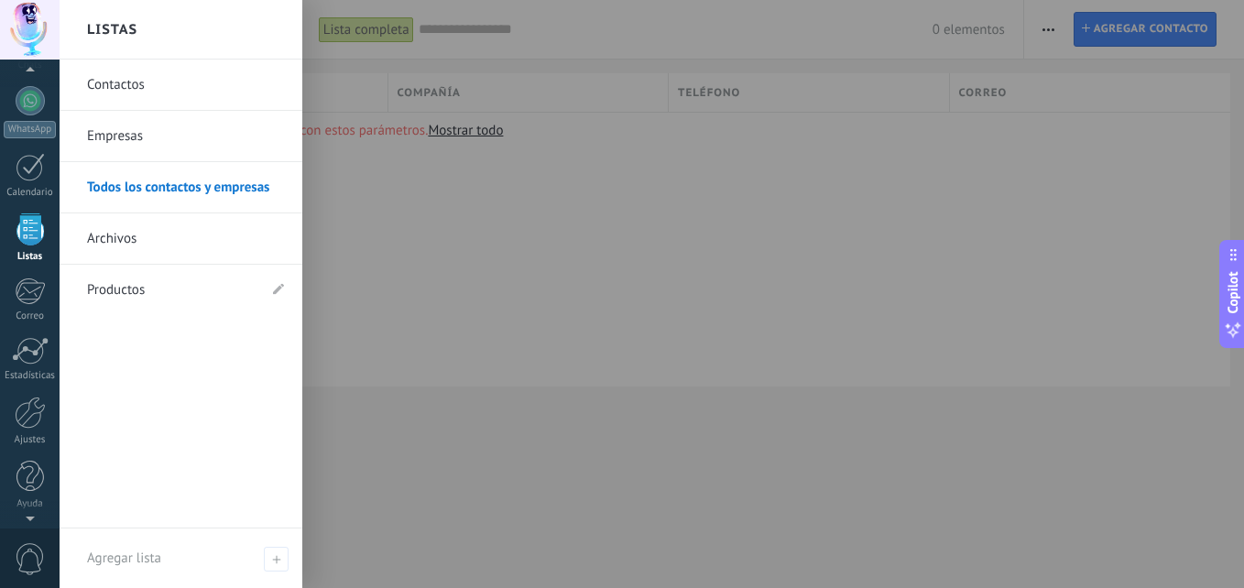
scroll to position [114, 0]
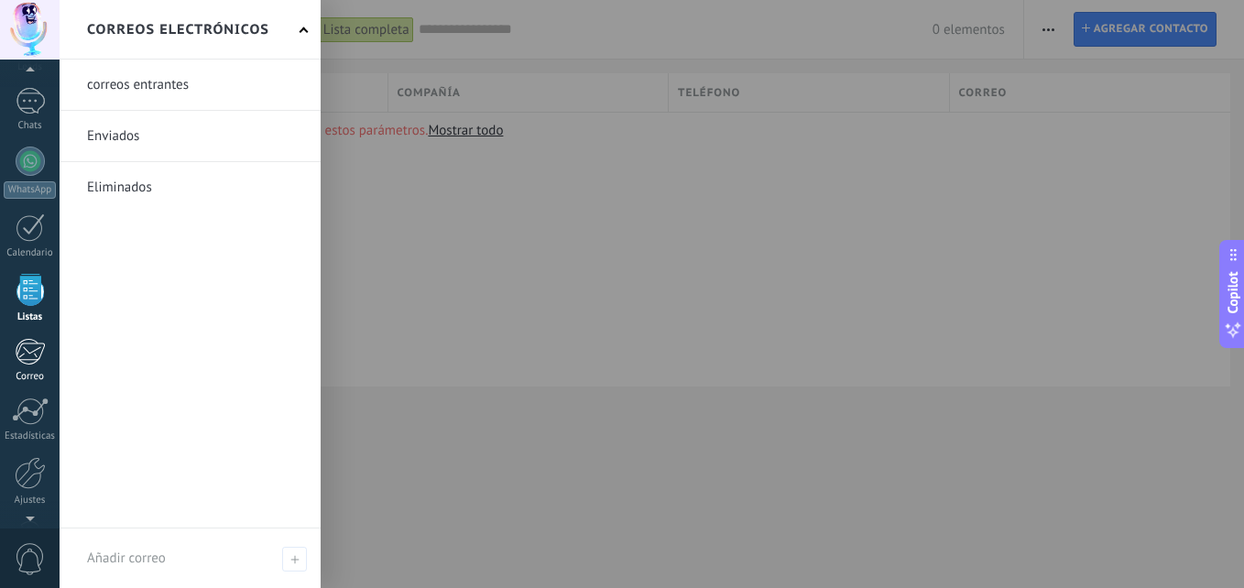
click at [15, 366] on link "Correo" at bounding box center [30, 360] width 60 height 45
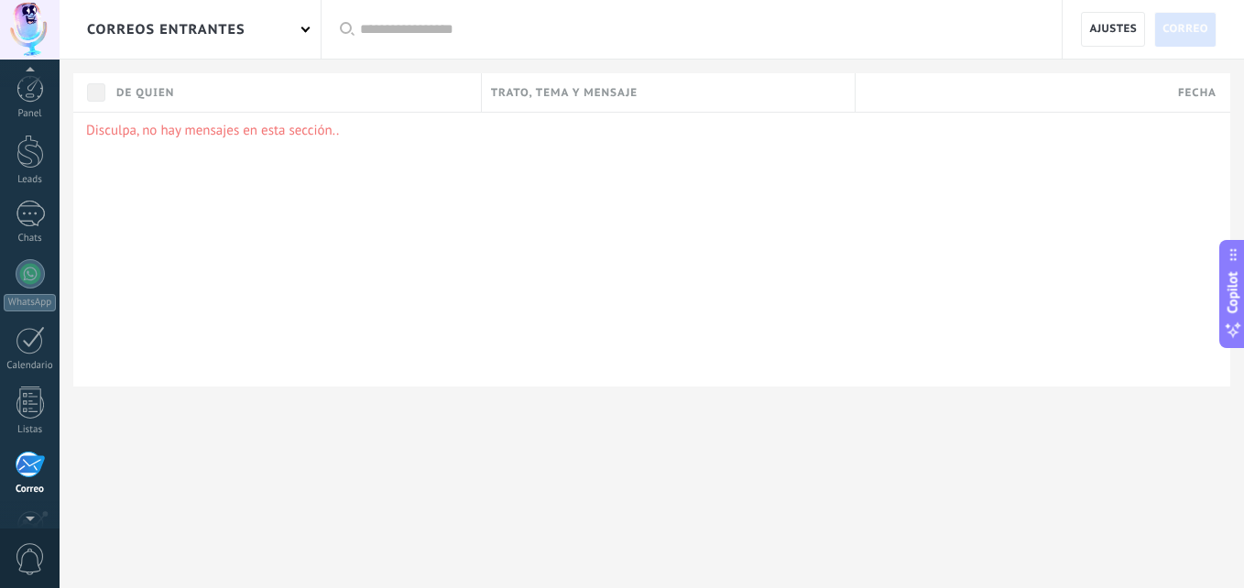
click at [22, 63] on div "© 2025 derechos reservados | Términos de uso Soporte técnico Cuenta [PERSON_NAM…" at bounding box center [30, 294] width 60 height 588
click at [40, 278] on div at bounding box center [30, 274] width 29 height 29
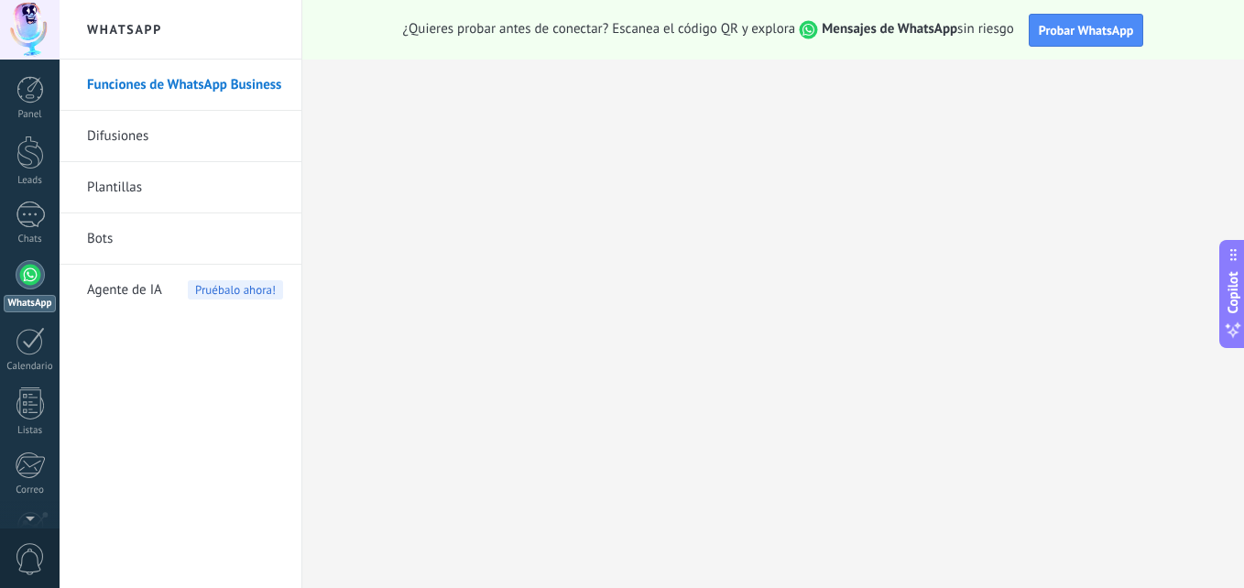
click at [230, 298] on span "Pruébalo ahora!" at bounding box center [235, 289] width 95 height 19
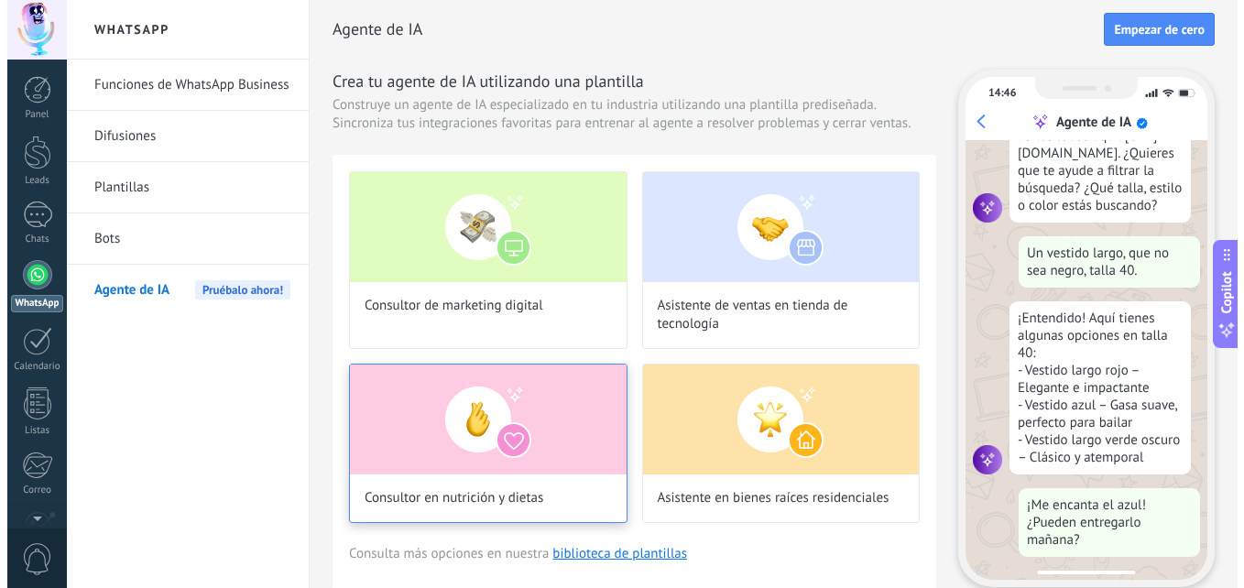
scroll to position [185, 0]
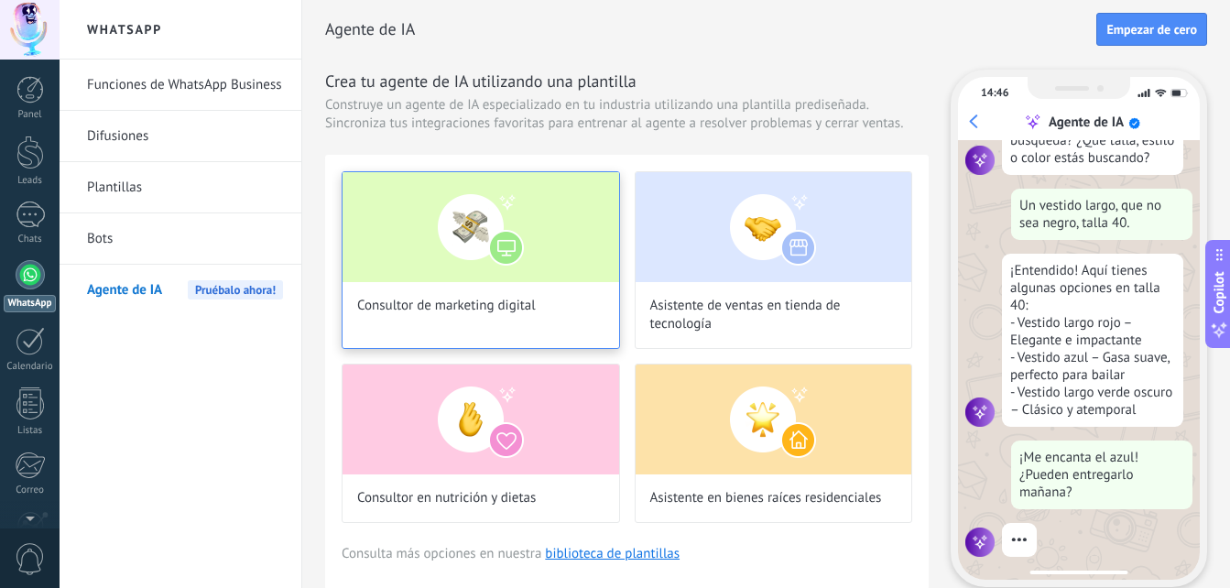
click at [579, 212] on img at bounding box center [480, 227] width 277 height 110
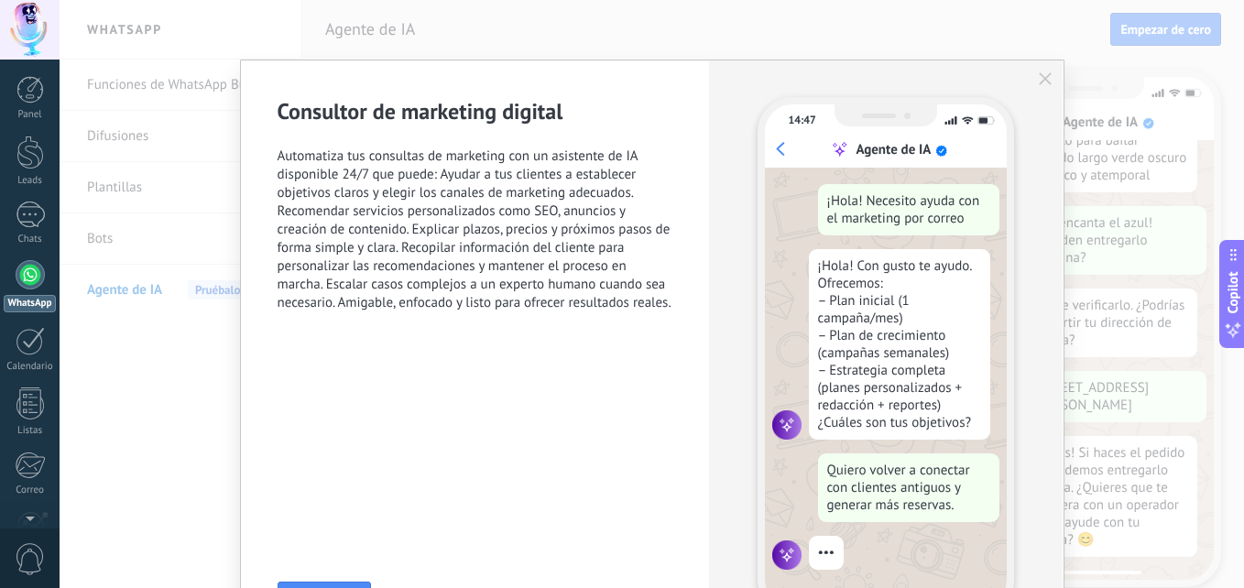
scroll to position [124, 0]
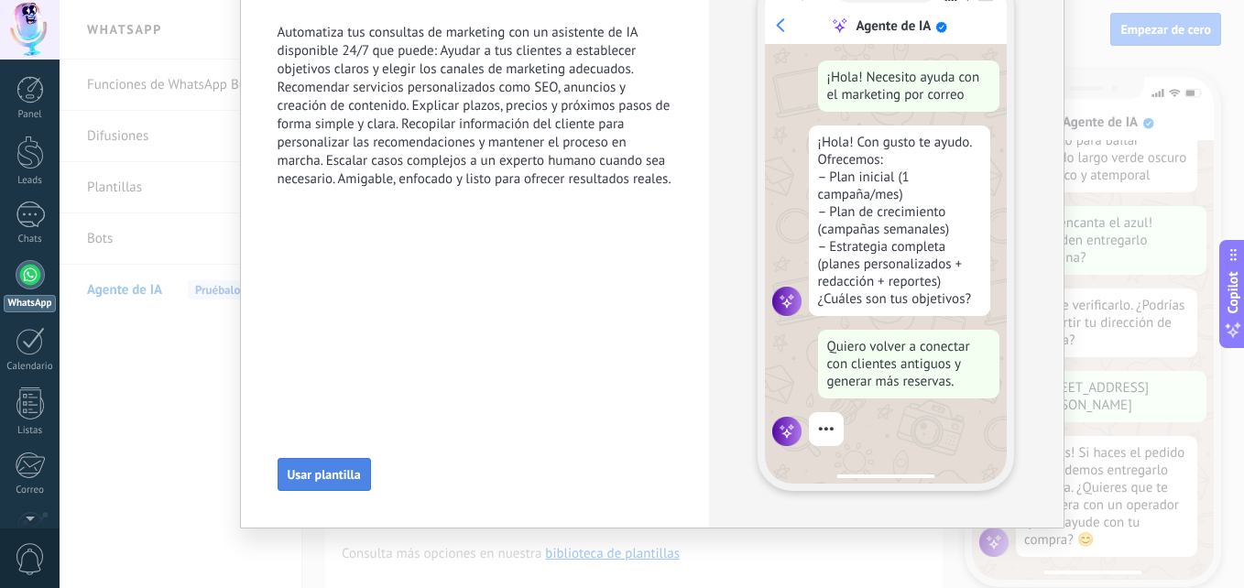
click at [305, 473] on span "Usar plantilla" at bounding box center [324, 474] width 73 height 13
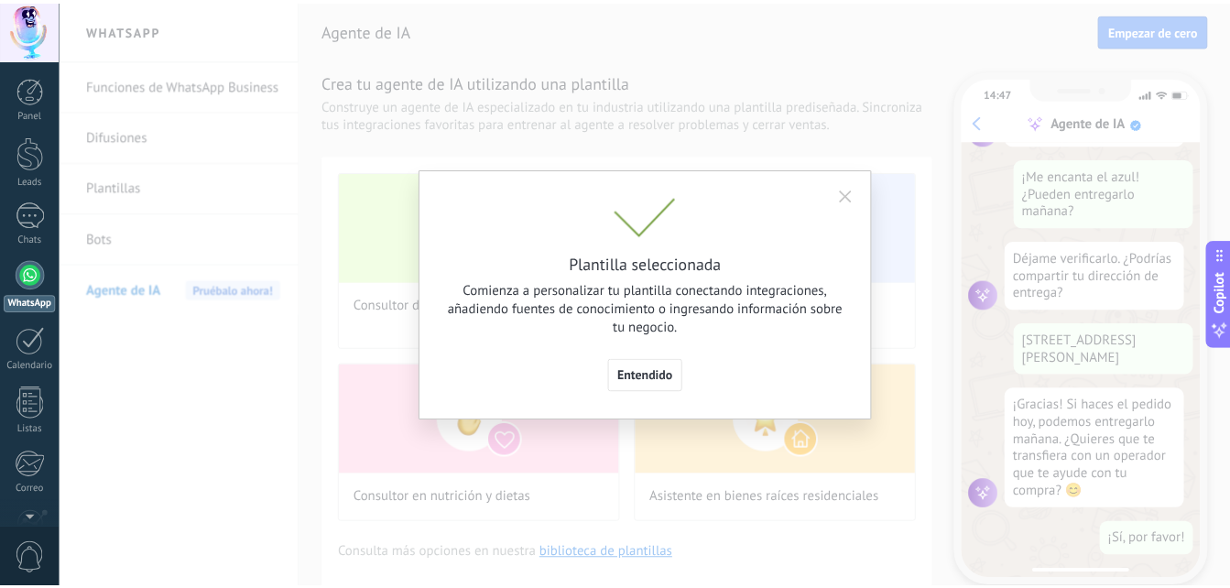
scroll to position [0, 0]
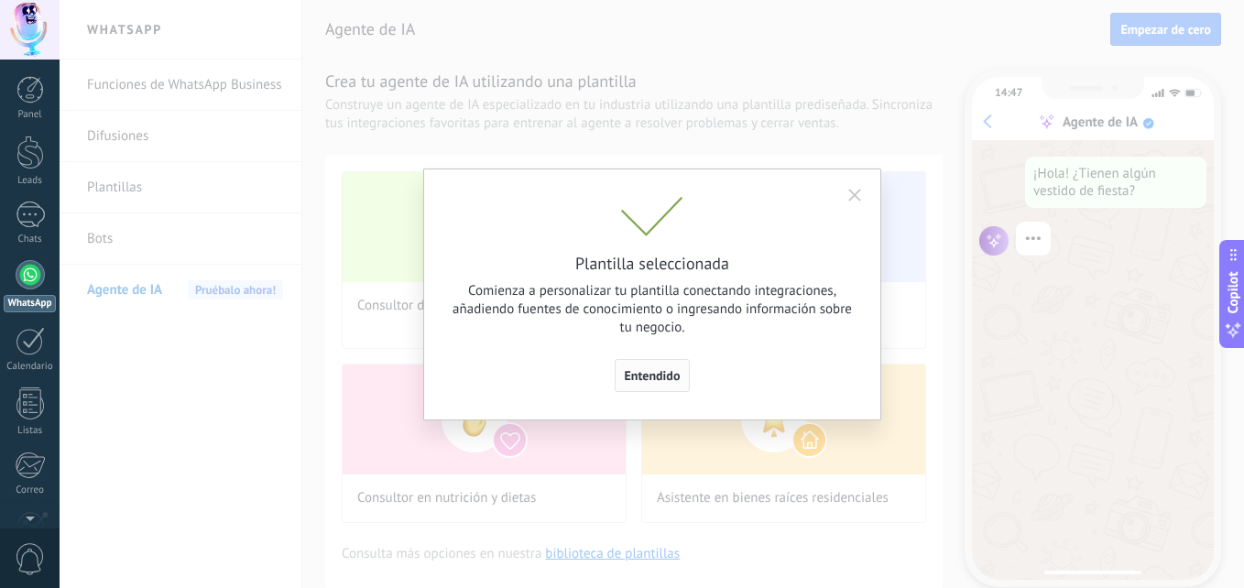
click at [640, 376] on span "Entendido" at bounding box center [653, 375] width 56 height 13
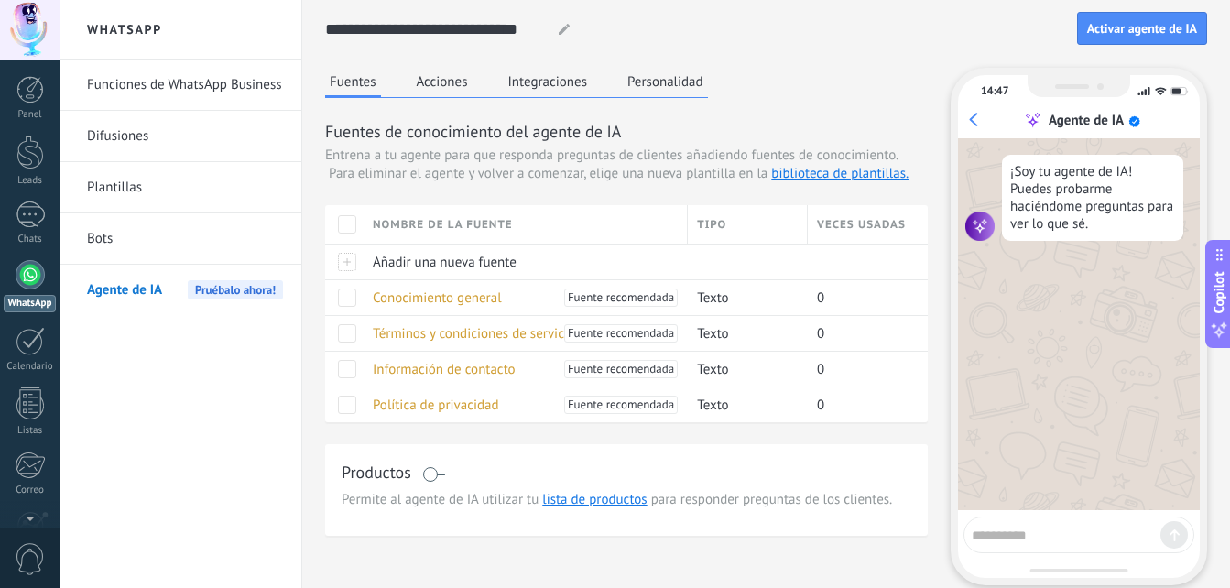
click at [1058, 544] on div at bounding box center [1078, 534] width 231 height 37
click at [1024, 538] on textarea at bounding box center [1066, 532] width 189 height 23
type textarea "*****"
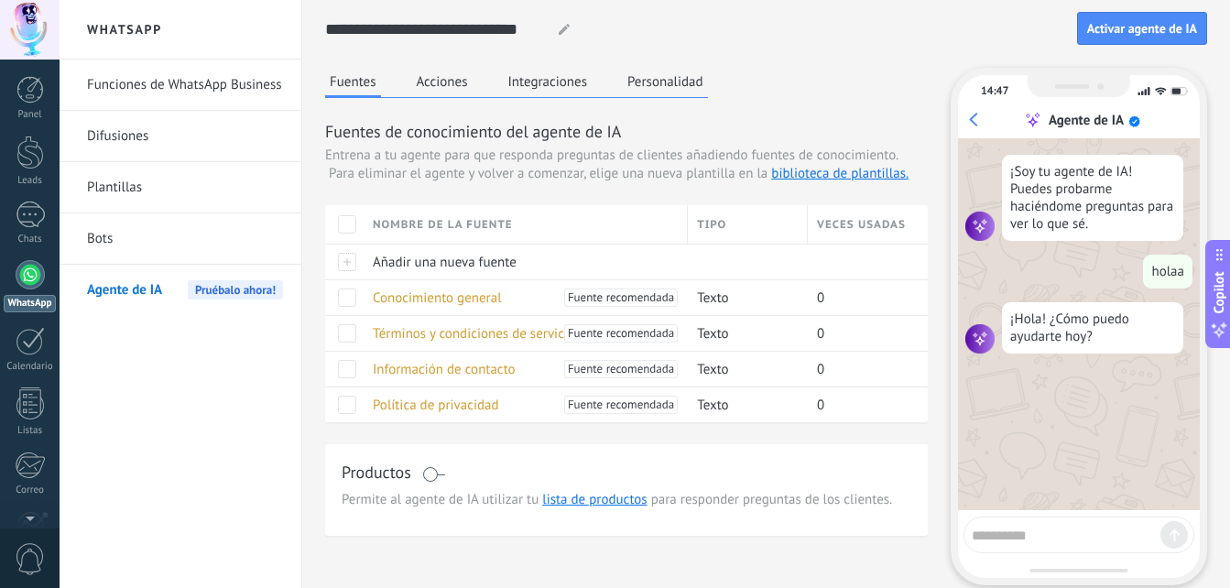
click at [972, 119] on div "Agente de IA" at bounding box center [1081, 120] width 235 height 18
click at [973, 118] on div "Agente de IA" at bounding box center [1081, 120] width 235 height 18
